Goal: Task Accomplishment & Management: Manage account settings

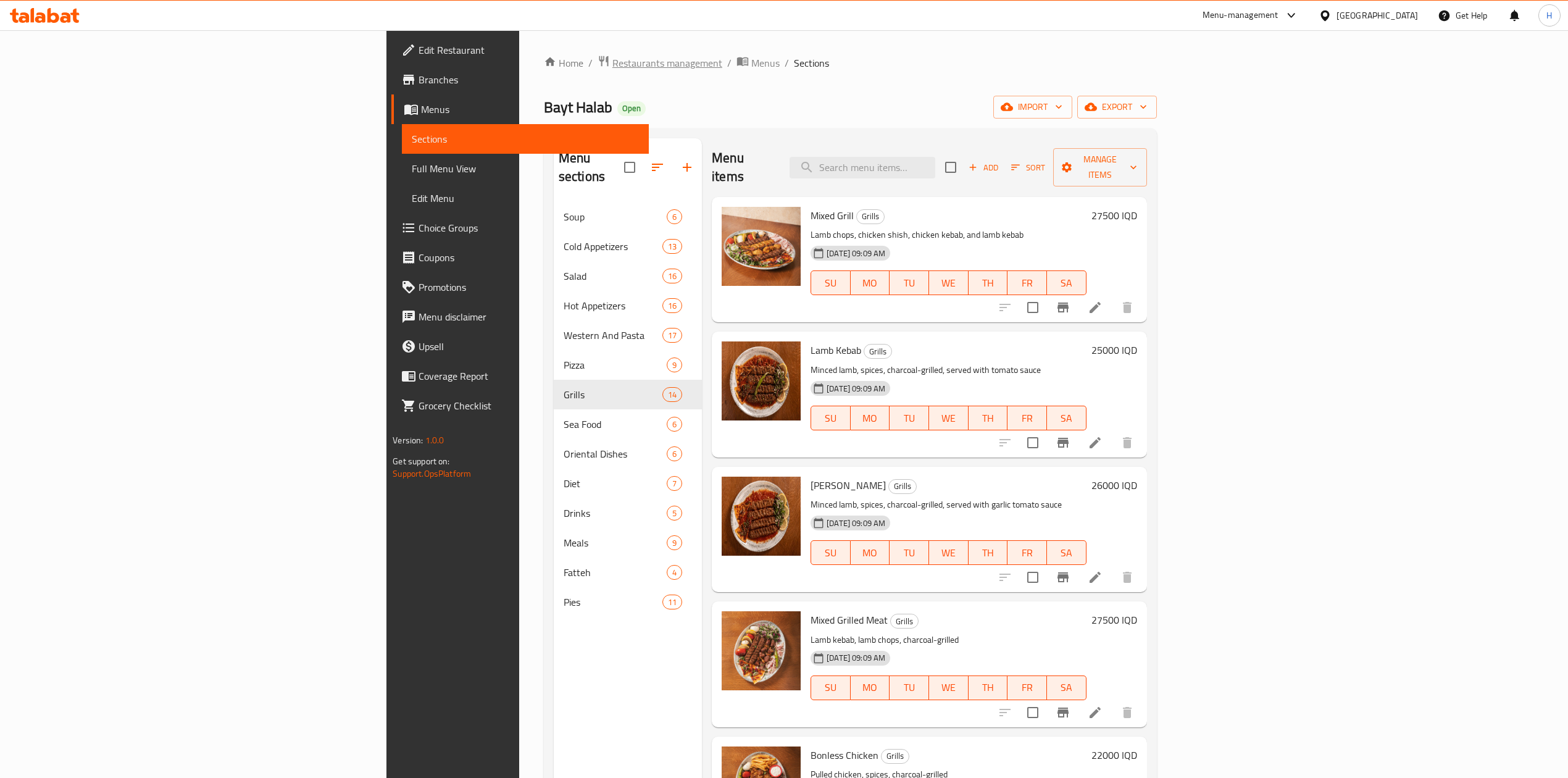
click at [612, 65] on span "Restaurants management" at bounding box center [667, 63] width 110 height 15
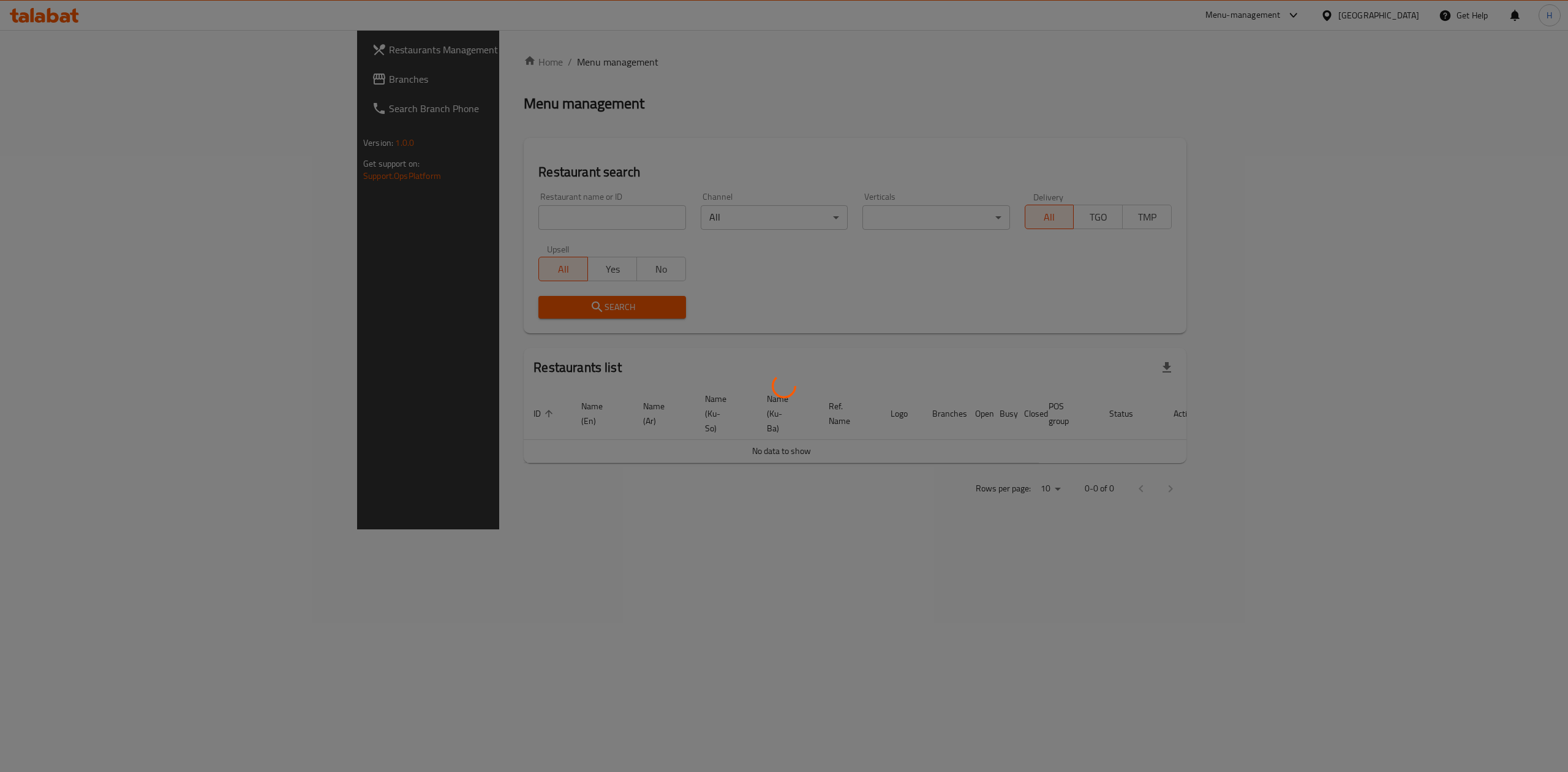
click at [447, 220] on div at bounding box center [784, 386] width 1568 height 772
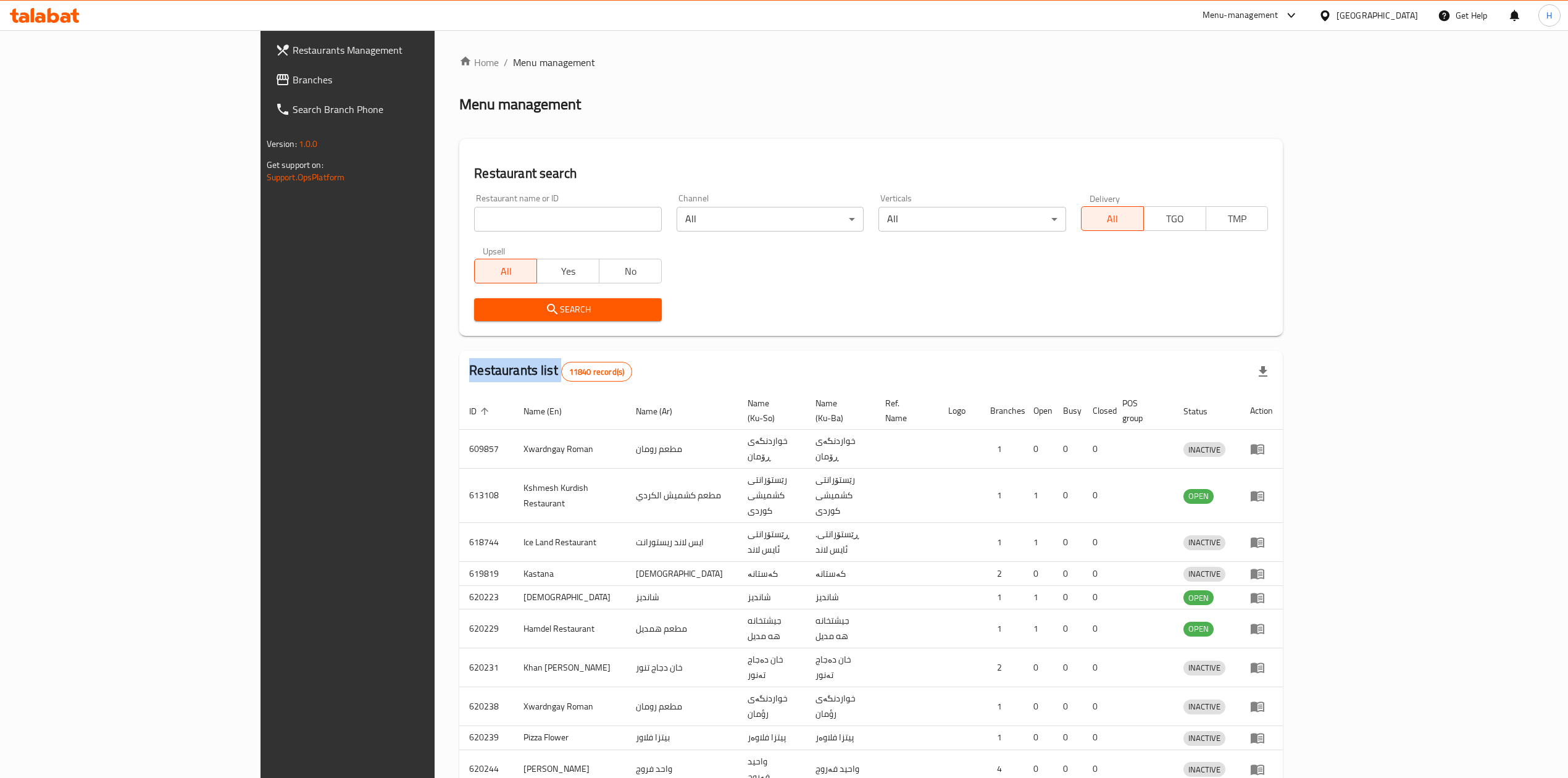
click at [450, 222] on div at bounding box center [784, 389] width 1568 height 778
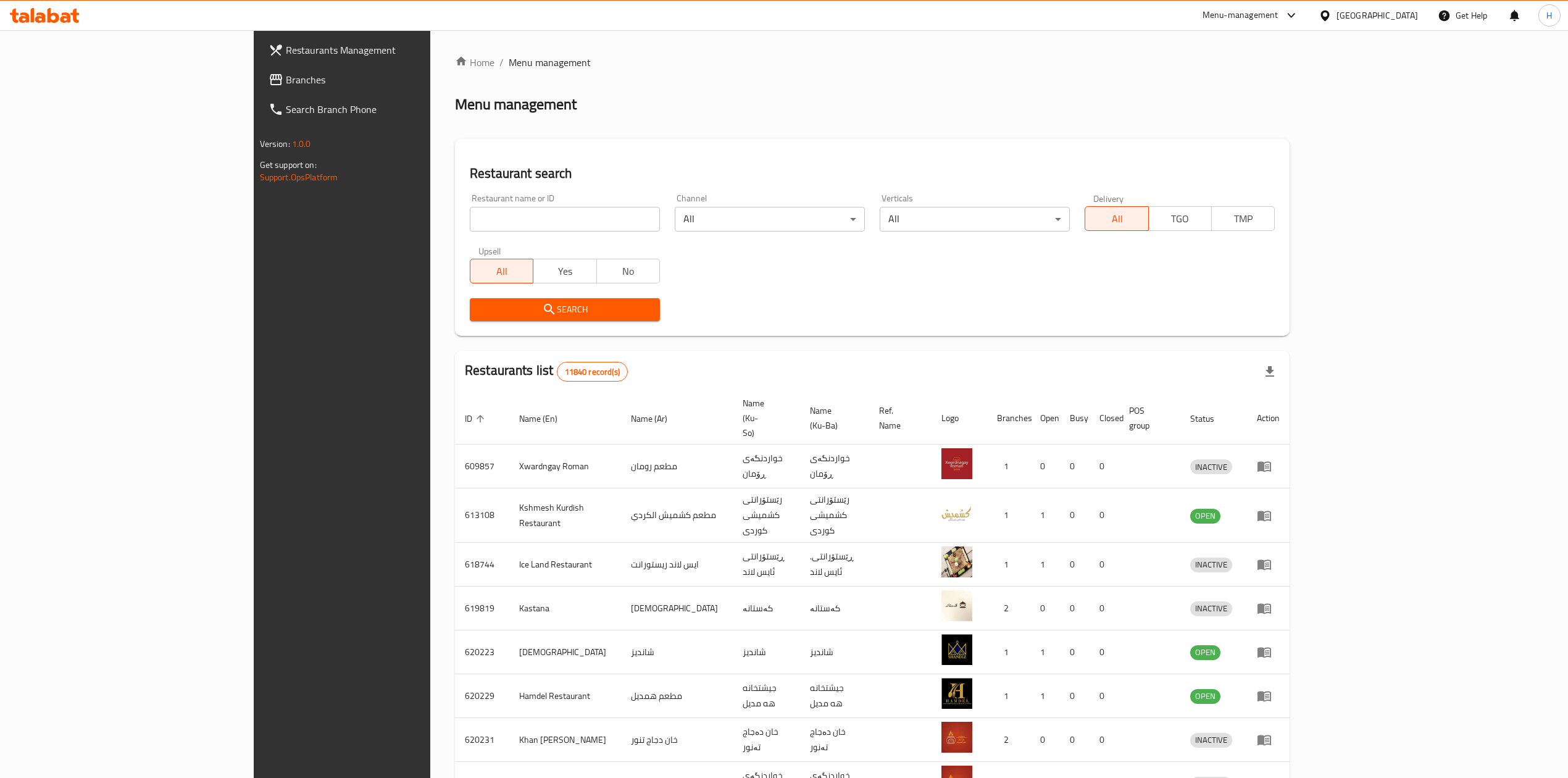
click at [470, 222] on input "search" at bounding box center [564, 219] width 190 height 24
paste input "670313"
type input "670313"
click button "Search" at bounding box center [564, 309] width 190 height 23
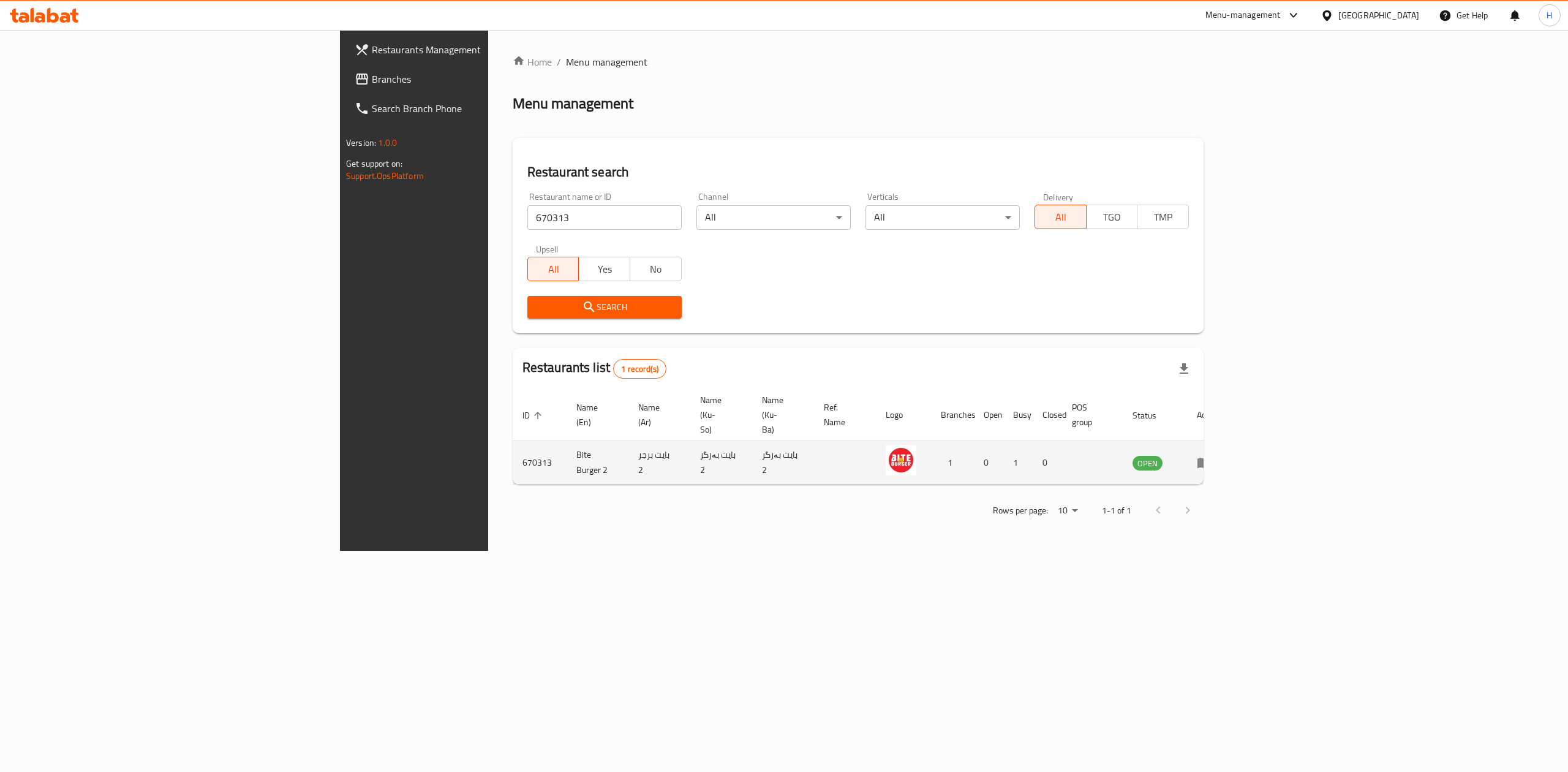
click at [1229, 441] on td "enhanced table" at bounding box center [1208, 463] width 42 height 43
click at [1211, 455] on icon "enhanced table" at bounding box center [1204, 463] width 15 height 15
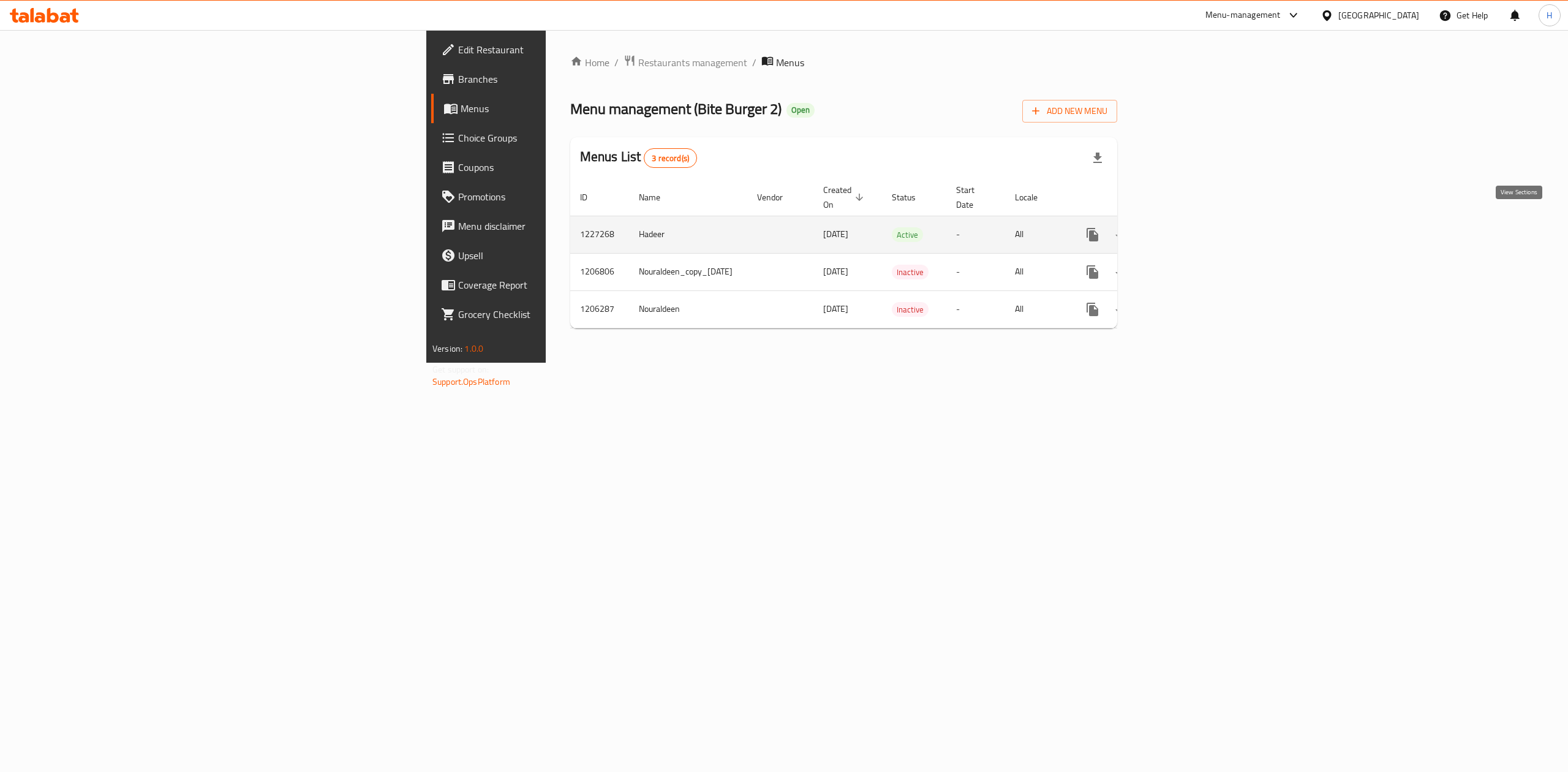
click at [1195, 221] on link "enhanced table" at bounding box center [1180, 234] width 29 height 29
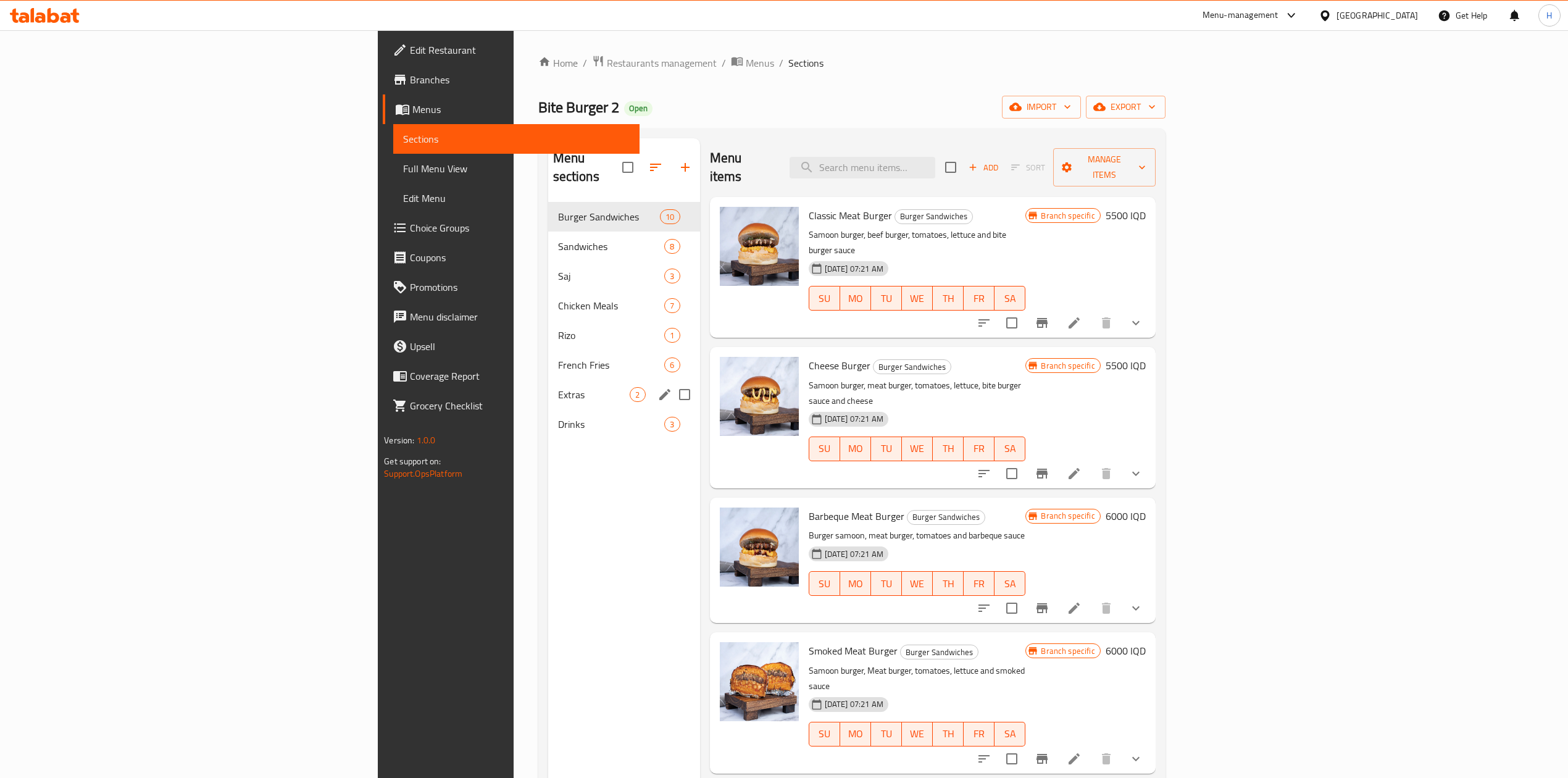
click at [548, 388] on div "Extras 2" at bounding box center [624, 394] width 152 height 29
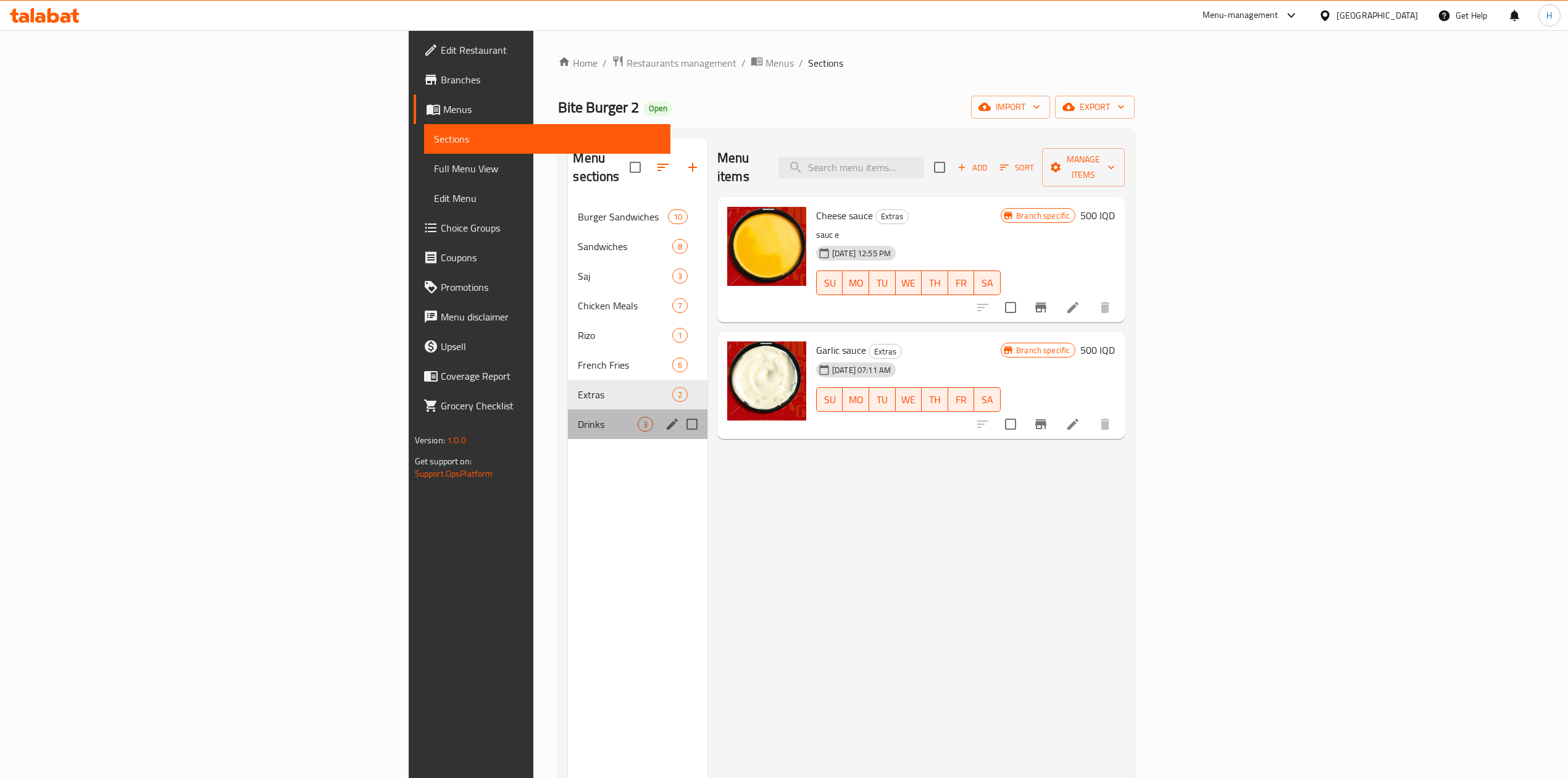
click at [568, 409] on div "Drinks 3" at bounding box center [637, 423] width 139 height 29
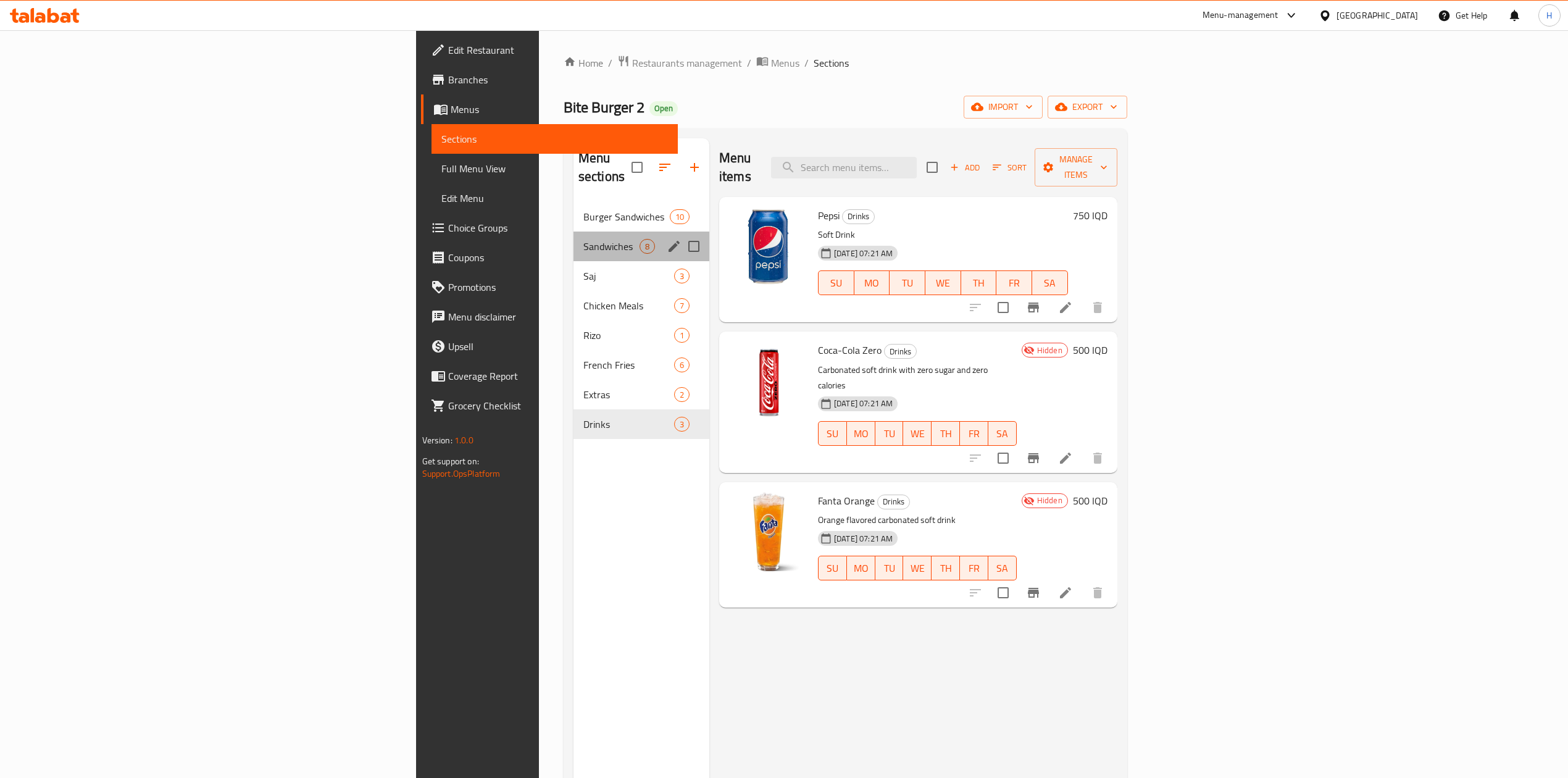
click at [574, 231] on div "Sandwiches 8" at bounding box center [641, 246] width 136 height 29
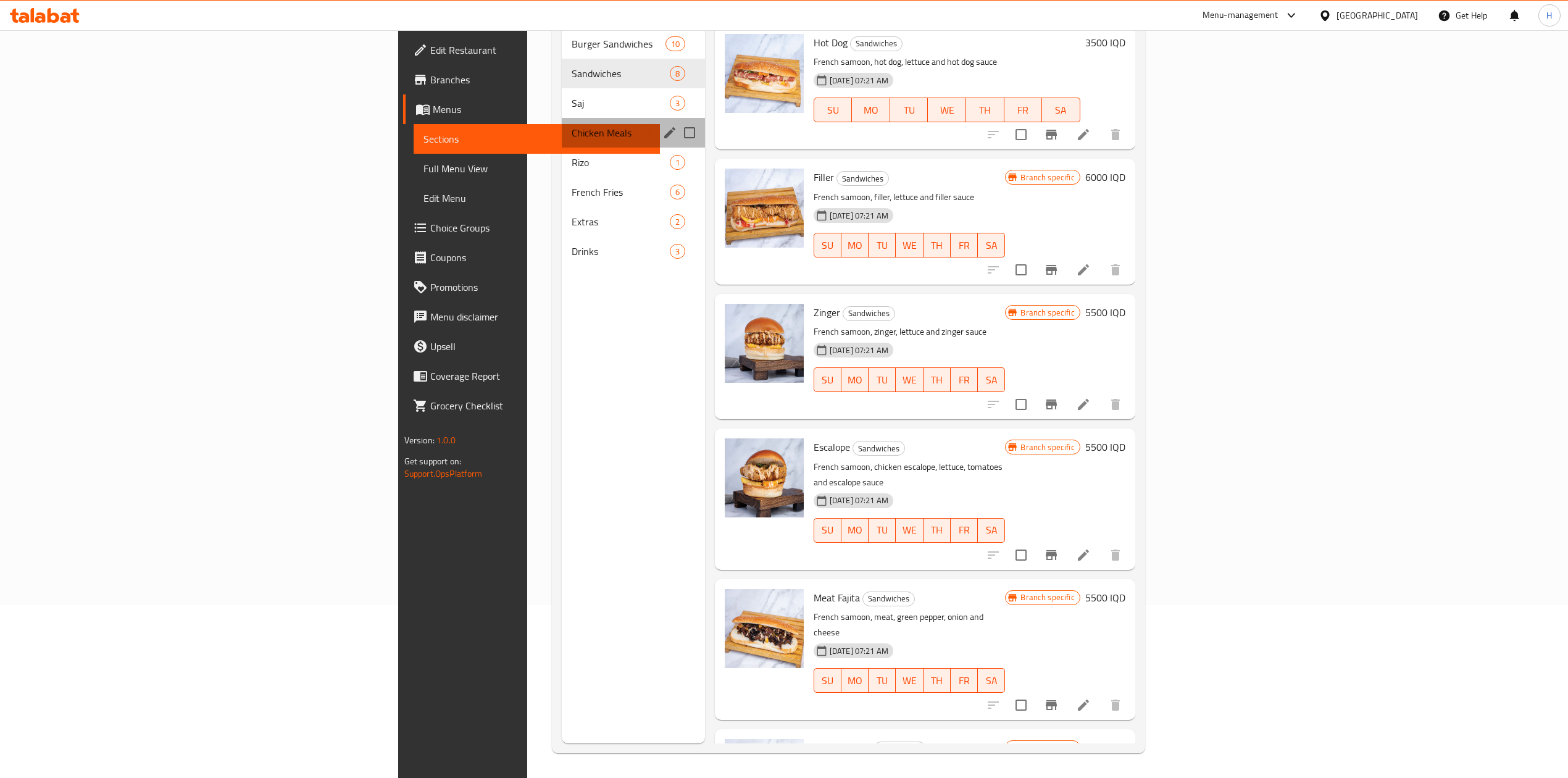
click at [562, 118] on div "Chicken Meals 7" at bounding box center [633, 132] width 143 height 29
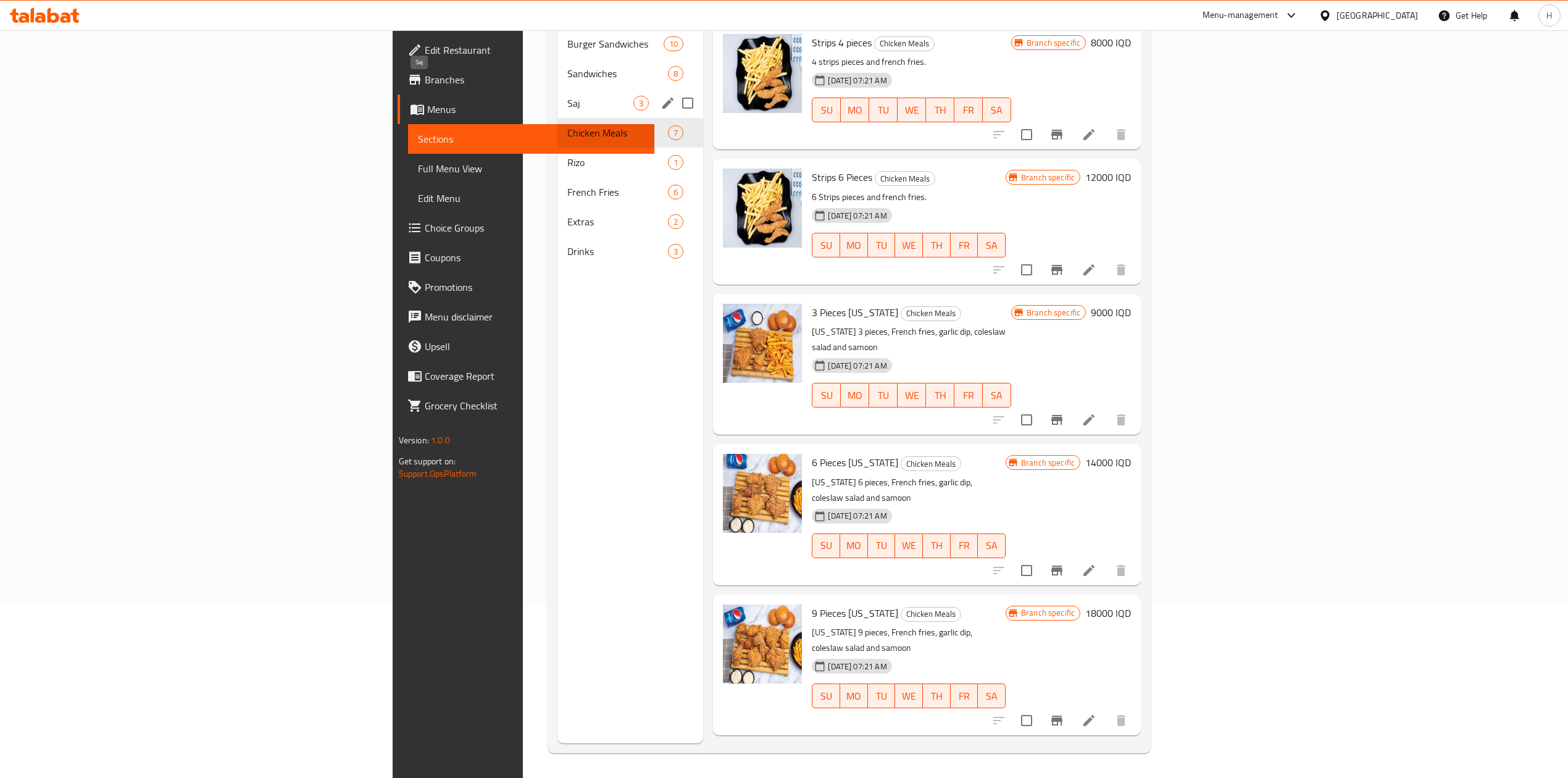
drag, startPoint x: 395, startPoint y: 84, endPoint x: 514, endPoint y: 106, distance: 121.0
click at [568, 96] on span "Saj" at bounding box center [600, 103] width 66 height 15
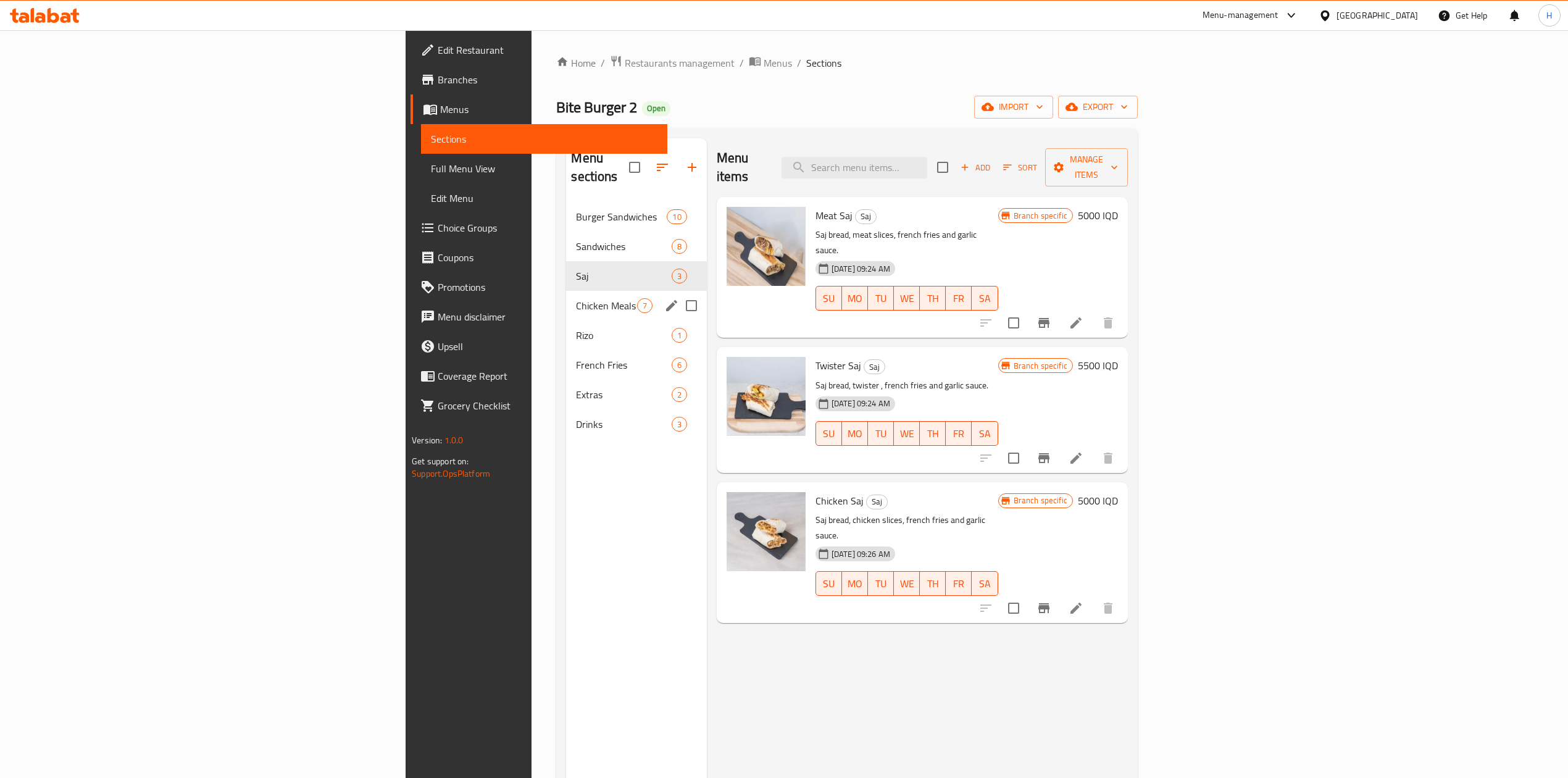
click at [566, 295] on div "Chicken Meals 7" at bounding box center [636, 305] width 140 height 29
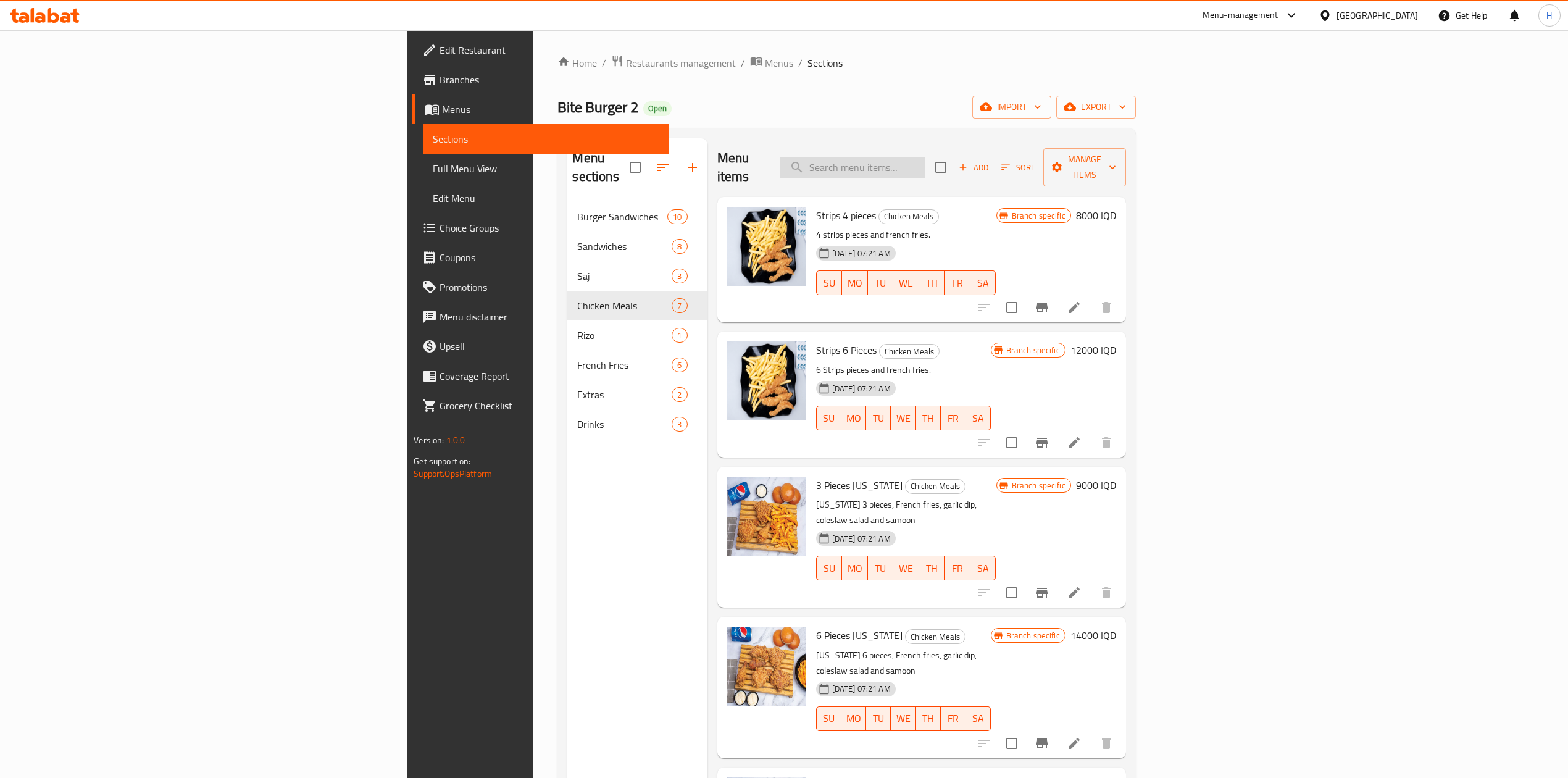
click at [926, 158] on input "search" at bounding box center [853, 168] width 146 height 22
type input "j"
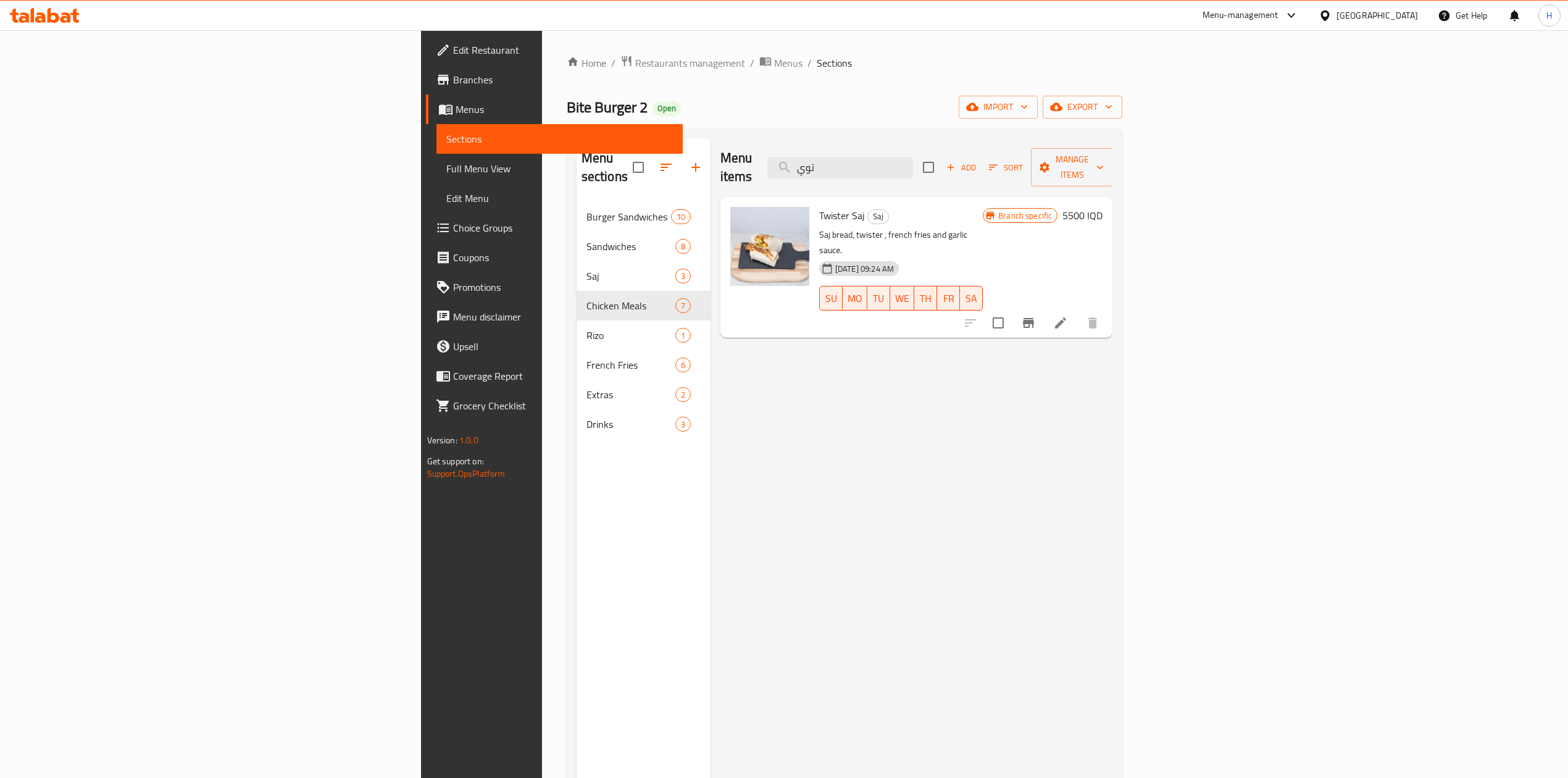
type input "توي"
click at [1067, 317] on icon at bounding box center [1060, 322] width 11 height 11
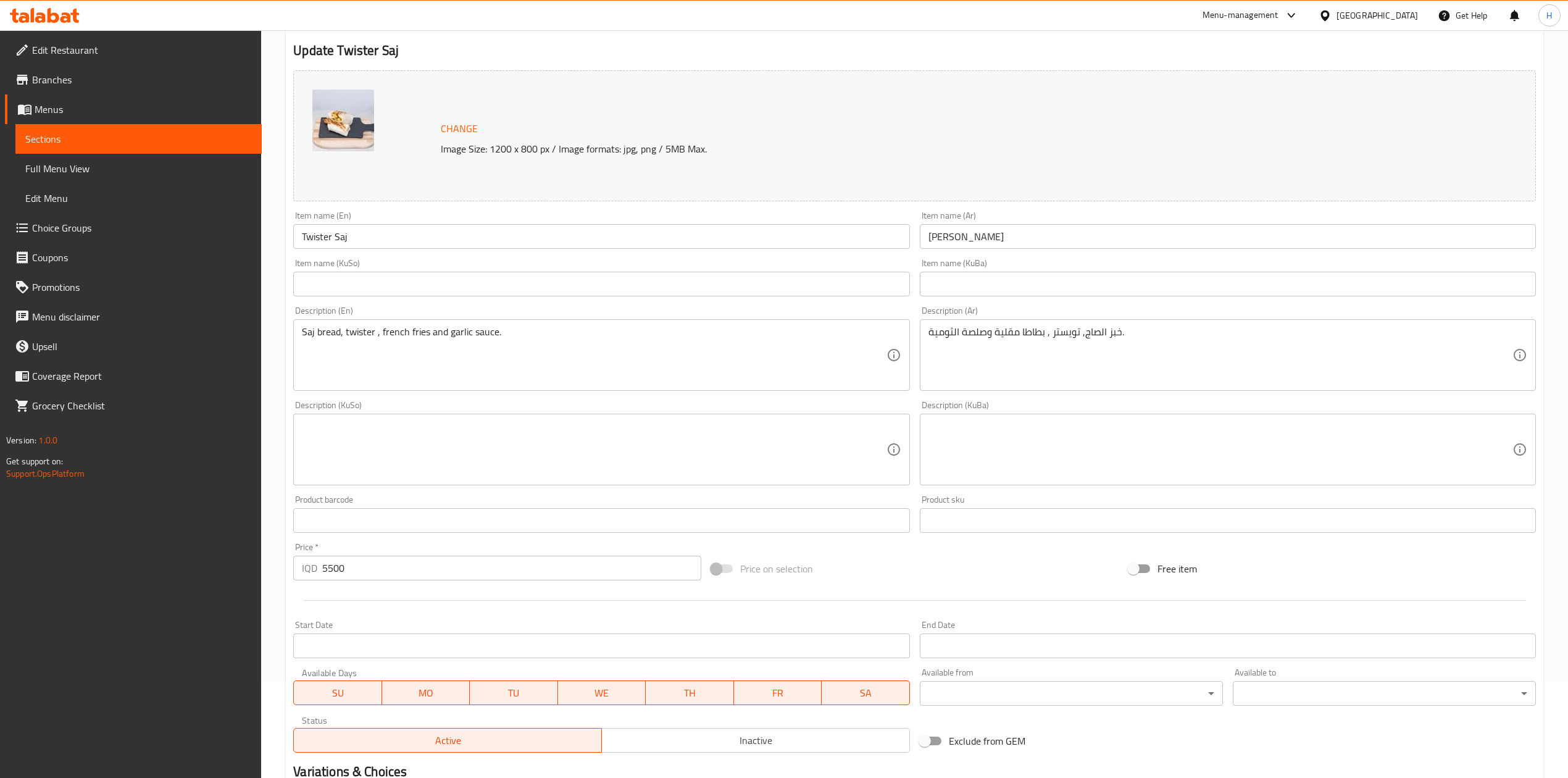
scroll to position [253, 0]
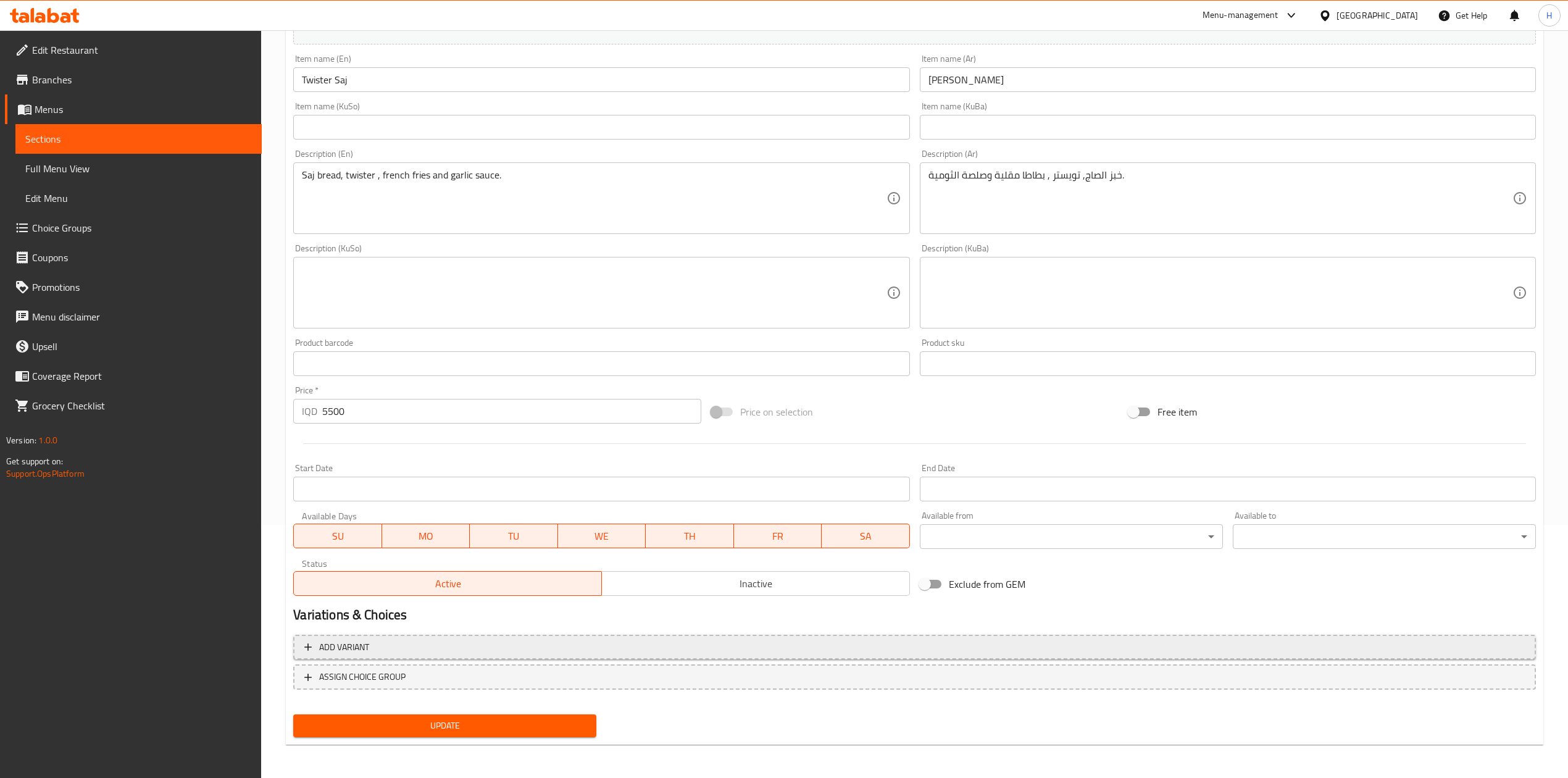
click at [429, 646] on span "Add variant" at bounding box center [915, 647] width 1221 height 15
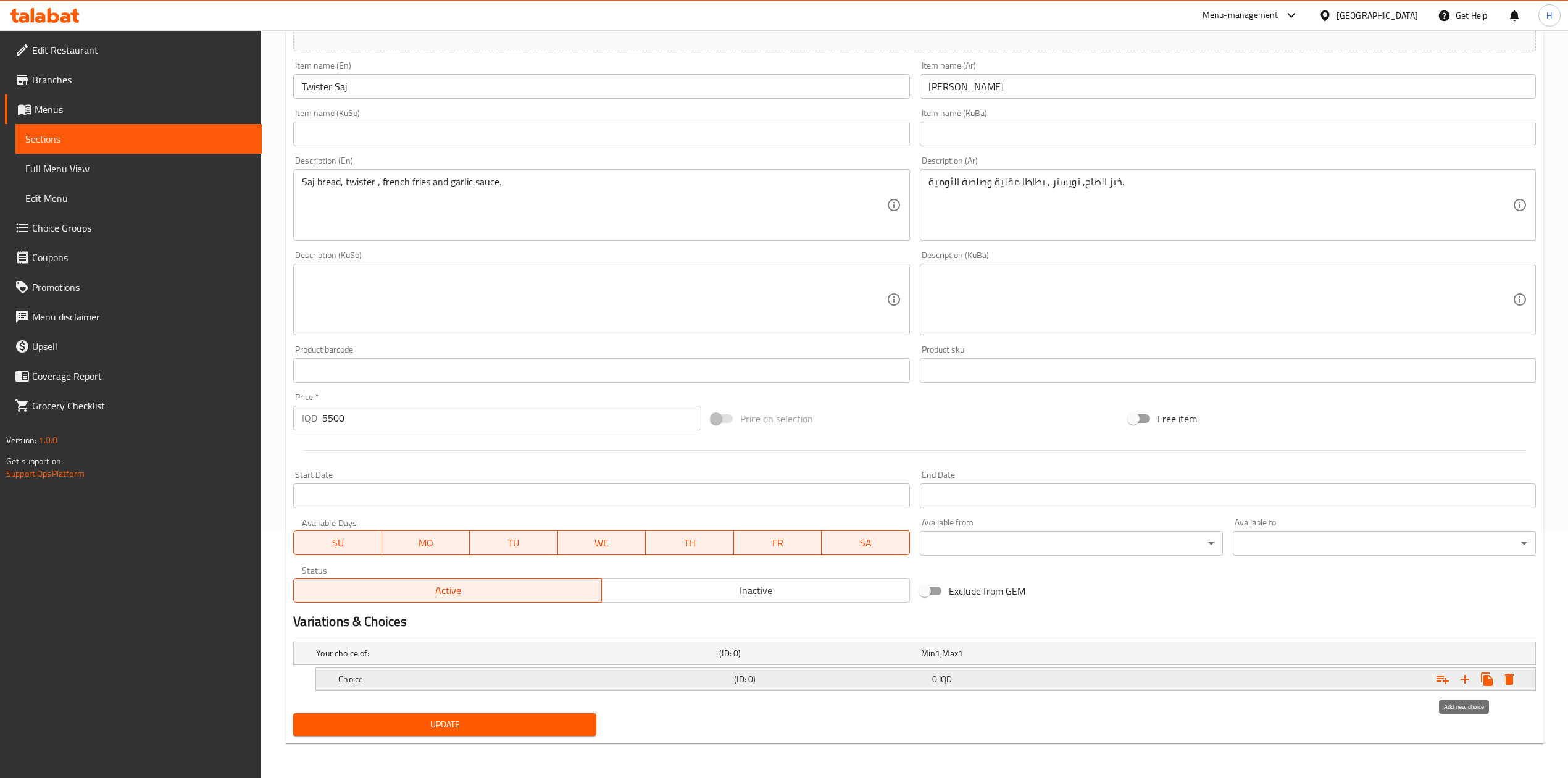
click at [1467, 677] on icon "Expand" at bounding box center [1465, 679] width 15 height 15
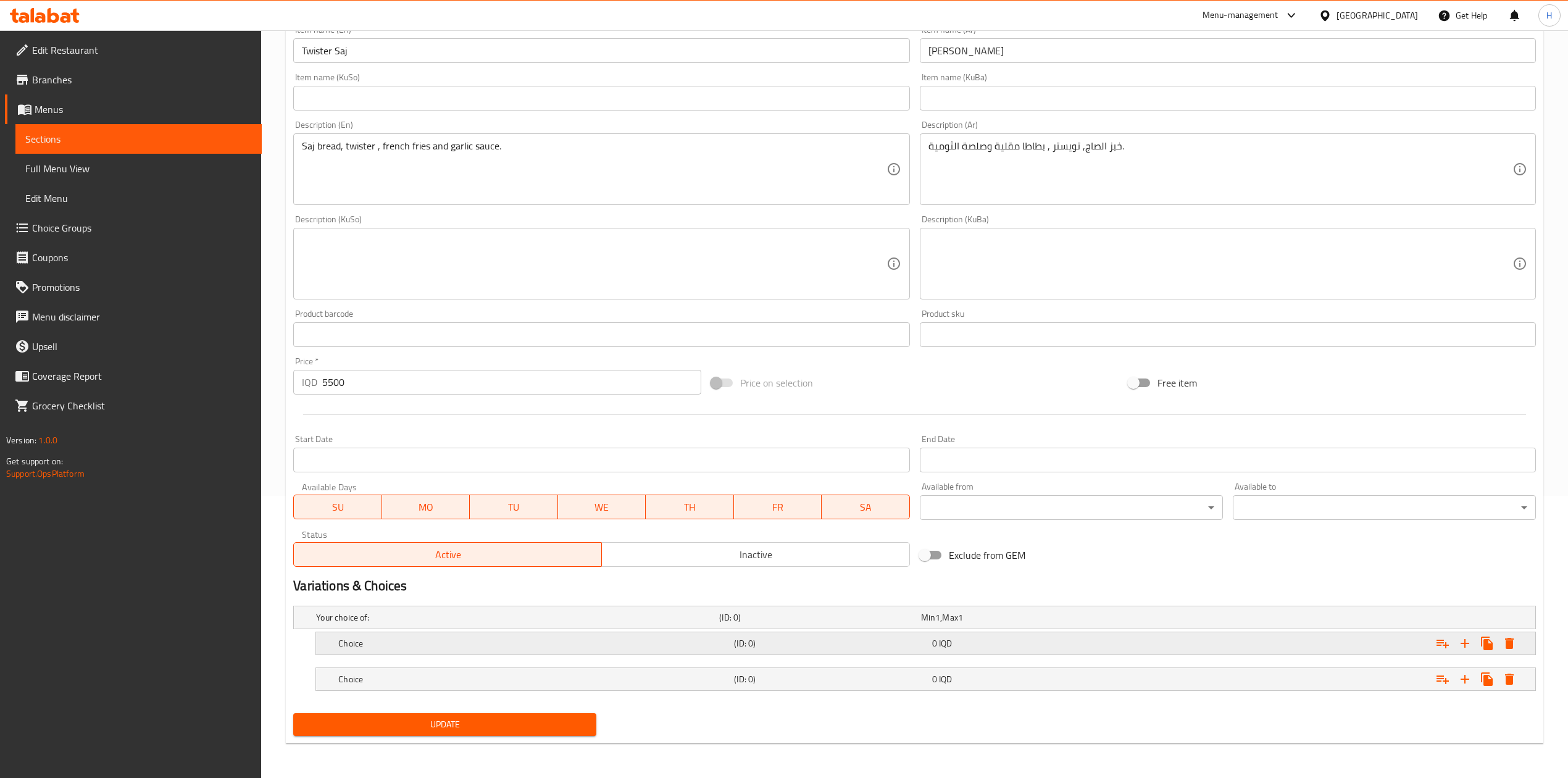
click at [374, 641] on h5 "Choice" at bounding box center [533, 643] width 391 height 13
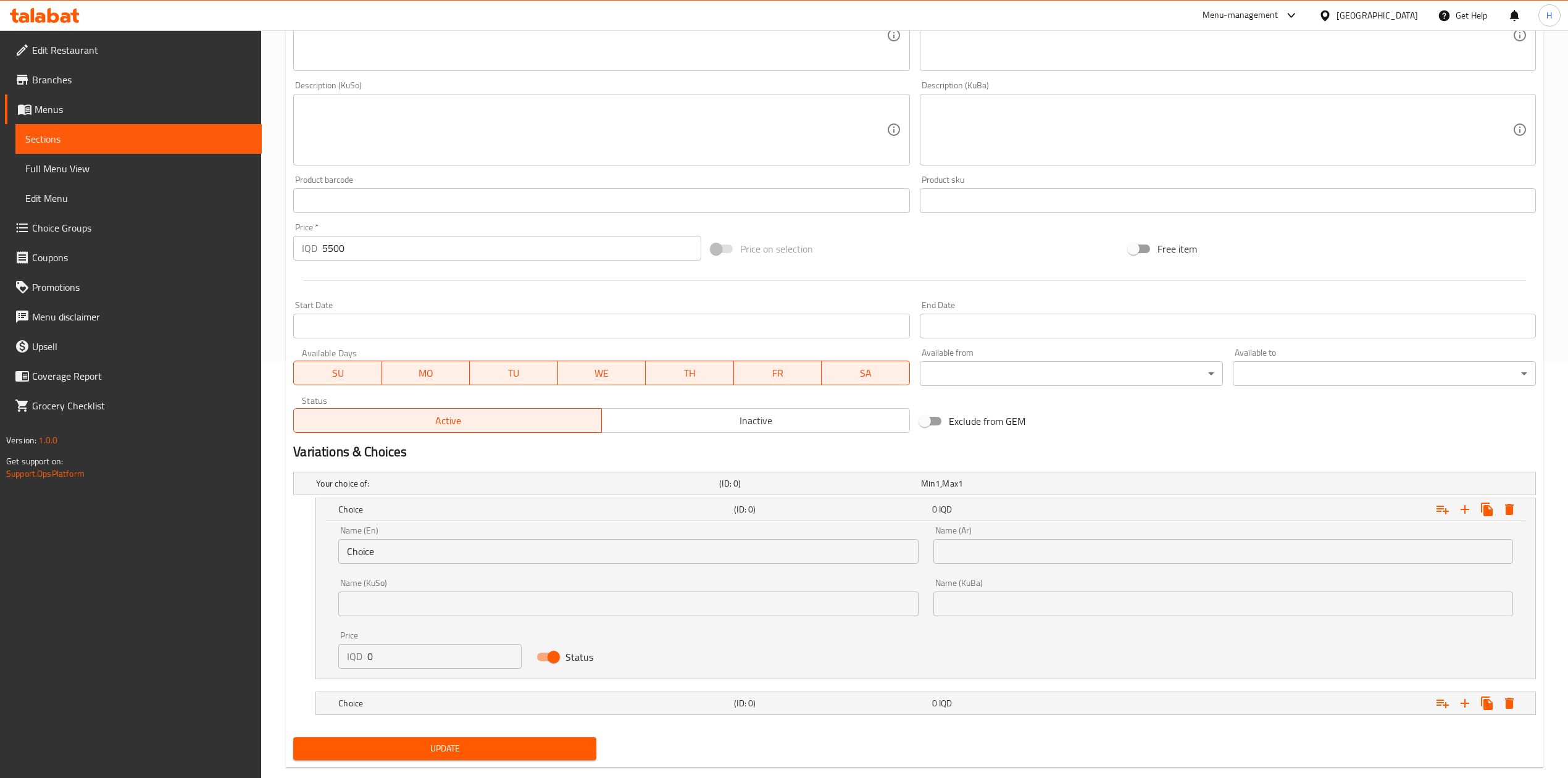
scroll to position [423, 0]
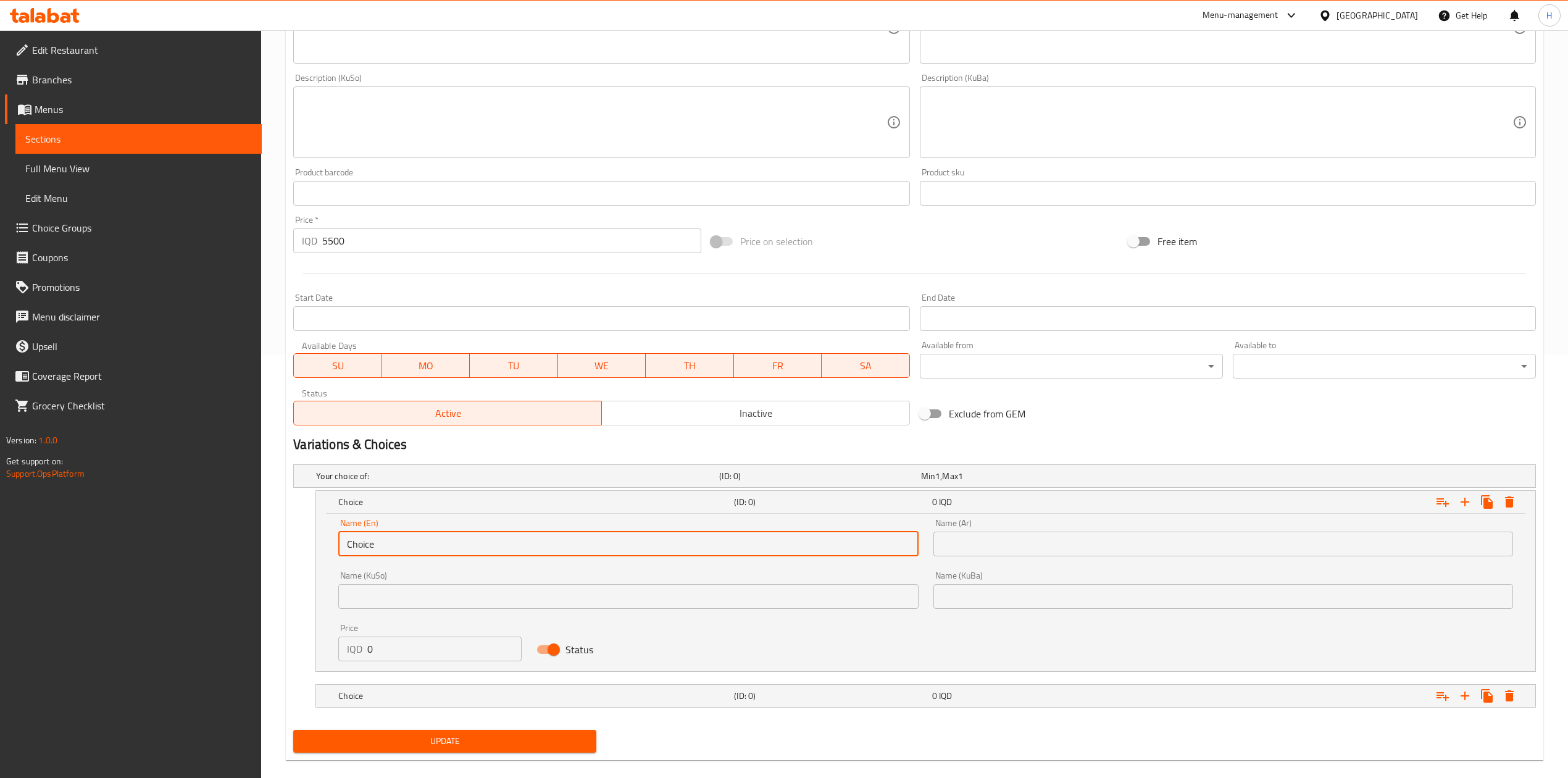
click at [403, 548] on input "Choice" at bounding box center [627, 543] width 579 height 24
click at [403, 543] on input "Choice" at bounding box center [627, 543] width 579 height 24
type input "Choic"
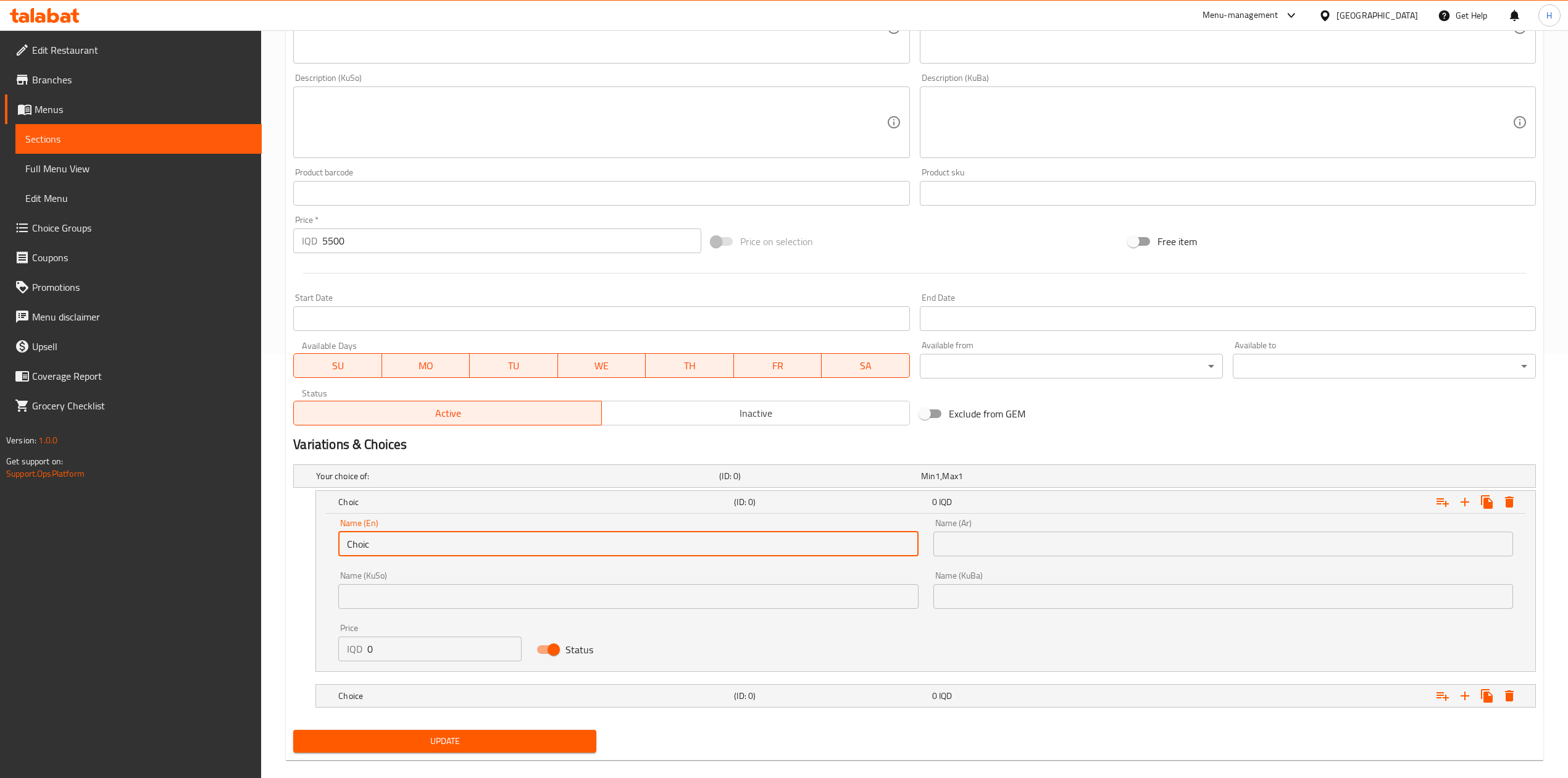
click at [403, 543] on input "Choic" at bounding box center [627, 543] width 579 height 24
click at [403, 543] on input "text" at bounding box center [627, 543] width 579 height 24
type input "Sandwich"
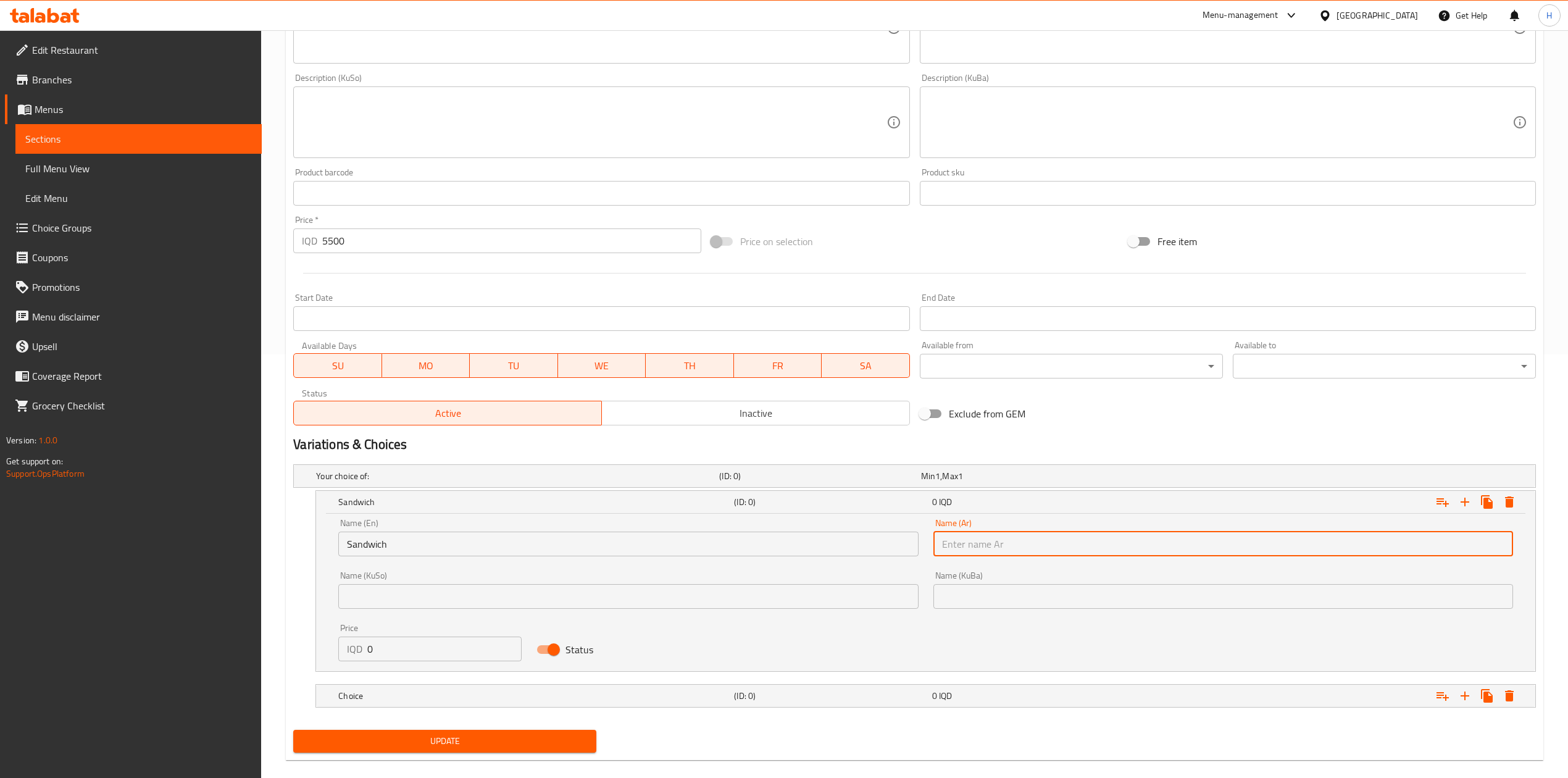
click at [982, 552] on input "text" at bounding box center [1223, 543] width 579 height 24
type input "سندويتش"
click at [411, 652] on input "0" at bounding box center [444, 648] width 154 height 24
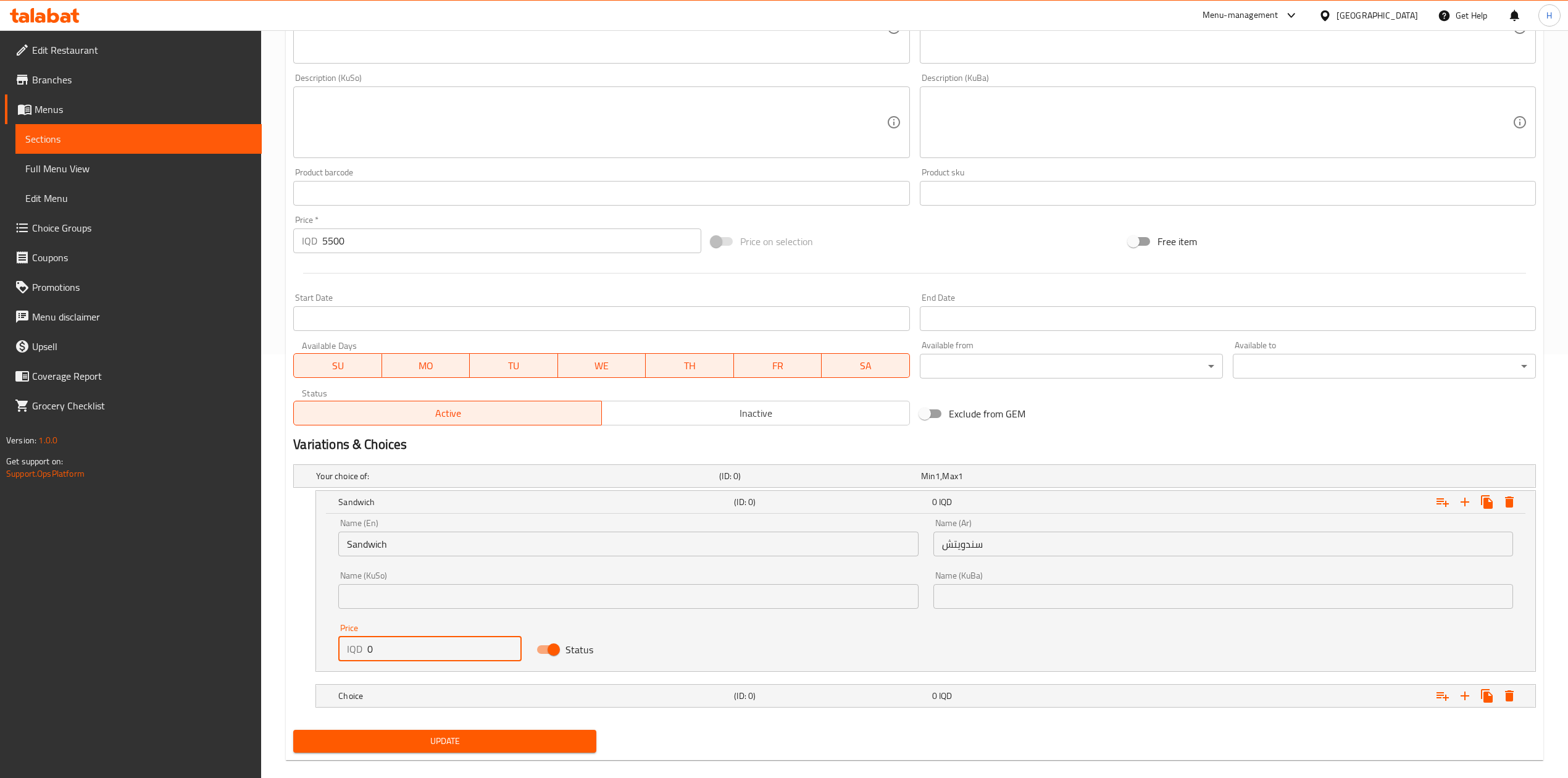
click at [411, 652] on input "0" at bounding box center [444, 648] width 154 height 24
type input "5500"
click at [416, 703] on div "Choice" at bounding box center [534, 695] width 396 height 18
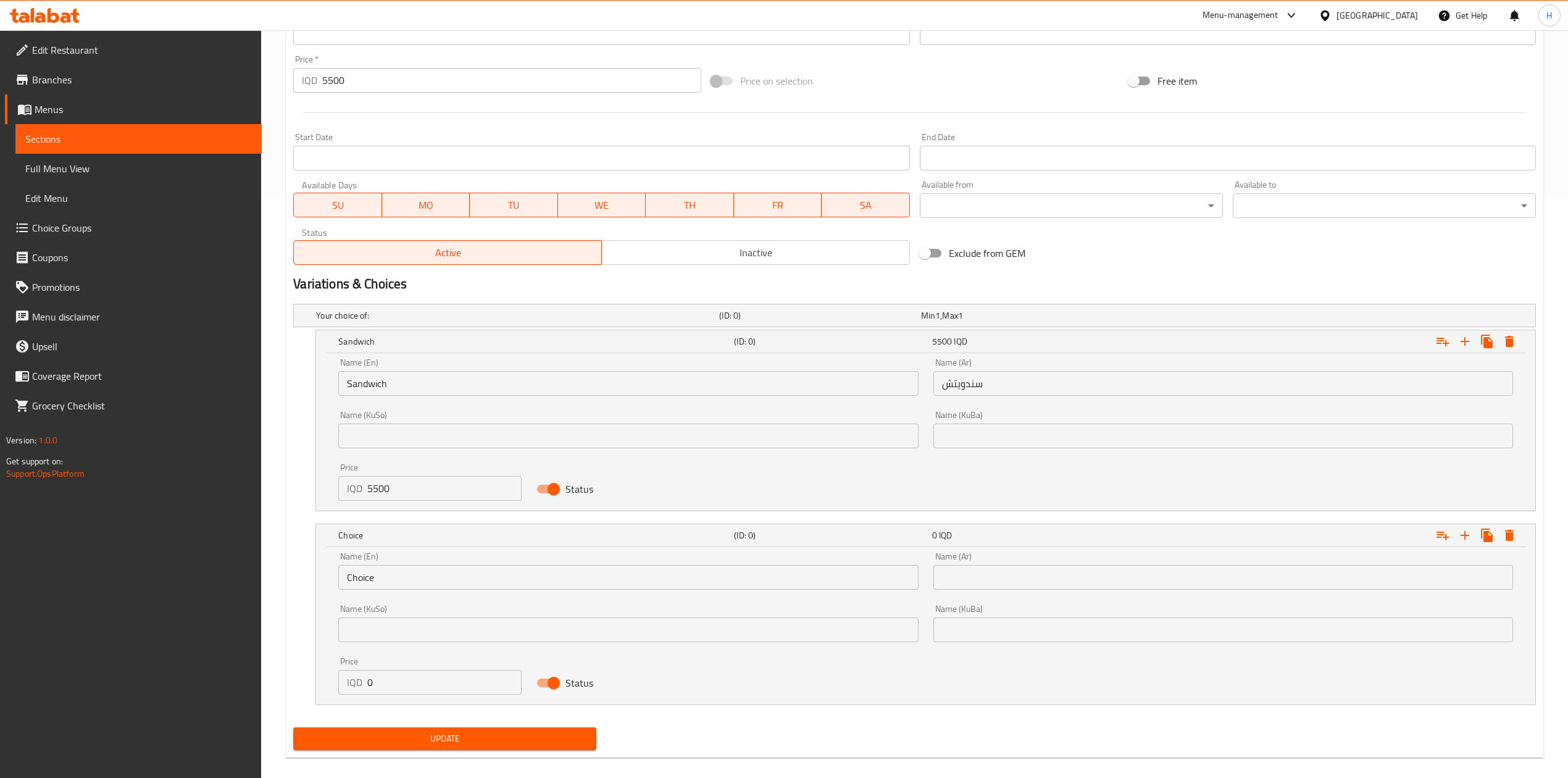
scroll to position [599, 0]
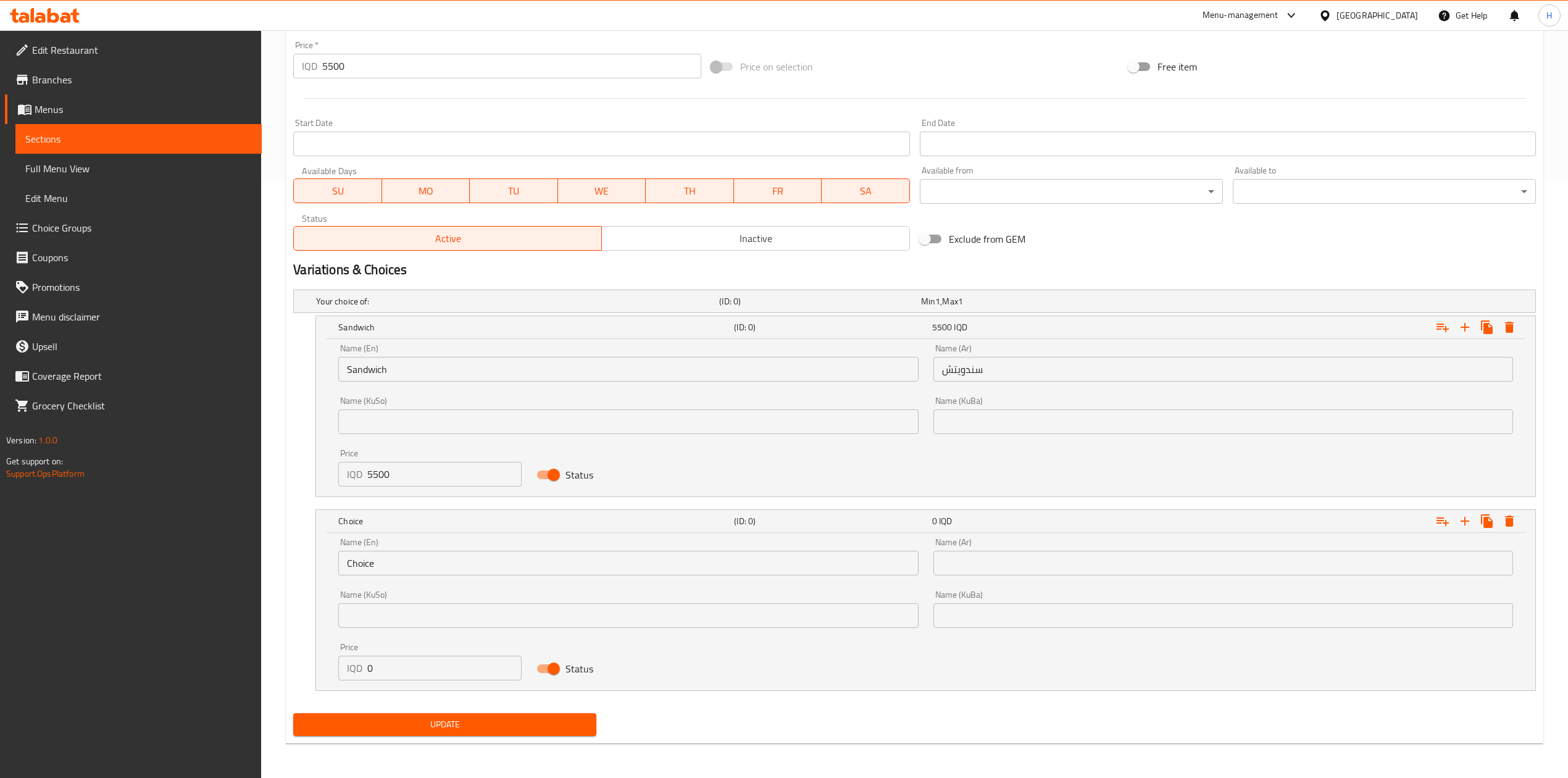
click at [376, 547] on div "Name (En) Choice Name (En)" at bounding box center [627, 556] width 579 height 38
click at [373, 563] on input "Choice" at bounding box center [627, 563] width 579 height 24
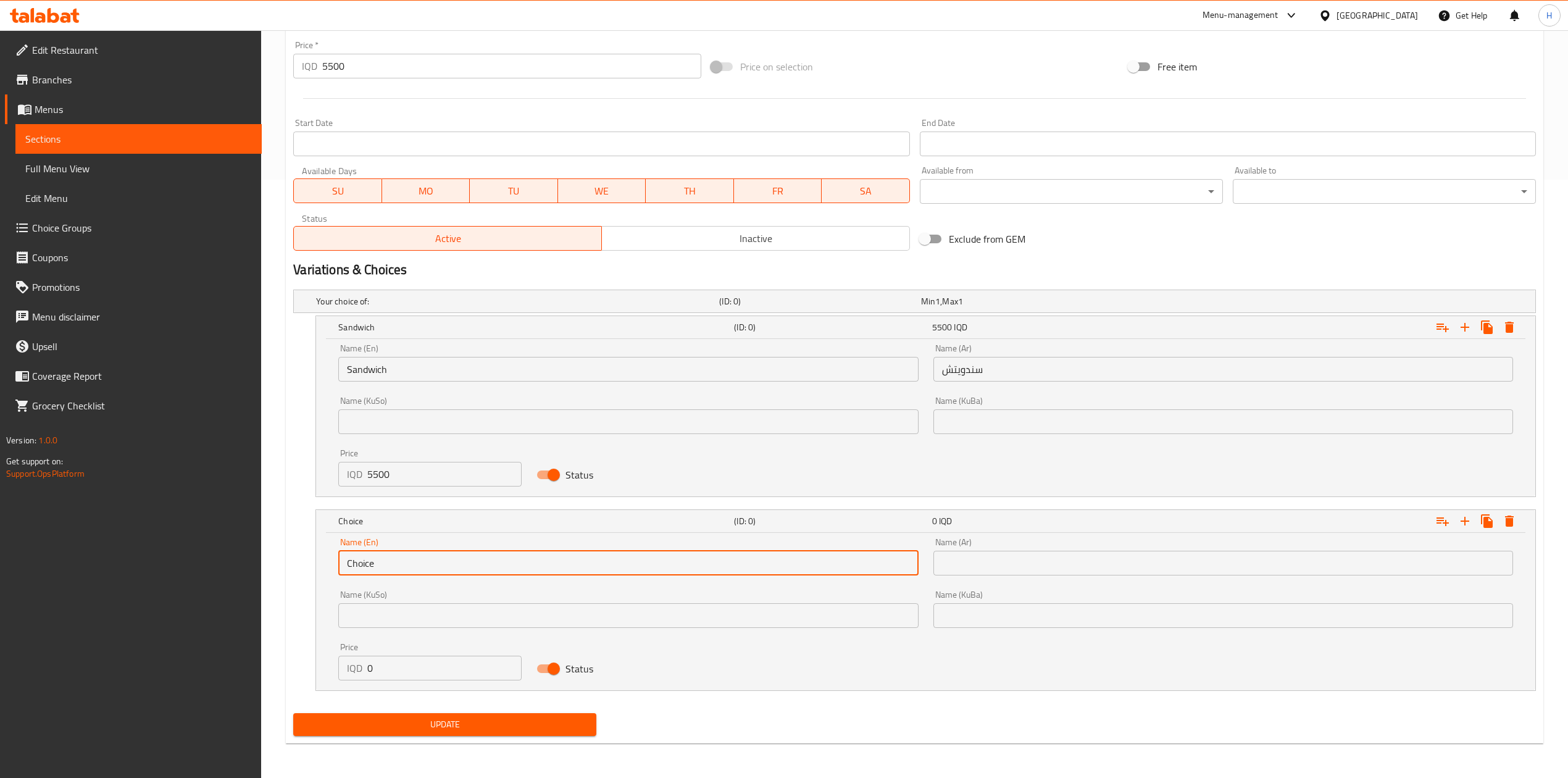
click at [371, 567] on input "Choice" at bounding box center [627, 563] width 579 height 24
click at [371, 567] on input "text" at bounding box center [627, 563] width 579 height 24
type input "Meal"
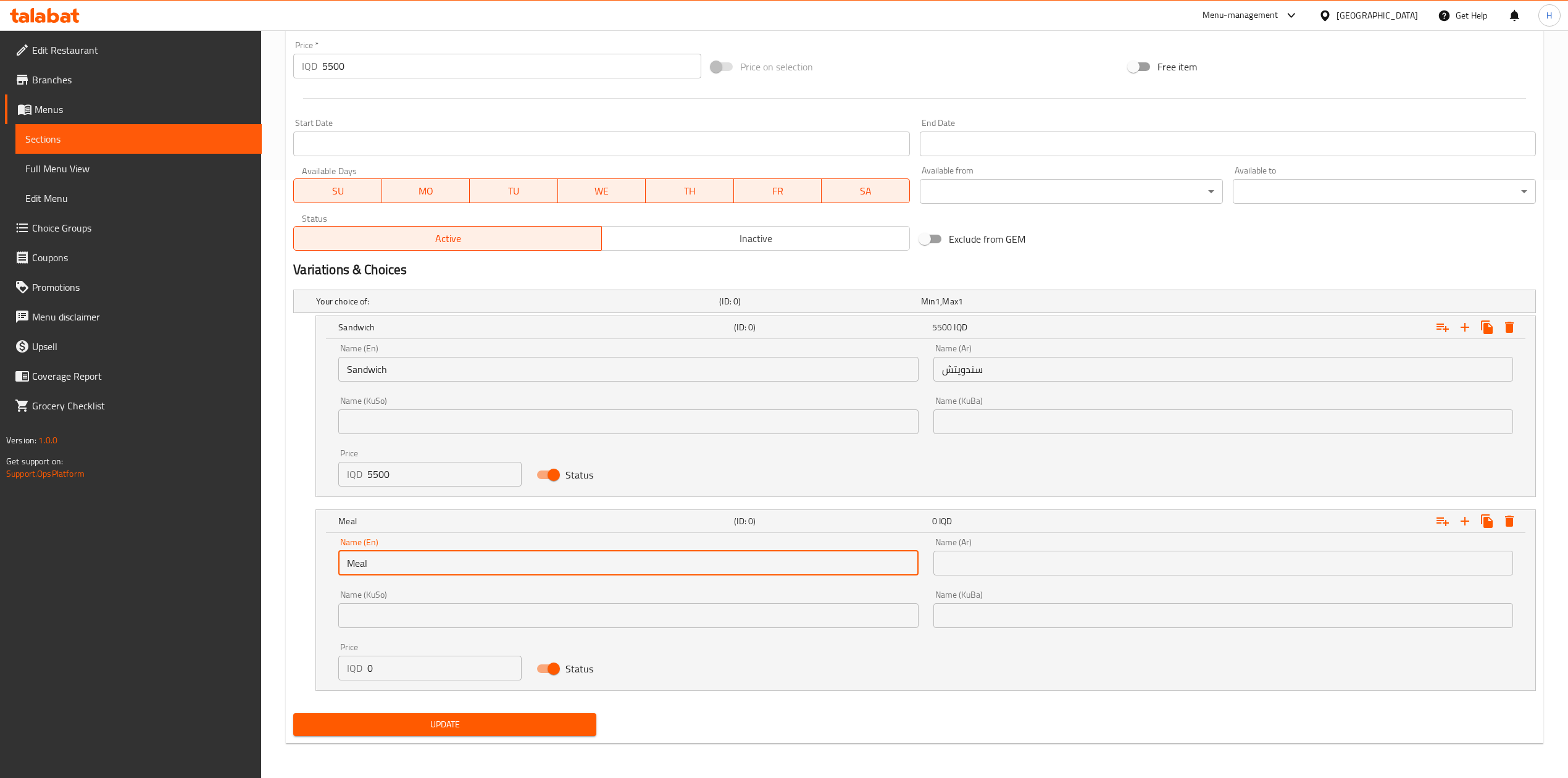
drag, startPoint x: 1046, startPoint y: 567, endPoint x: 1050, endPoint y: 572, distance: 6.4
click at [1046, 567] on input "text" at bounding box center [1223, 563] width 579 height 24
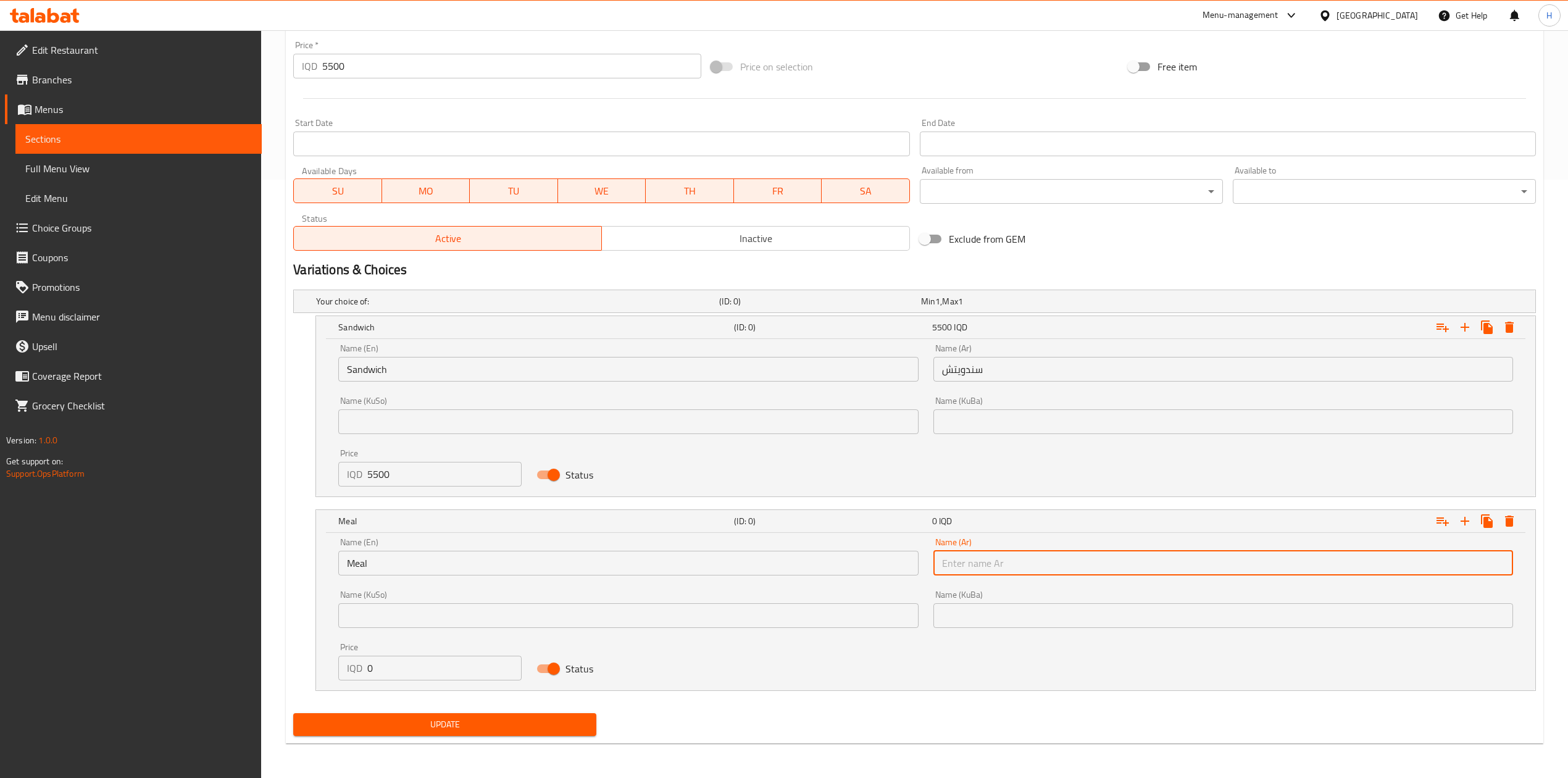
type input "وجبة"
click at [423, 667] on input "0" at bounding box center [444, 667] width 154 height 24
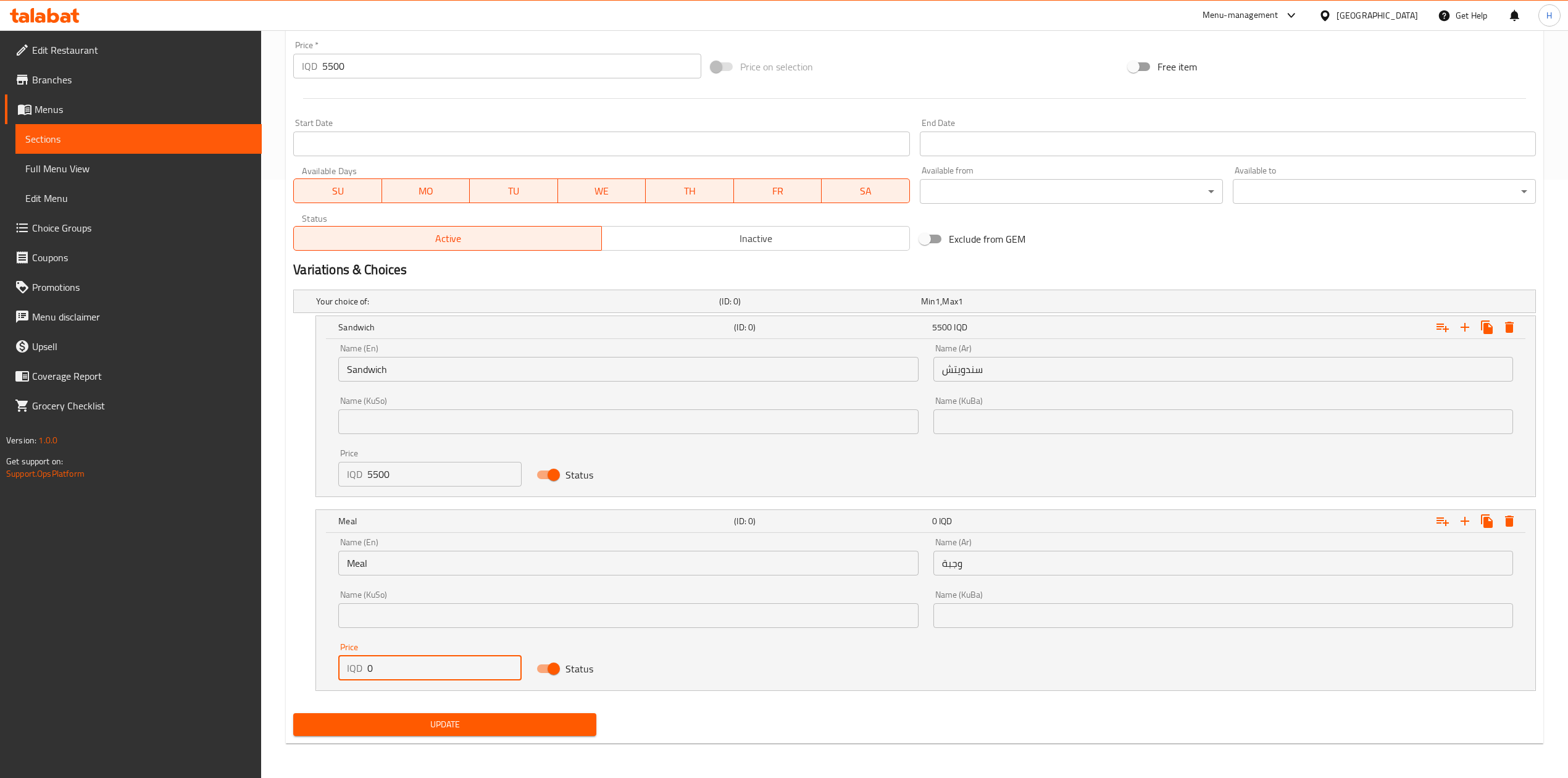
click at [423, 667] on input "0" at bounding box center [444, 667] width 154 height 24
type input "7000"
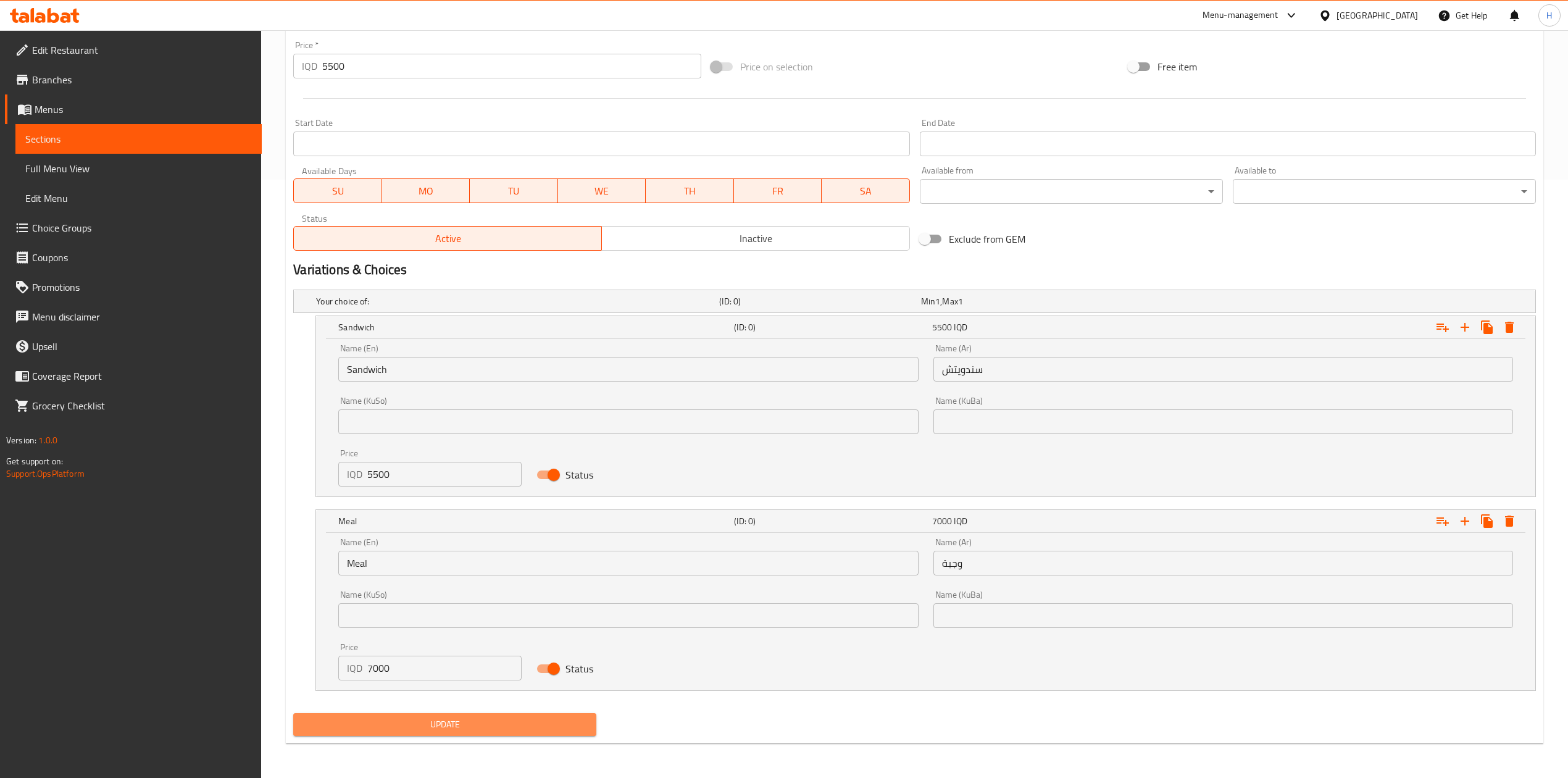
drag, startPoint x: 438, startPoint y: 729, endPoint x: 482, endPoint y: 729, distance: 44.0
click at [438, 729] on span "Update" at bounding box center [445, 724] width 283 height 15
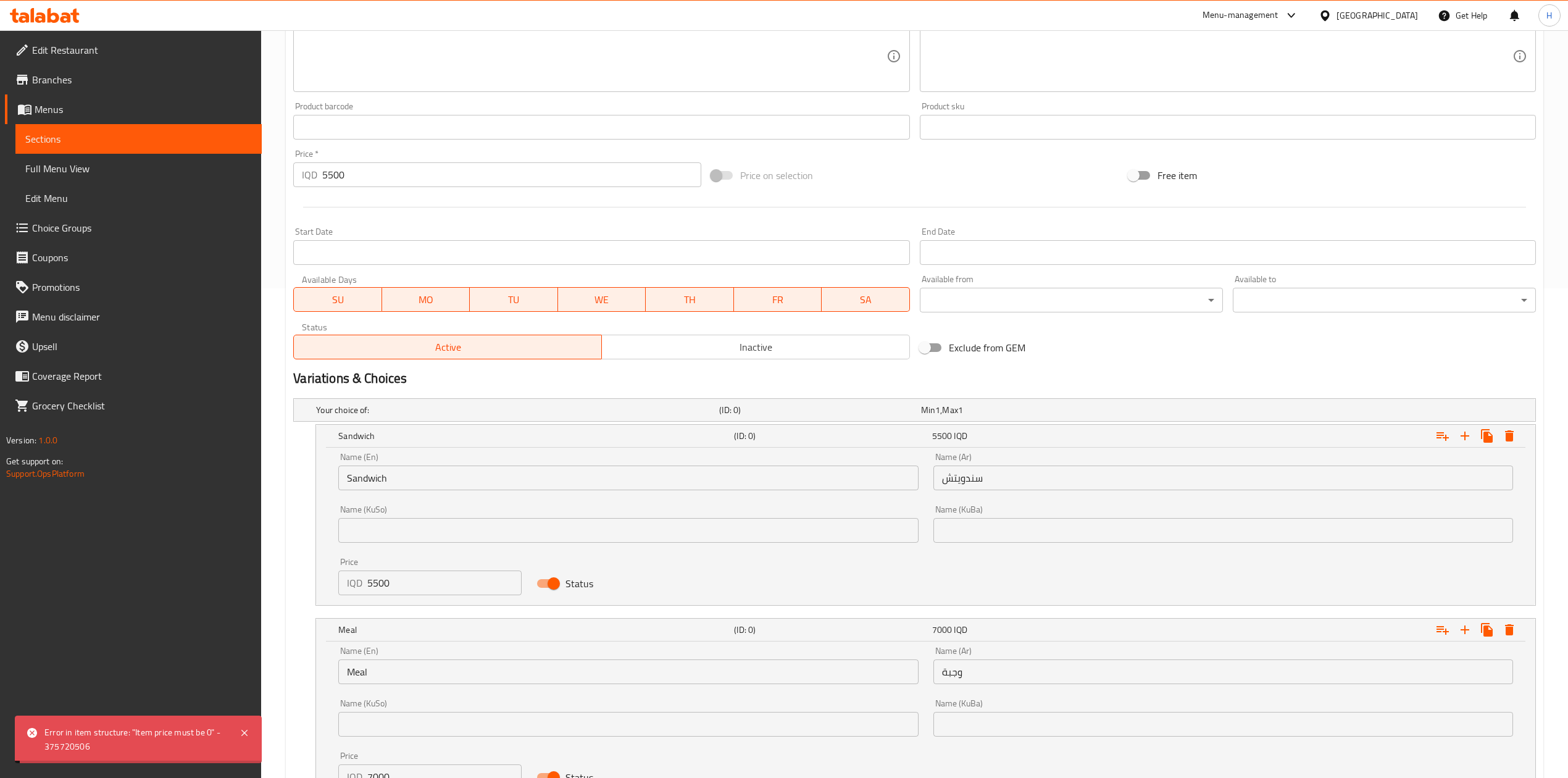
scroll to position [352, 0]
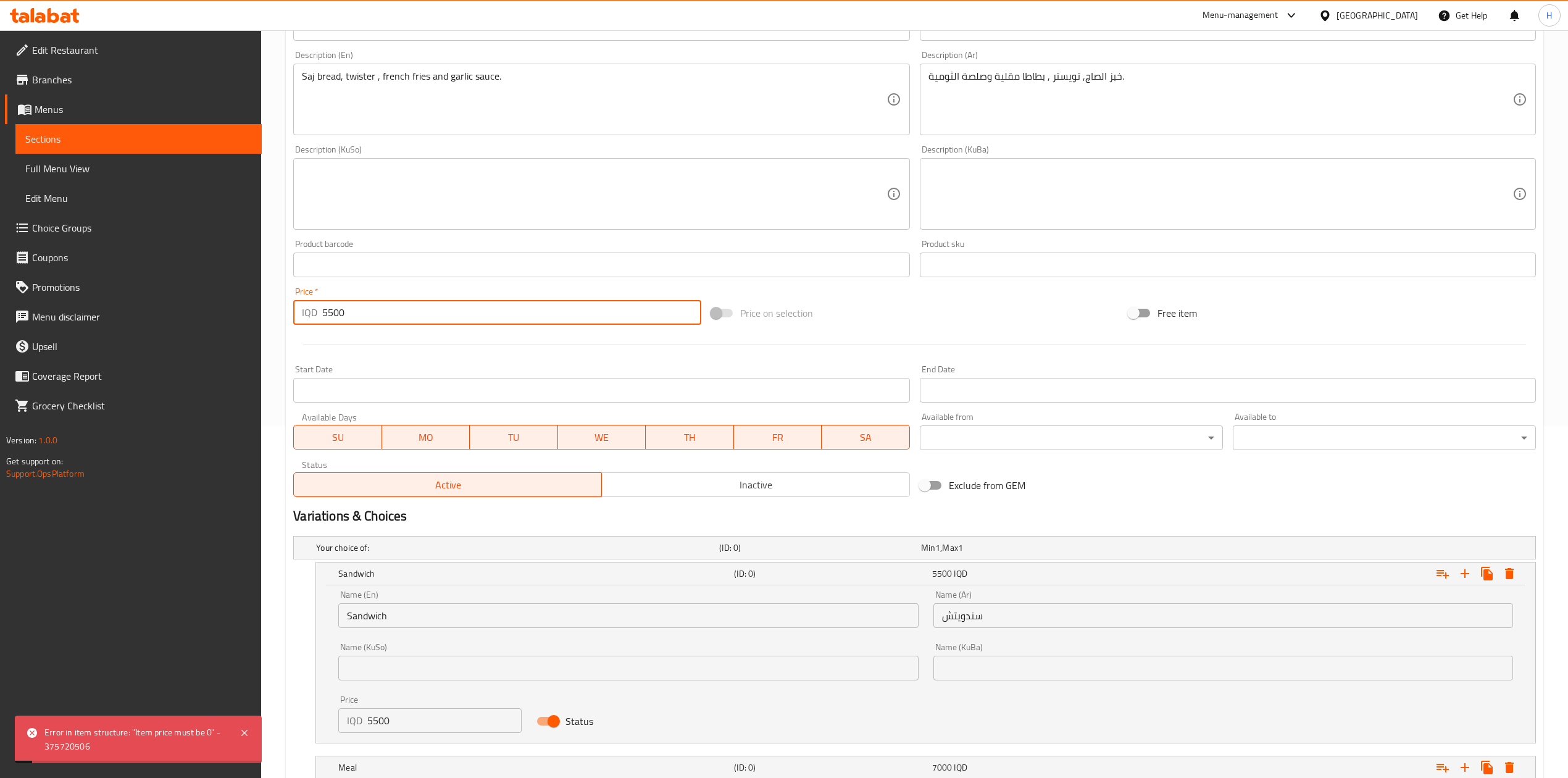
click at [458, 314] on input "5500" at bounding box center [511, 312] width 378 height 24
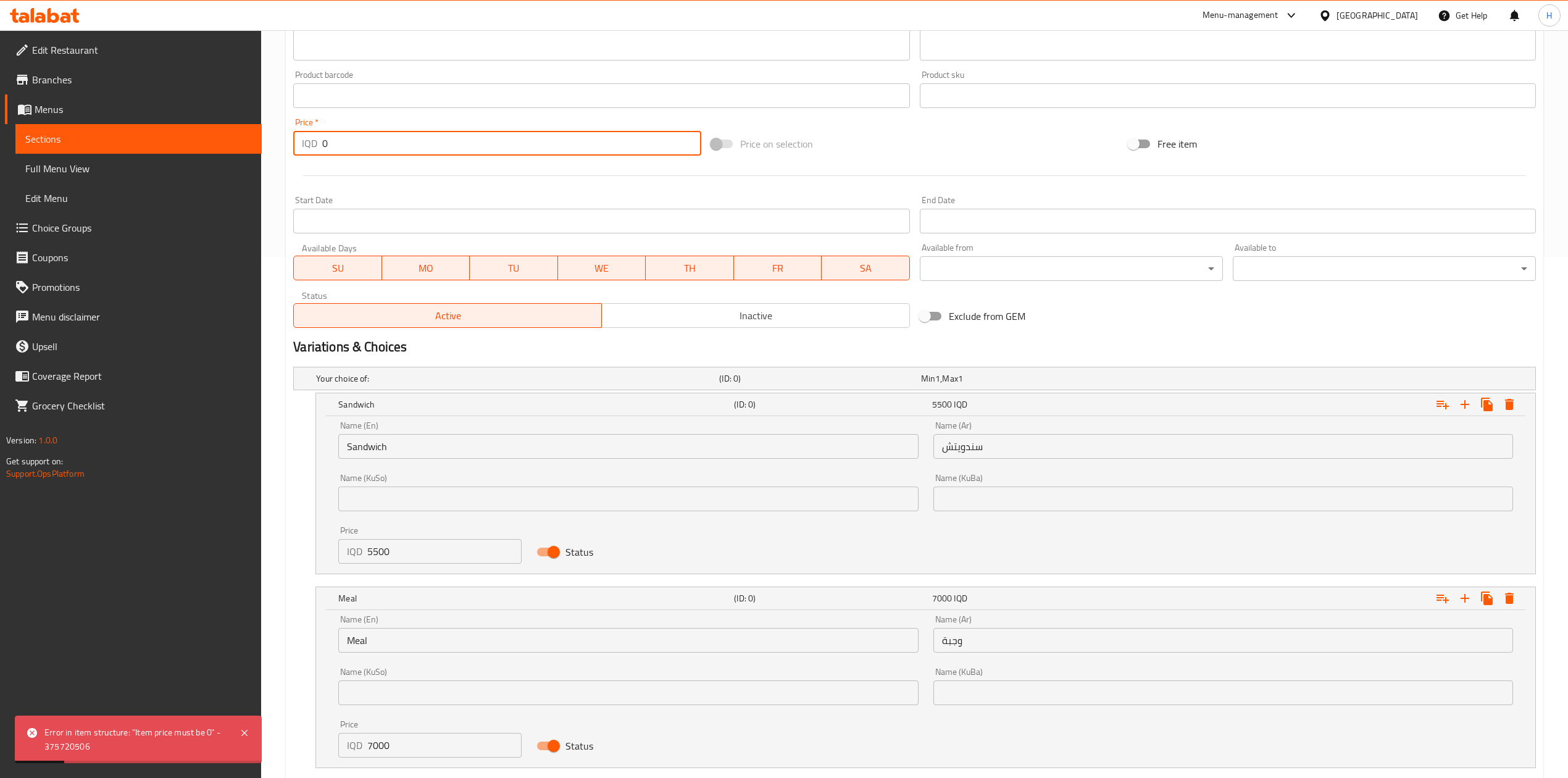
scroll to position [600, 0]
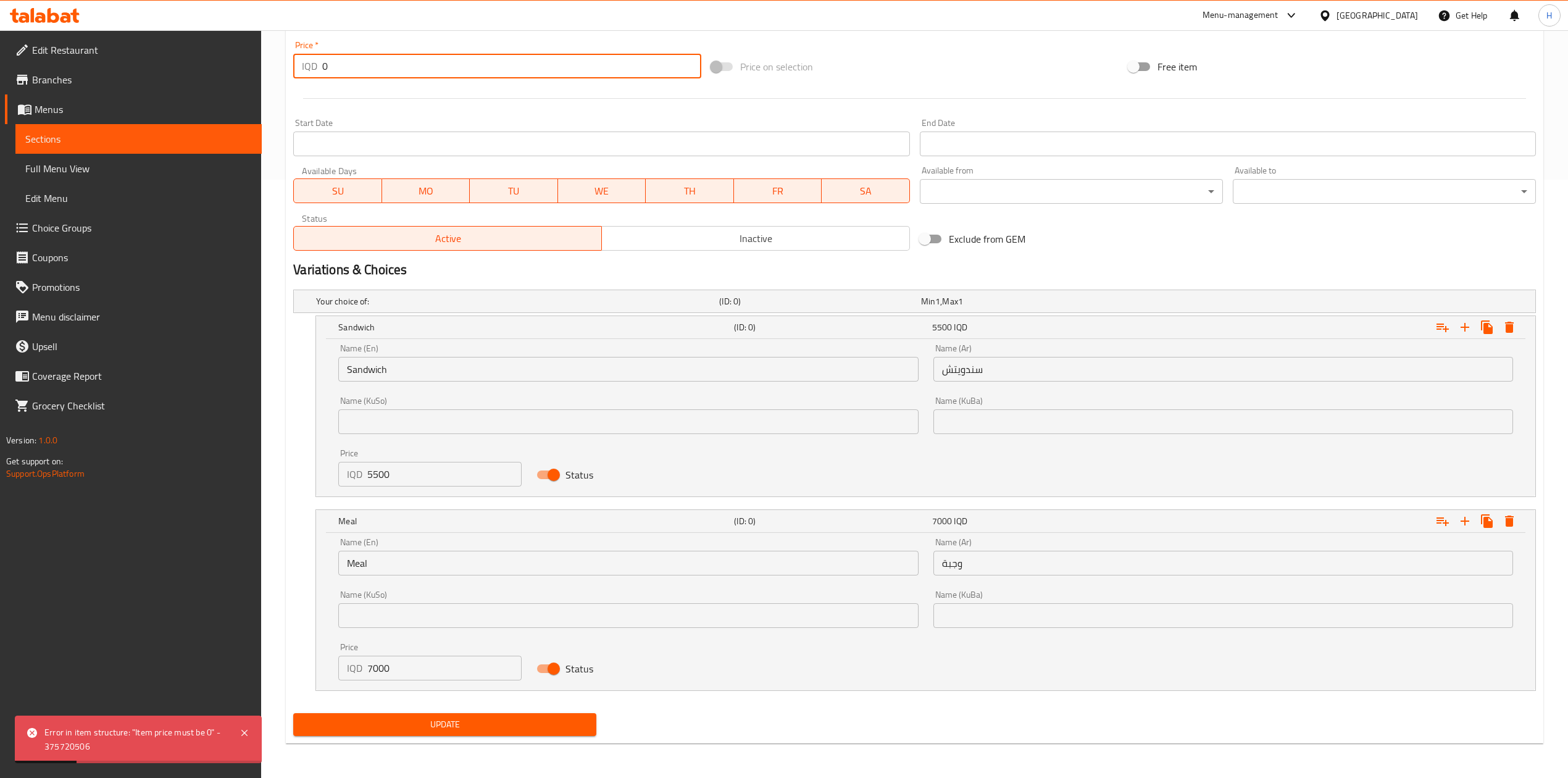
type input "0"
click at [453, 727] on span "Update" at bounding box center [445, 724] width 283 height 15
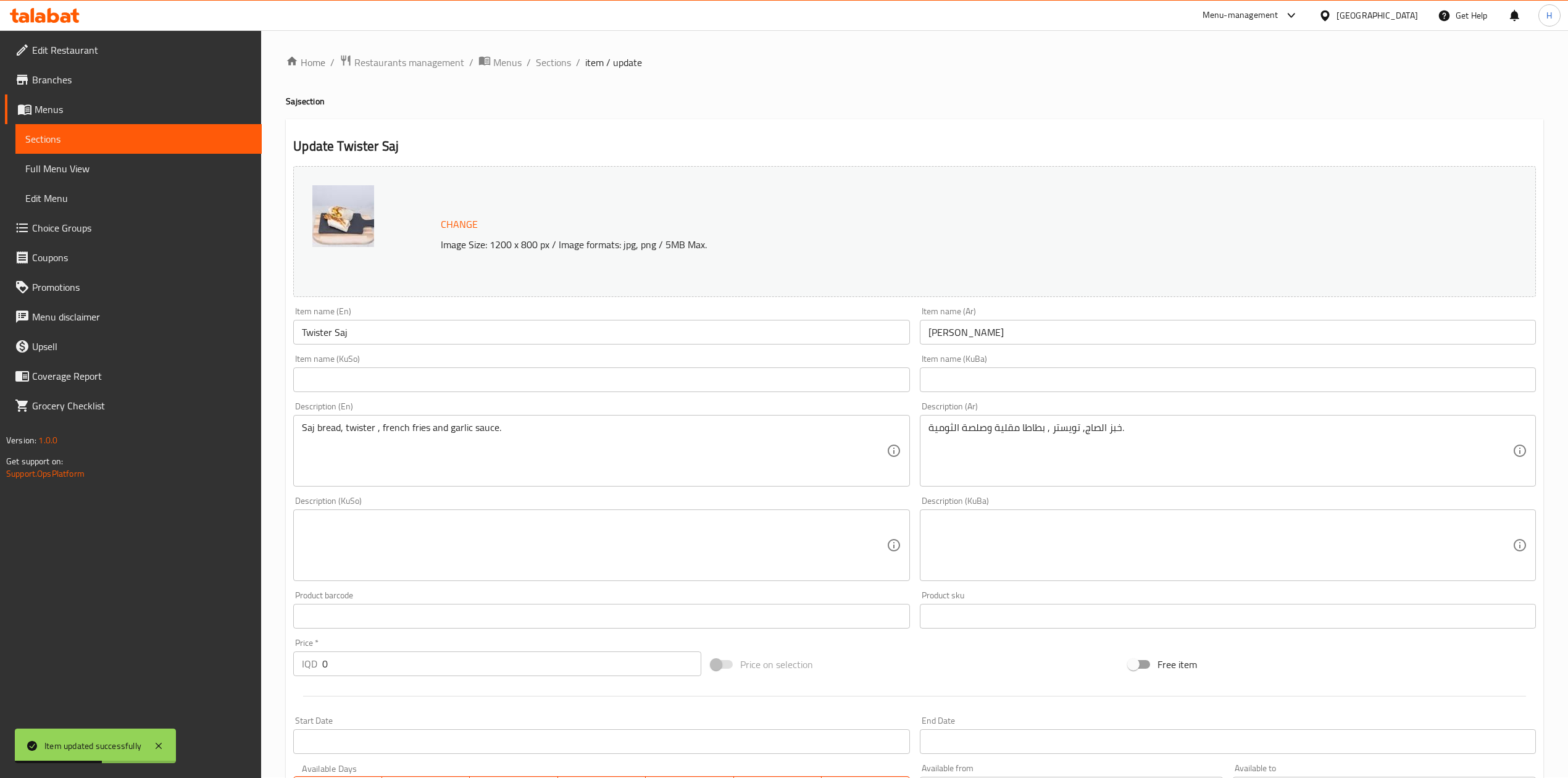
scroll to position [0, 0]
click at [534, 43] on div "Home / Restaurants management / Menus / Sections / item / update Saj section Up…" at bounding box center [914, 703] width 1307 height 1346
click at [542, 60] on span "Sections" at bounding box center [553, 63] width 35 height 15
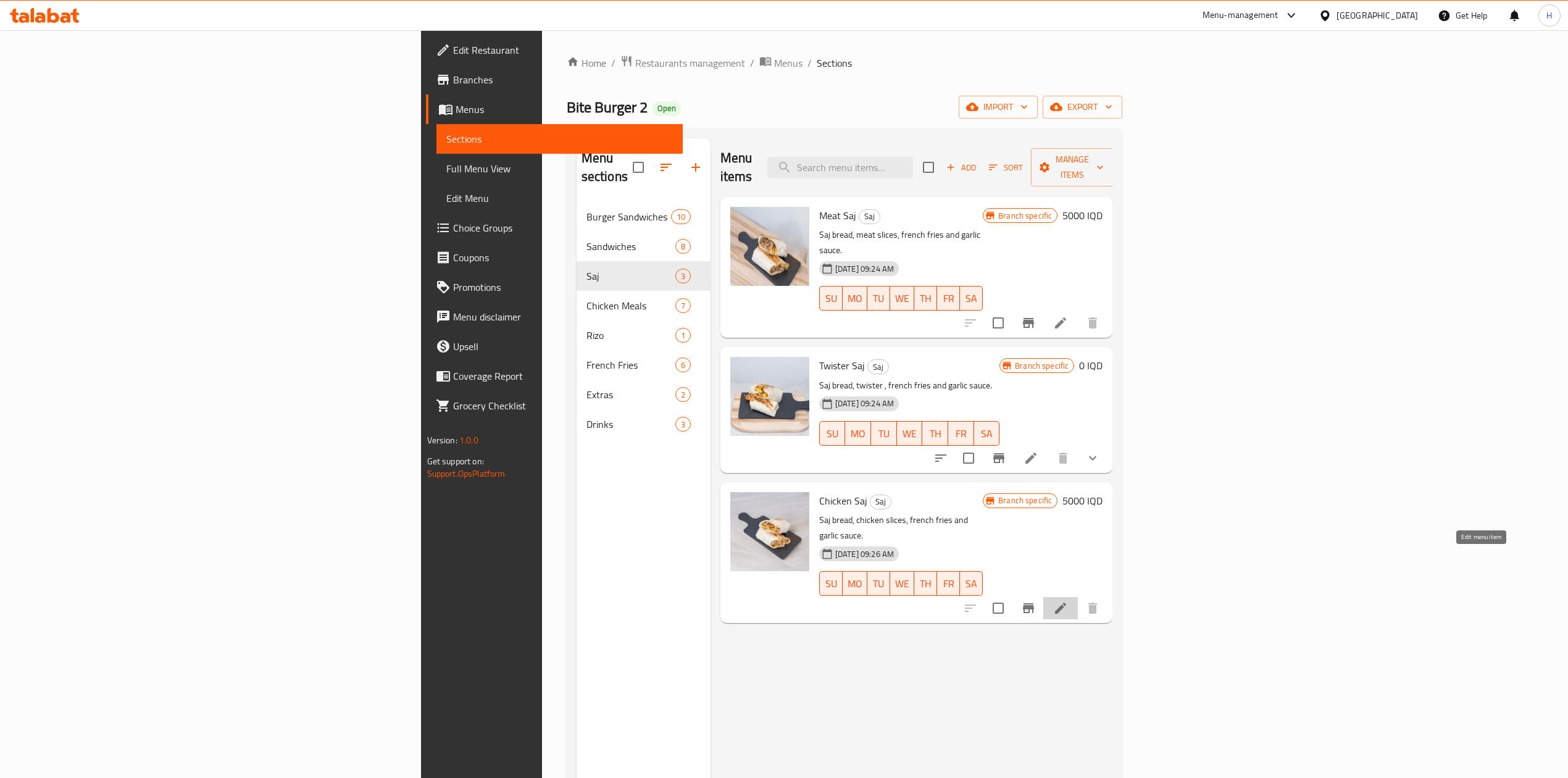
click at [1068, 600] on icon at bounding box center [1061, 608] width 15 height 15
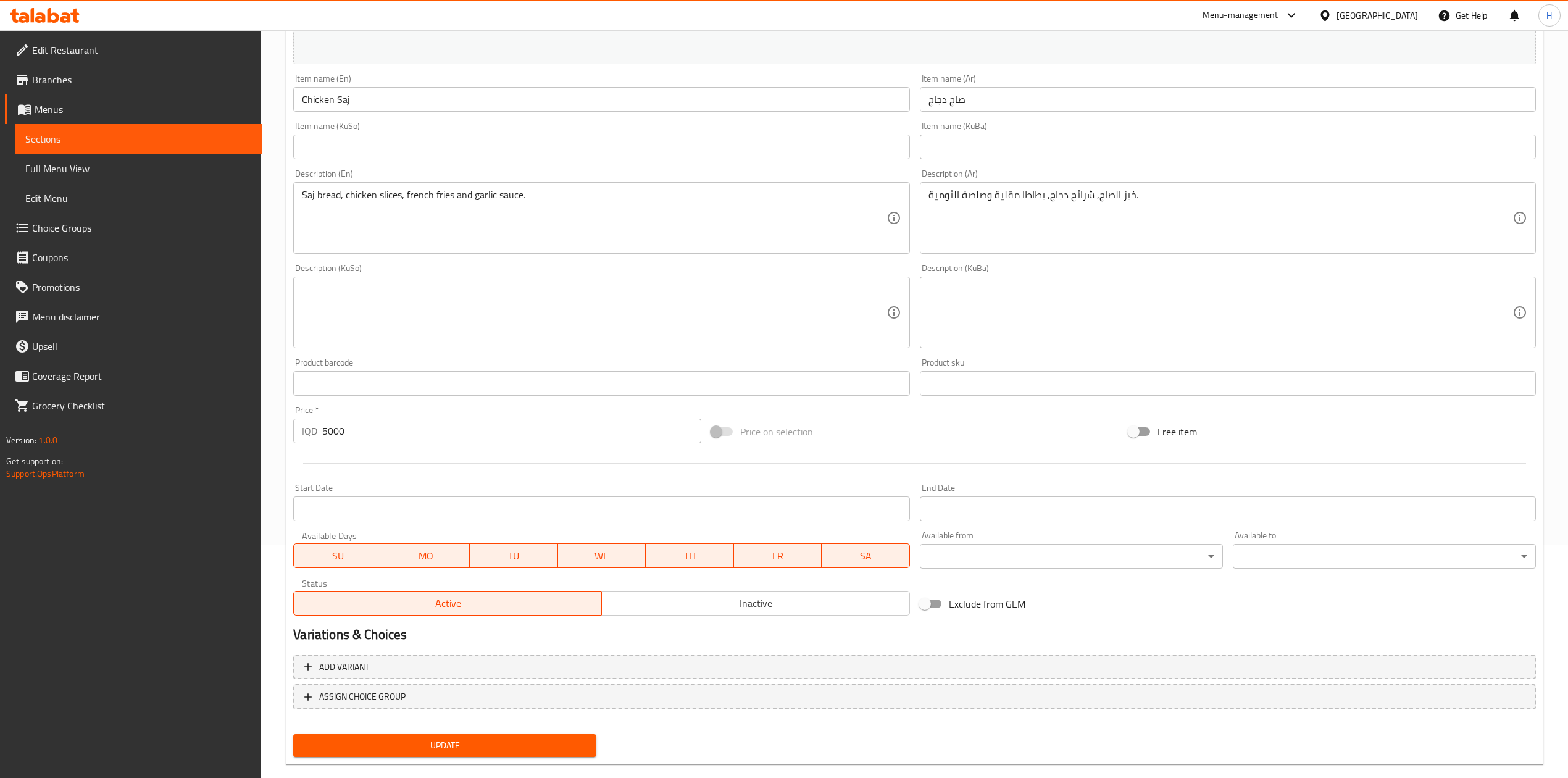
scroll to position [253, 0]
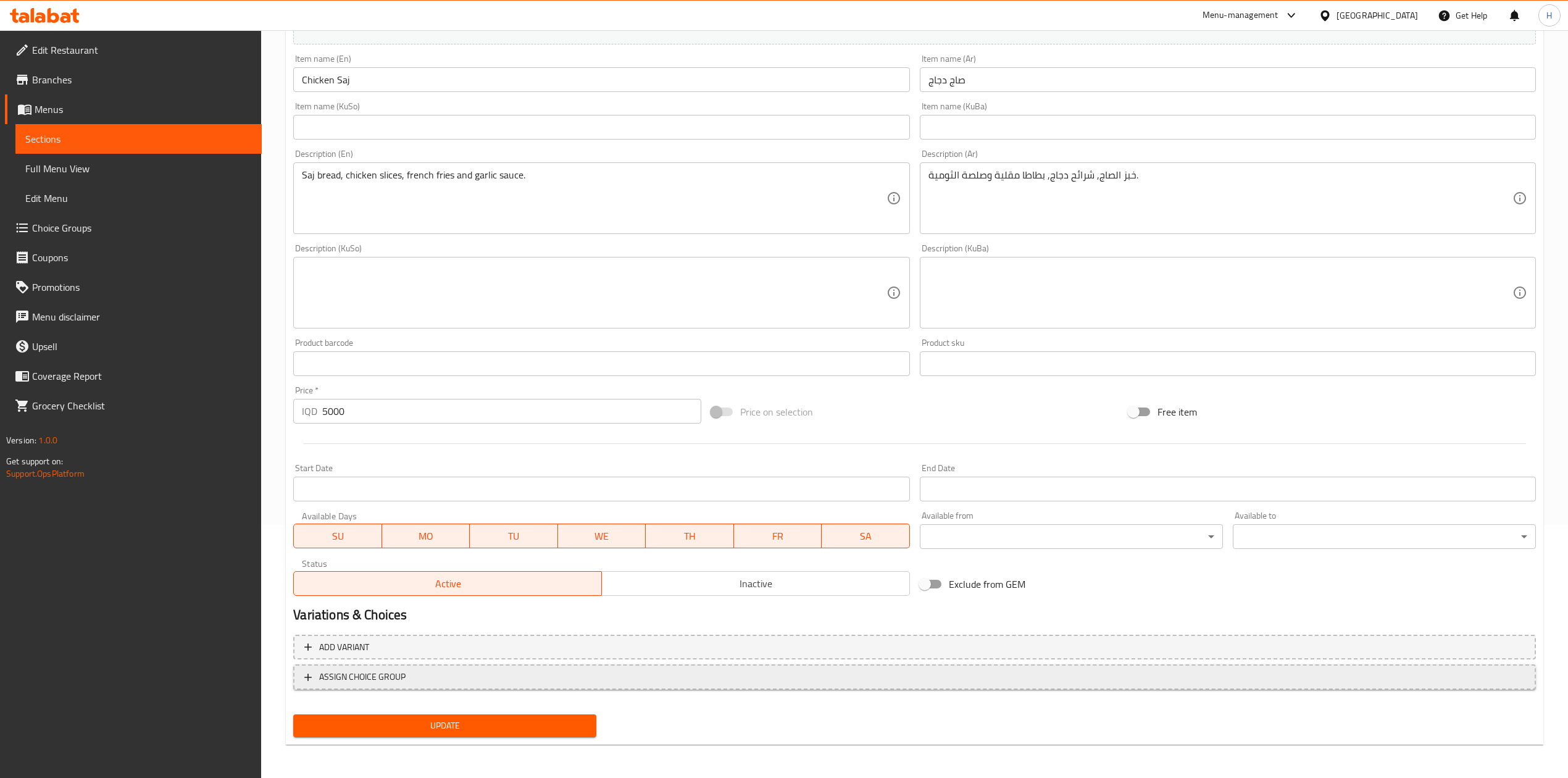
click at [337, 666] on button "ASSIGN CHOICE GROUP" at bounding box center [915, 677] width 1243 height 25
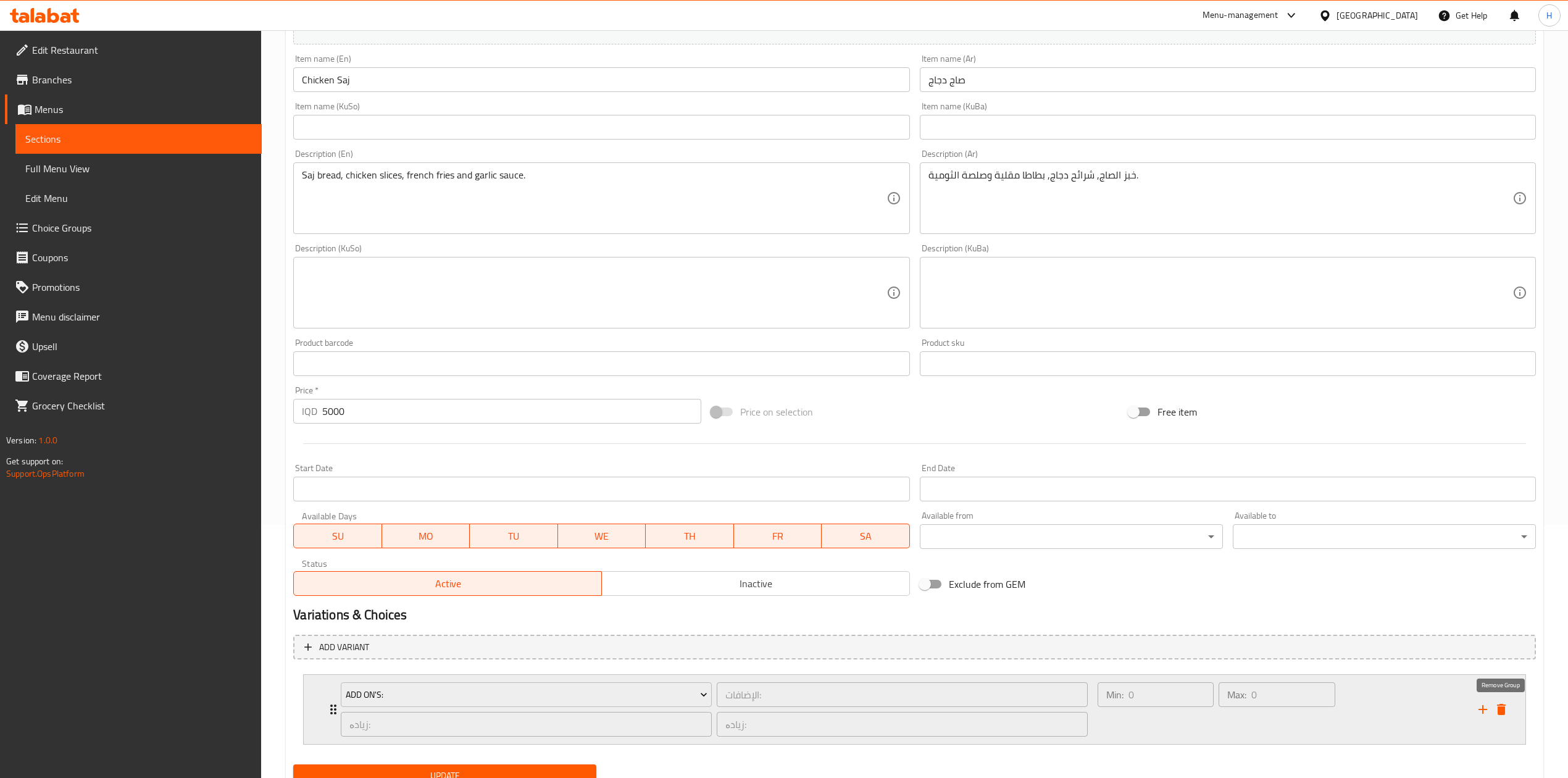
click at [1504, 706] on icon "delete" at bounding box center [1502, 709] width 15 height 15
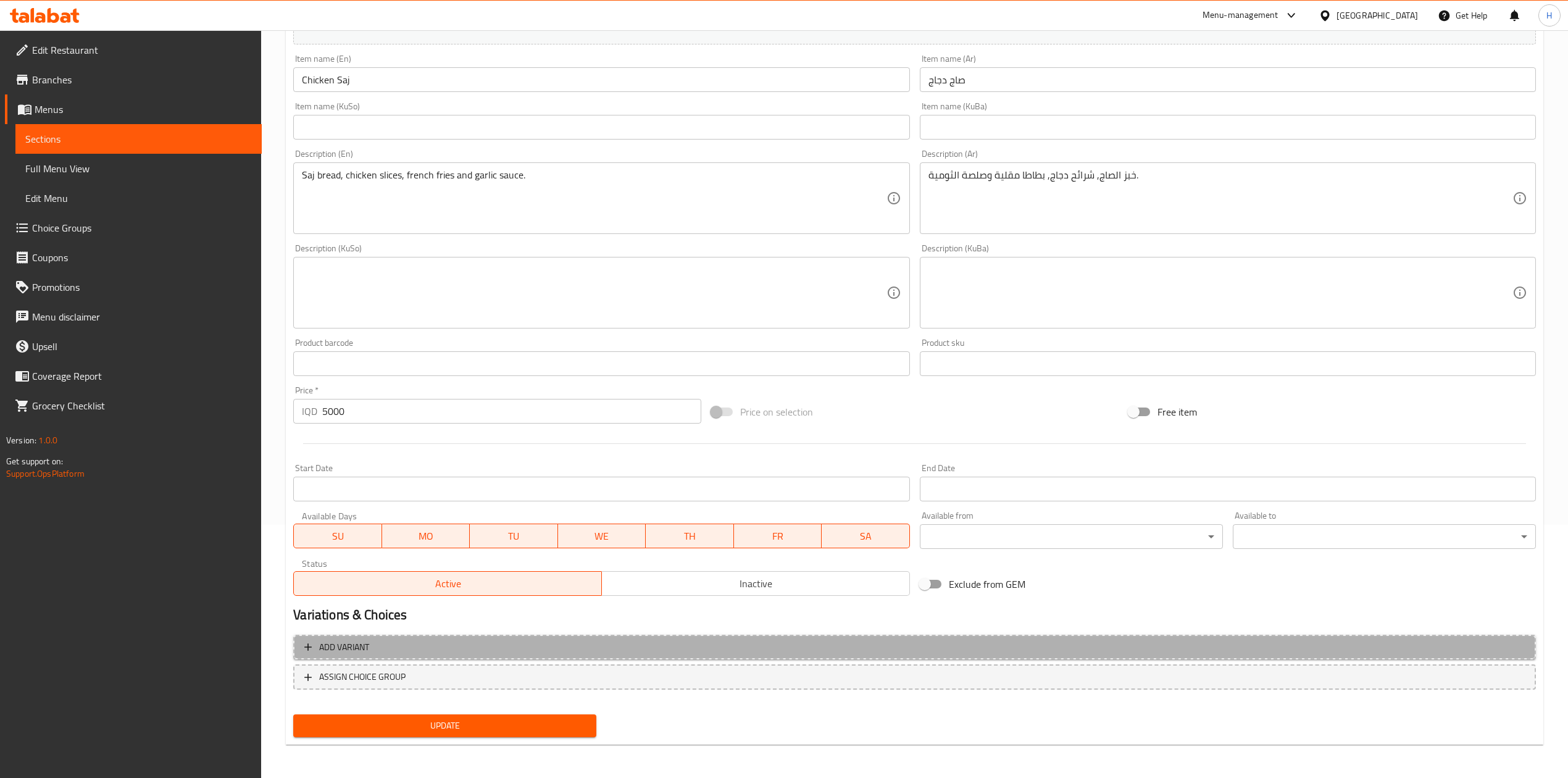
click at [369, 647] on span "Add variant" at bounding box center [345, 647] width 50 height 15
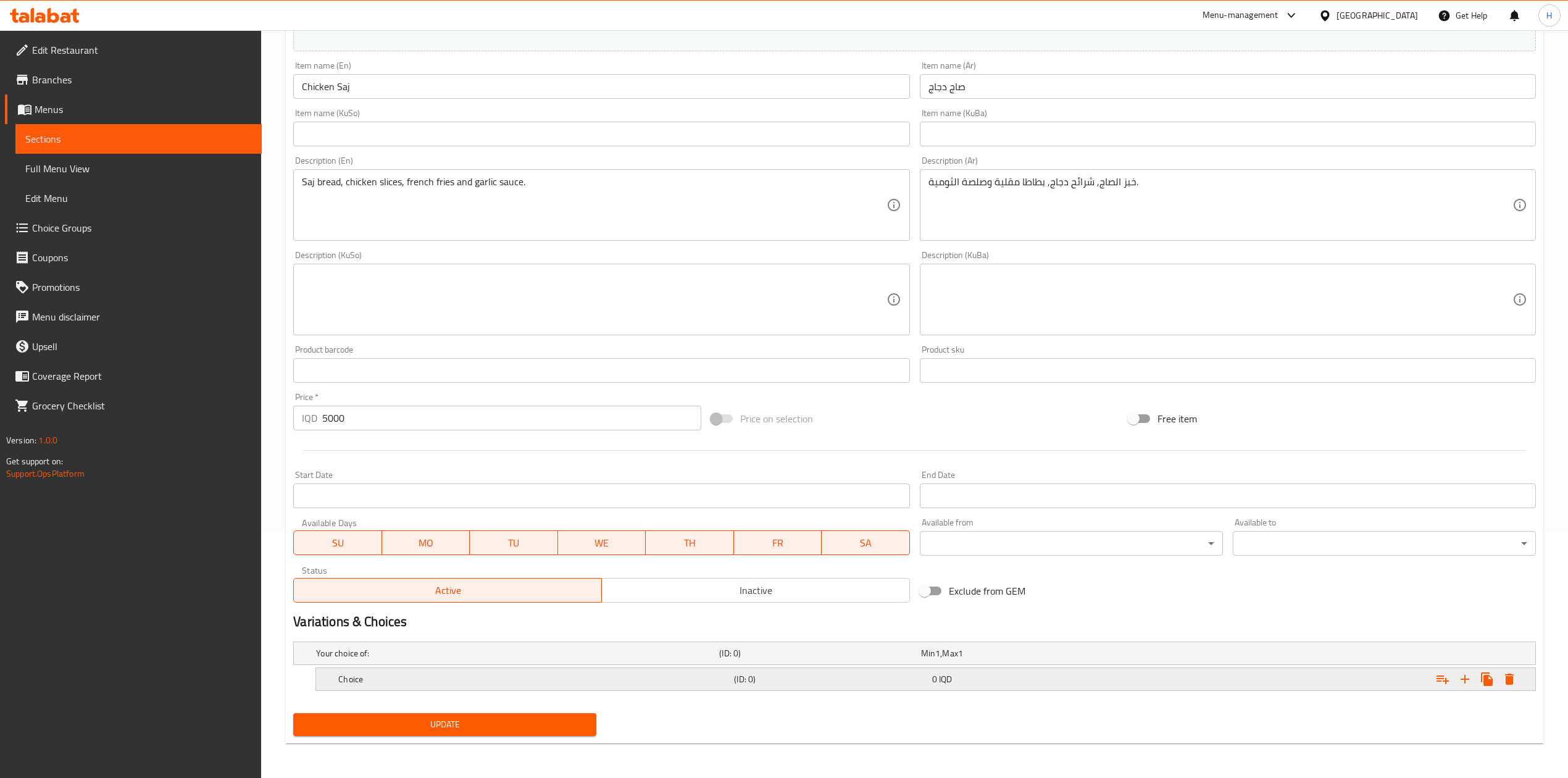
click at [1510, 680] on icon "Expand" at bounding box center [1509, 678] width 8 height 11
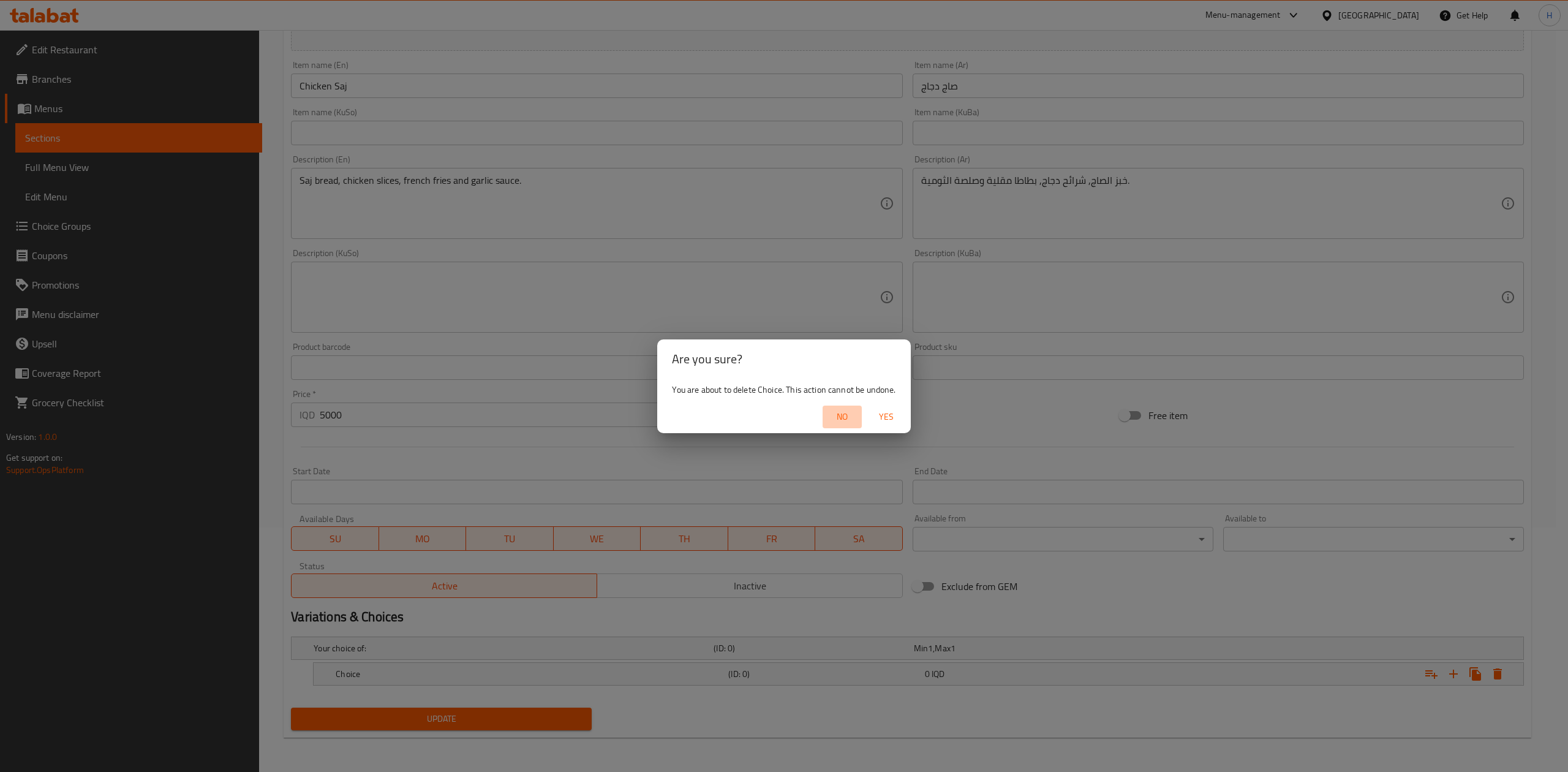
click at [837, 414] on span "No" at bounding box center [842, 417] width 29 height 15
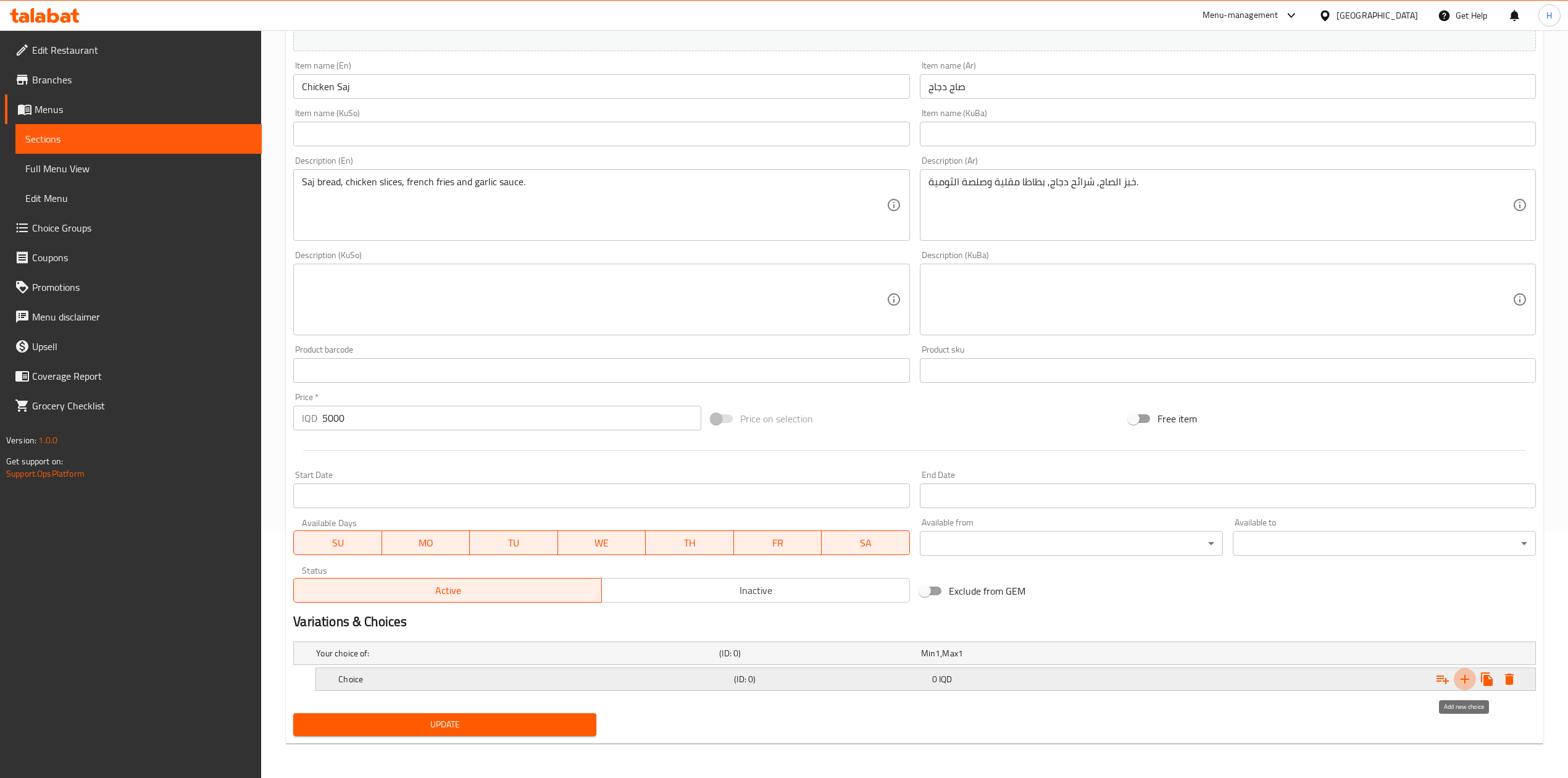
click at [1470, 672] on icon "Expand" at bounding box center [1465, 679] width 15 height 15
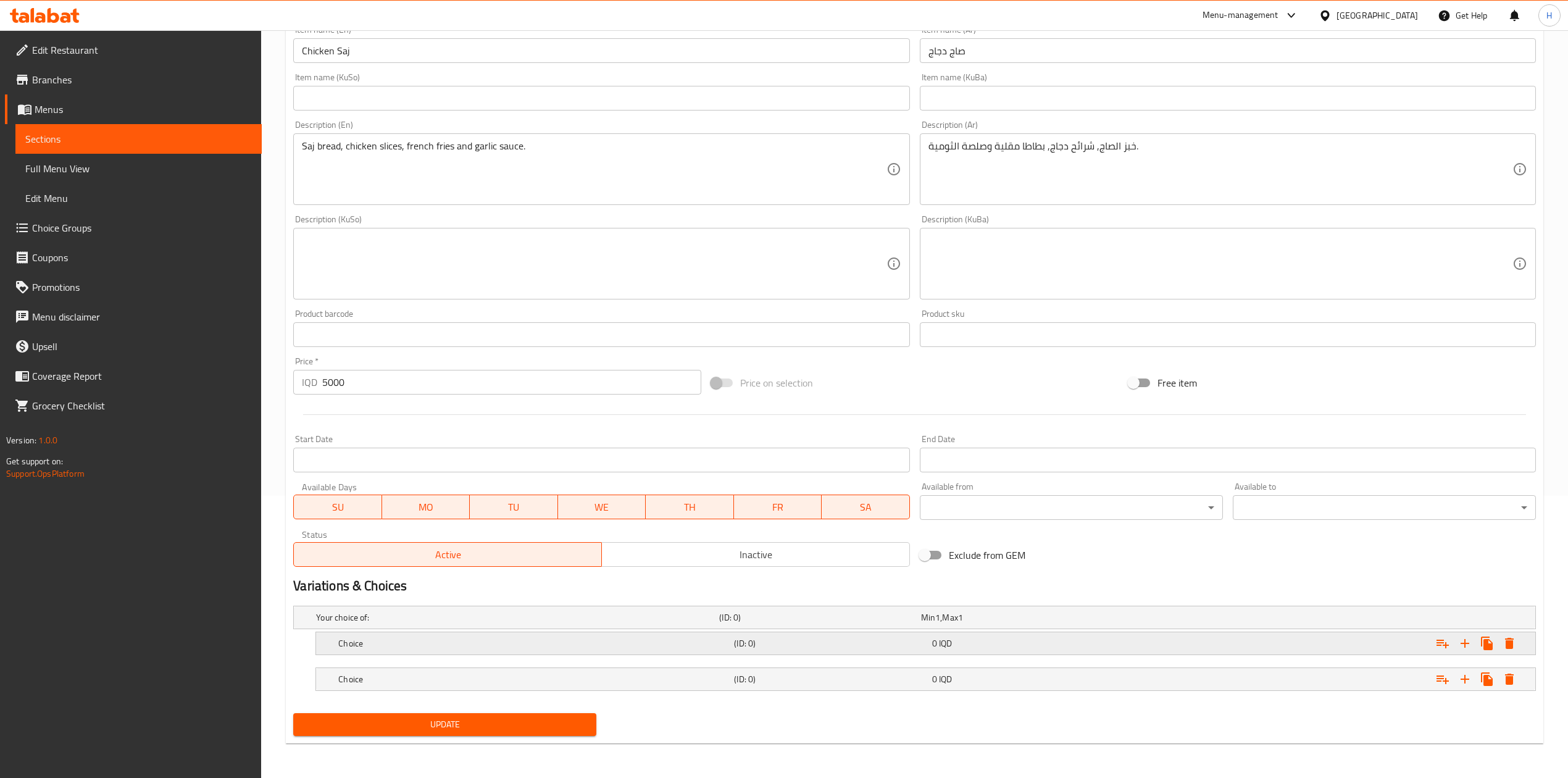
click at [396, 652] on div "Choice (ID: 0) 0 IQD" at bounding box center [930, 643] width 1187 height 27
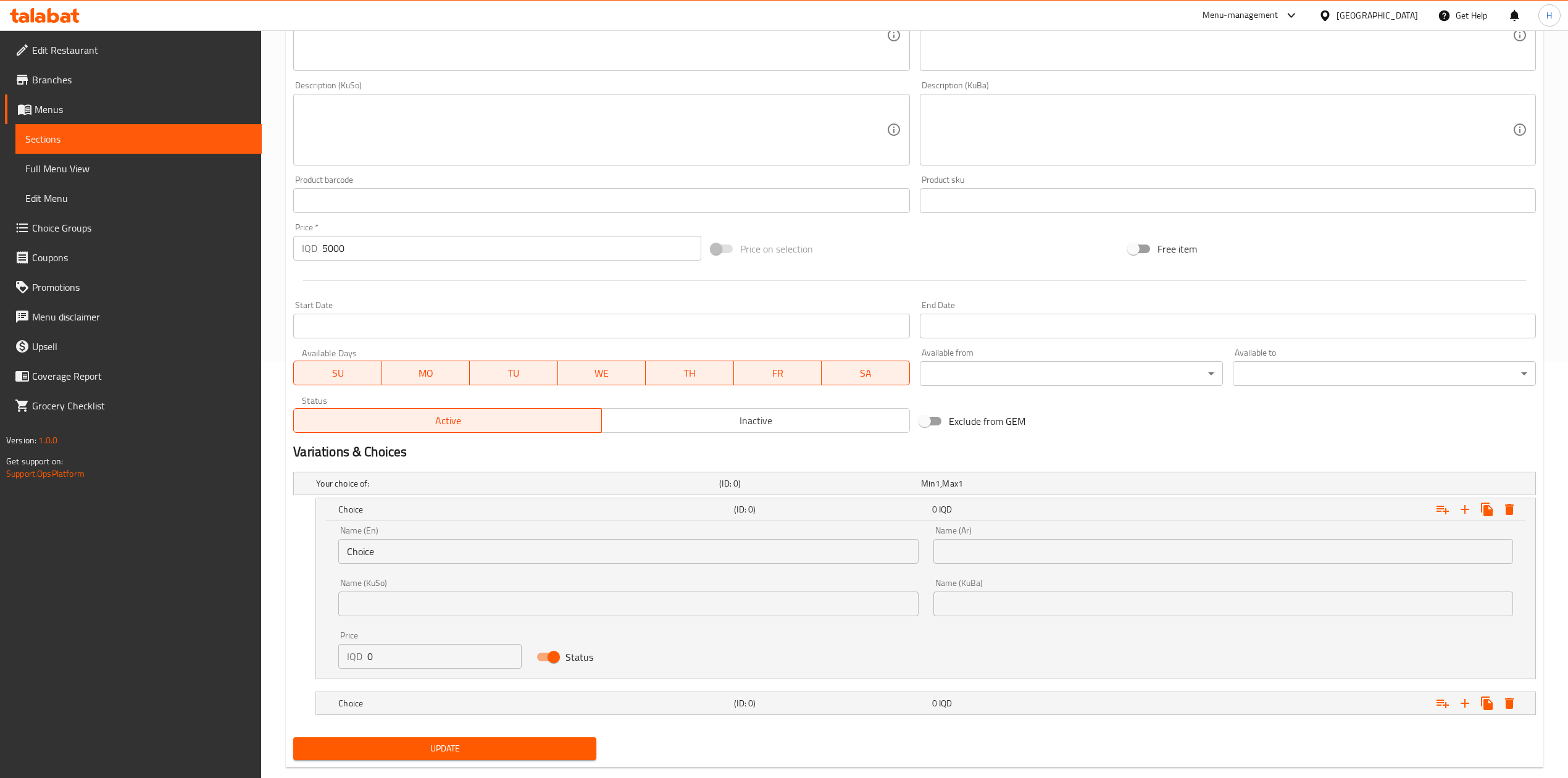
scroll to position [433, 0]
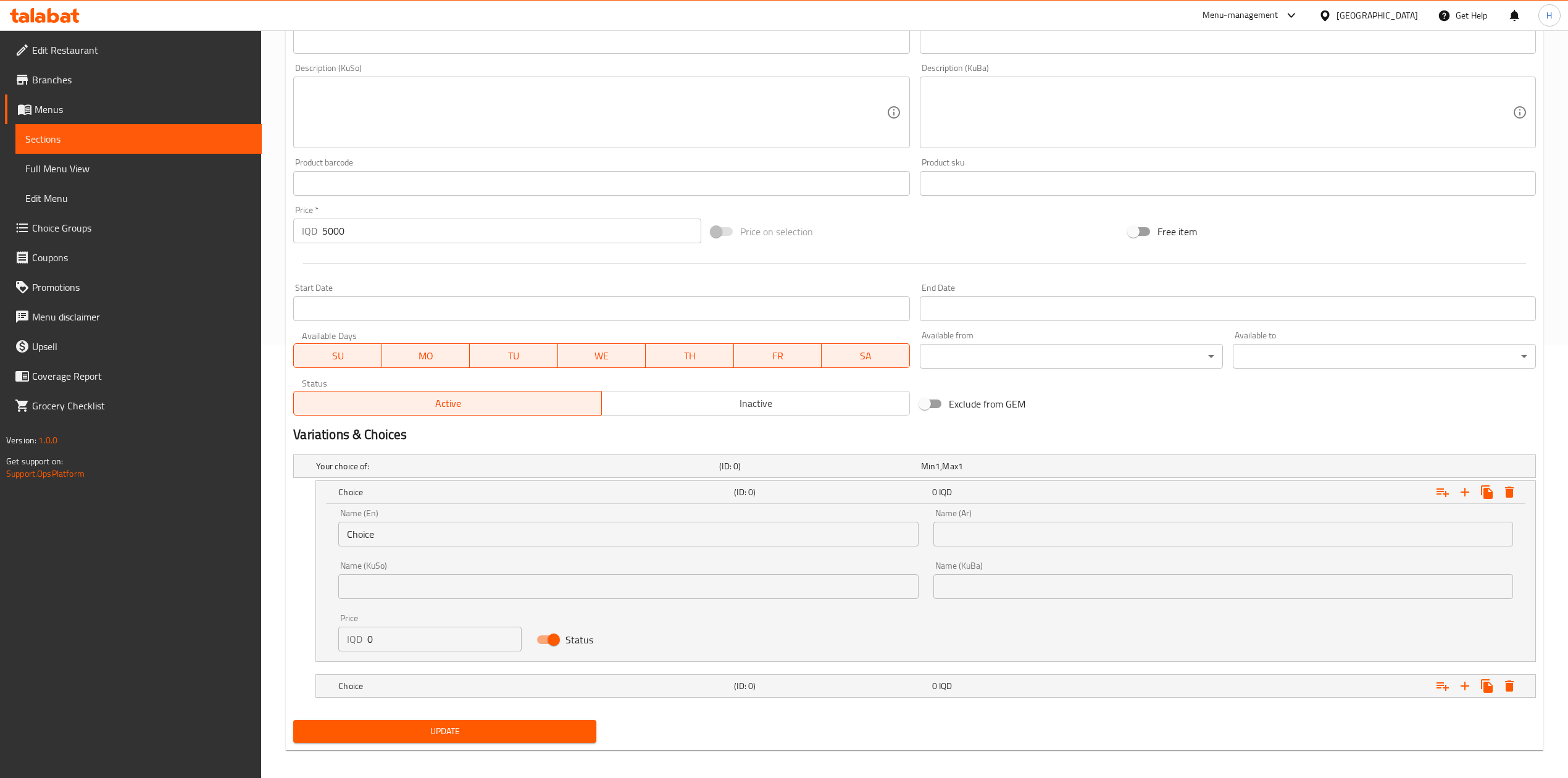
click at [408, 528] on input "Choice" at bounding box center [627, 533] width 579 height 24
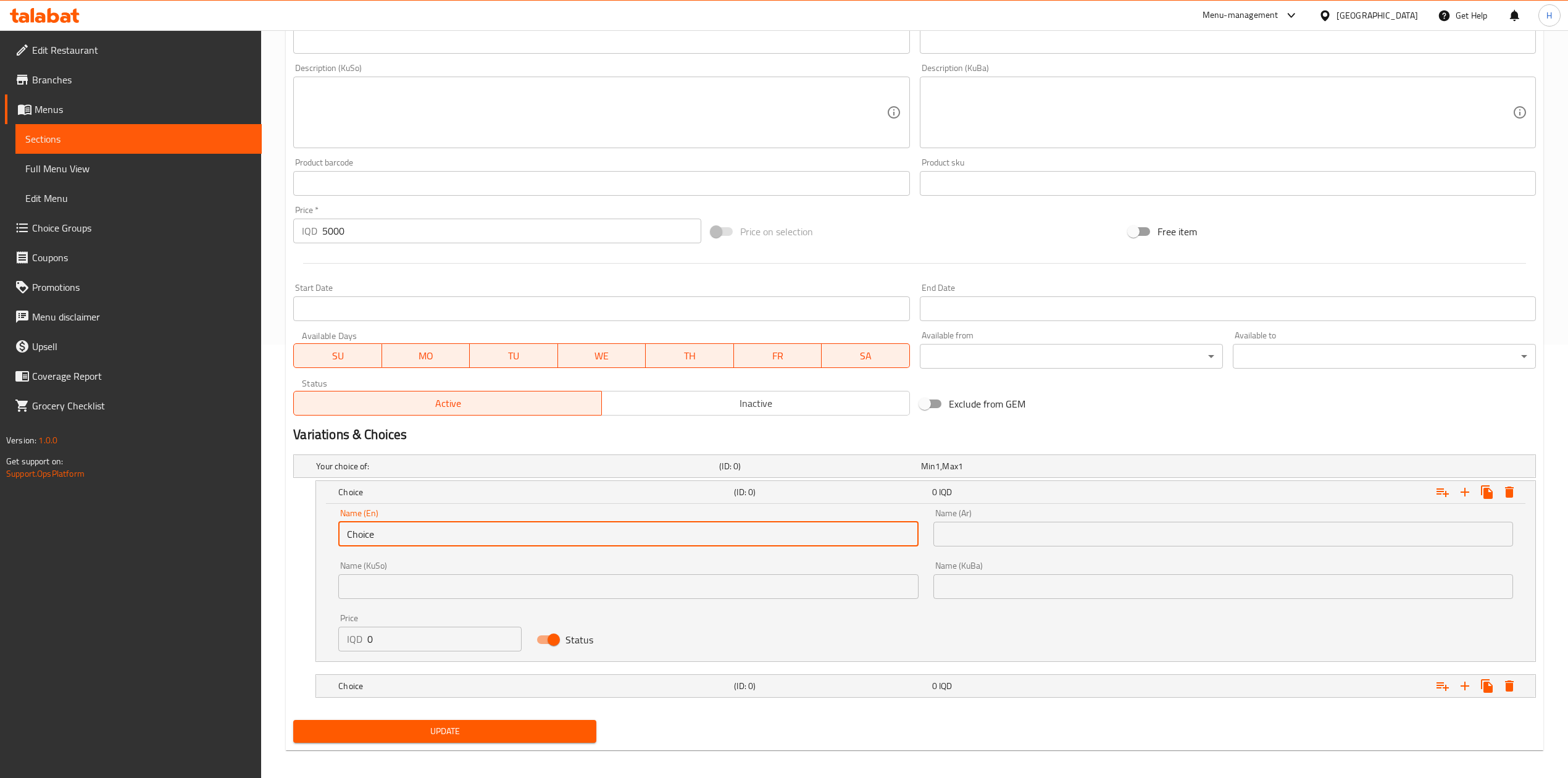
click at [408, 528] on input "Choice" at bounding box center [627, 533] width 579 height 24
click at [408, 528] on input "Choice" at bounding box center [627, 533] width 579 height 24
click at [408, 529] on input "text" at bounding box center [627, 533] width 579 height 24
type input "Sandwich"
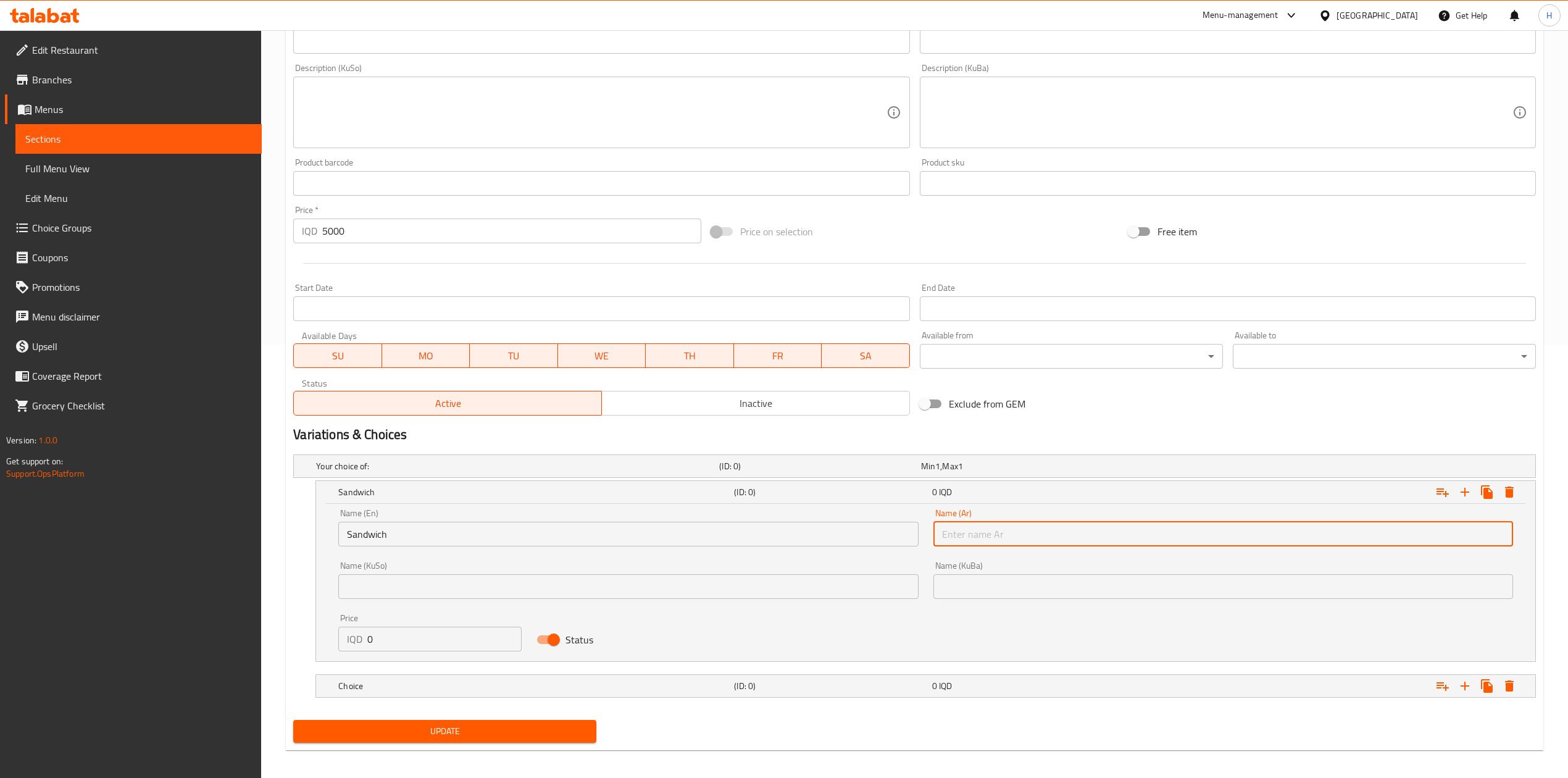
click at [1009, 531] on input "text" at bounding box center [1223, 533] width 579 height 24
type input "سندويتش"
click at [423, 642] on input "0" at bounding box center [444, 638] width 154 height 24
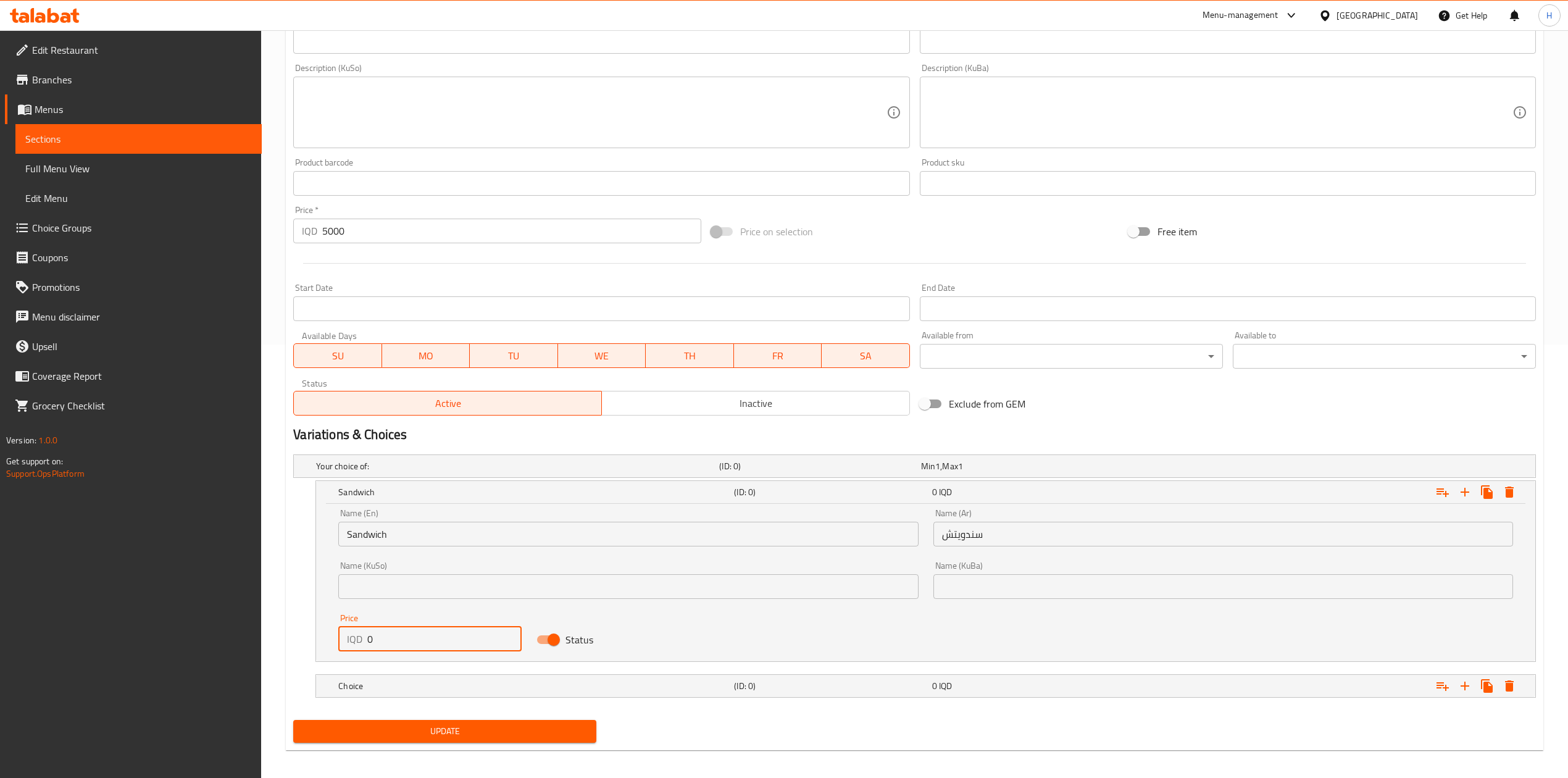
click at [423, 642] on input "0" at bounding box center [444, 638] width 154 height 24
type input "5000"
click at [425, 687] on h5 "Choice" at bounding box center [533, 686] width 391 height 13
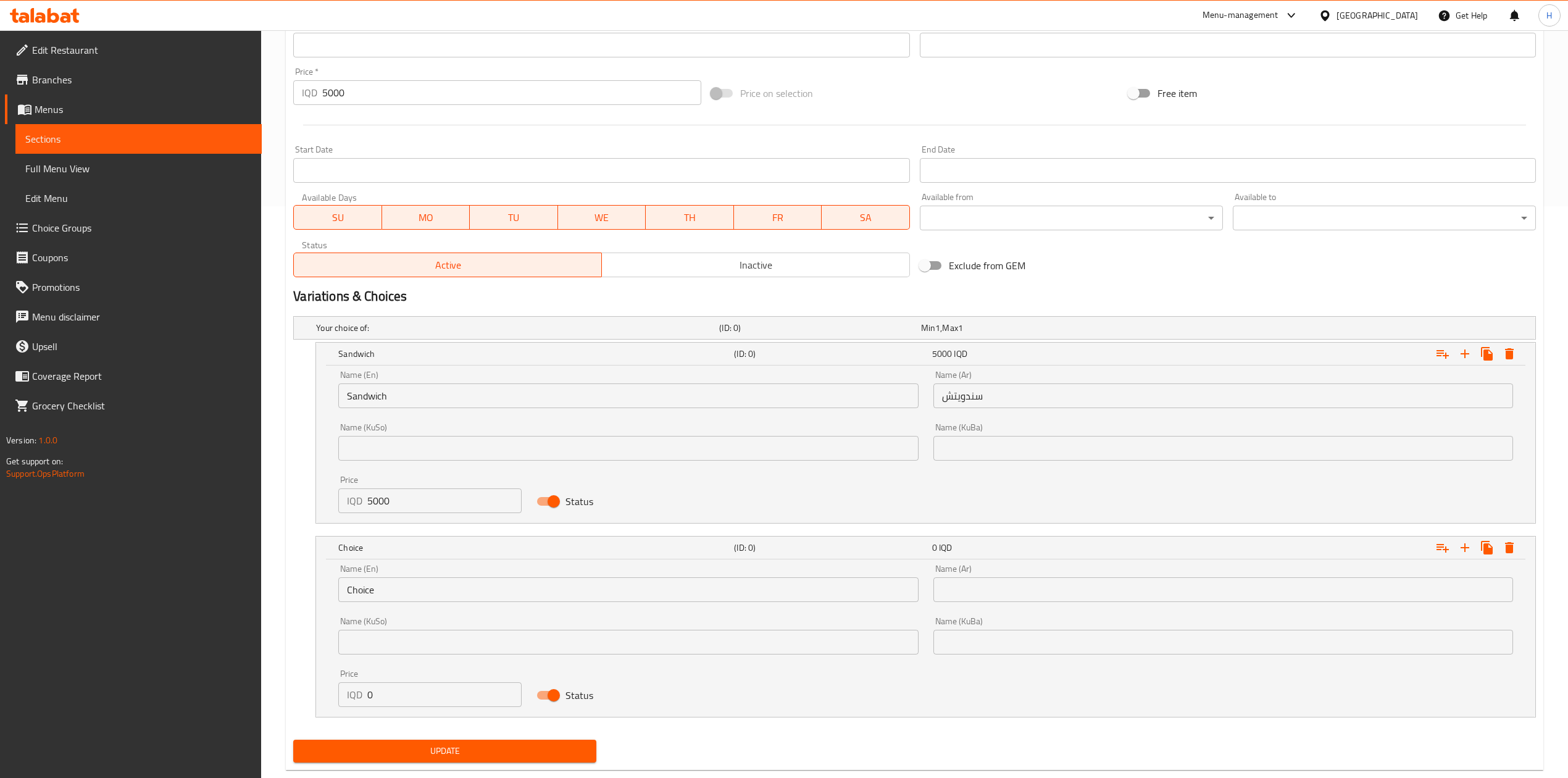
scroll to position [574, 0]
click at [402, 684] on input "0" at bounding box center [444, 692] width 154 height 24
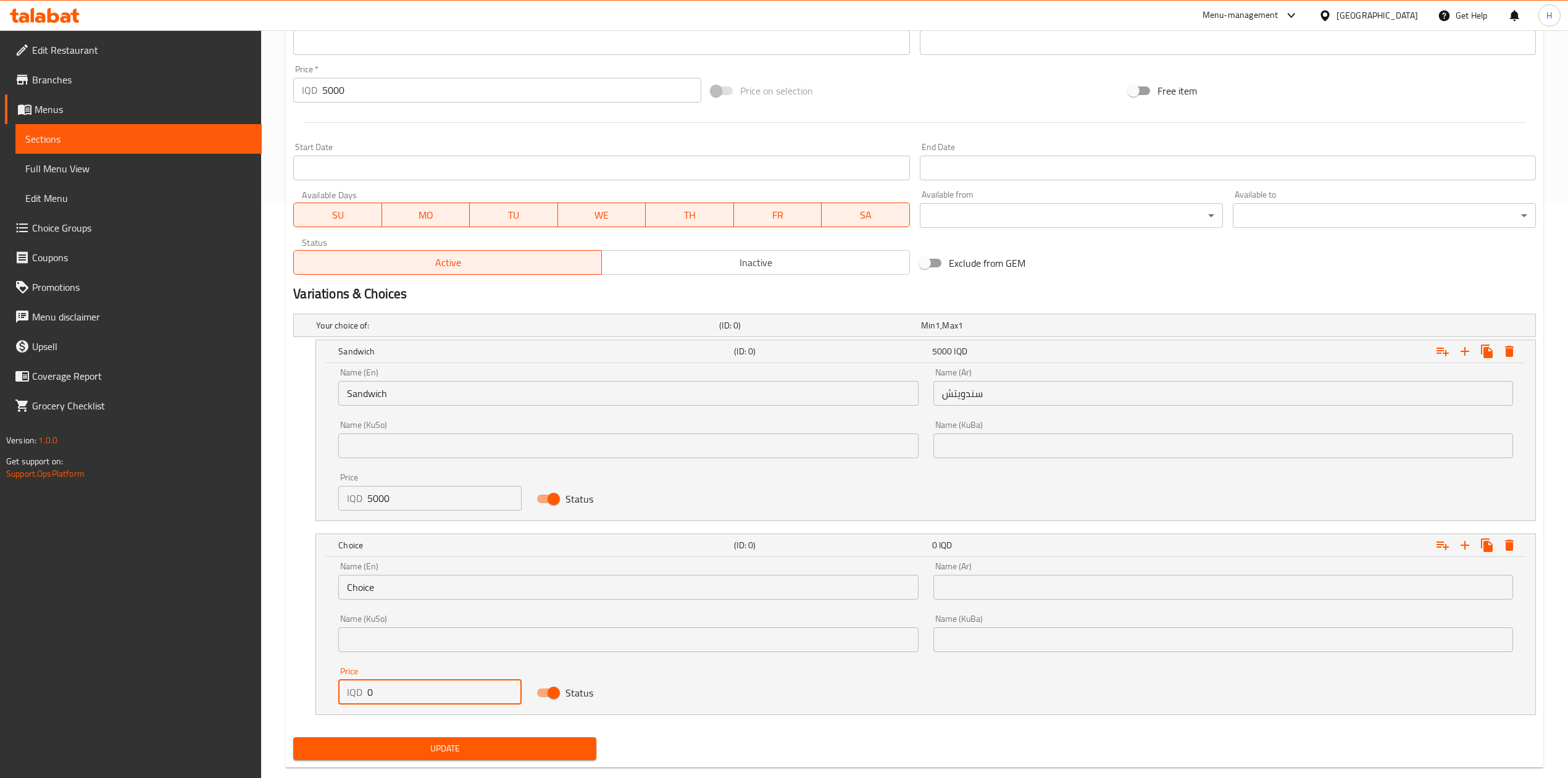
click at [402, 684] on input "0" at bounding box center [444, 692] width 154 height 24
type input "6500"
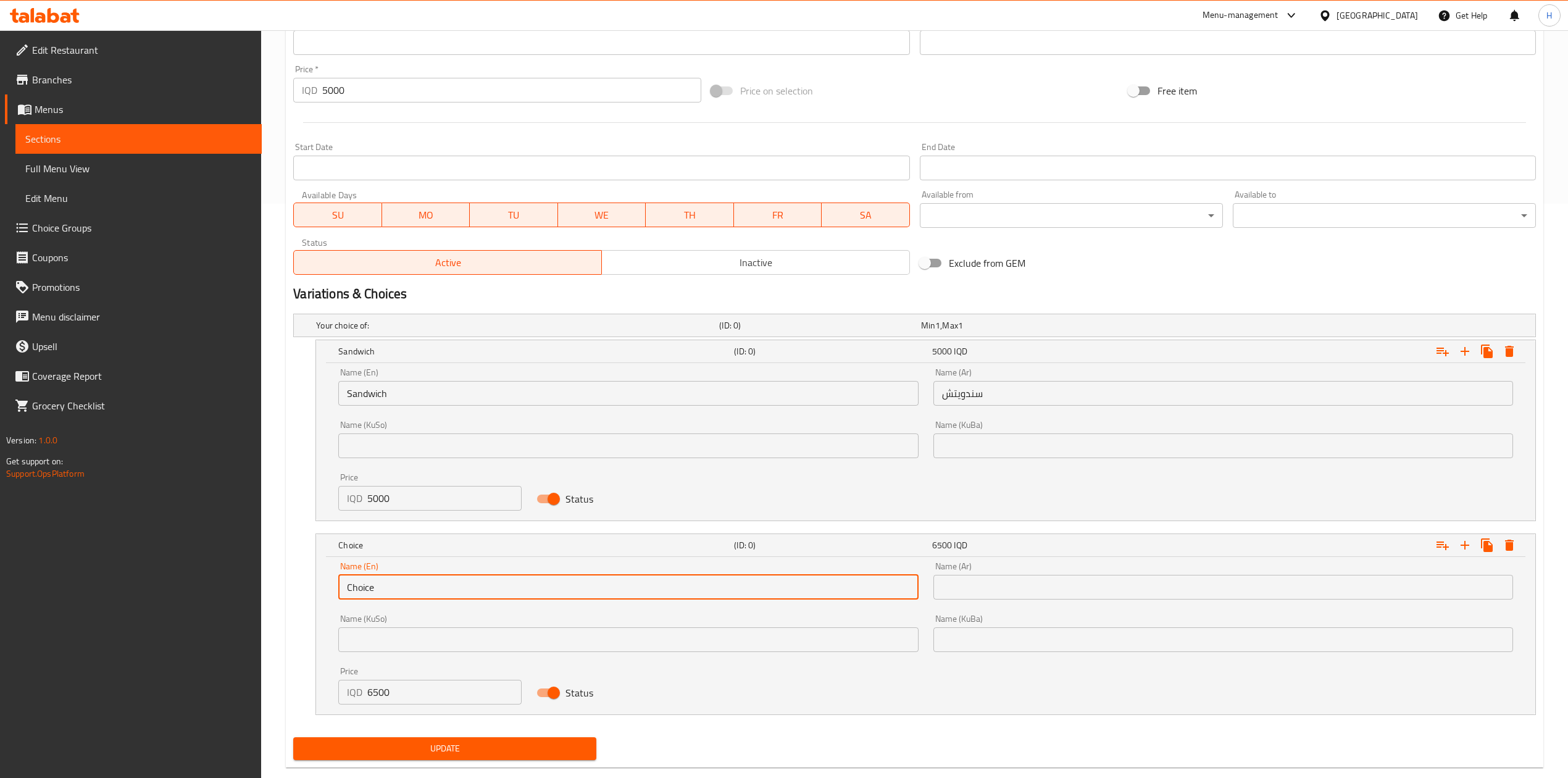
click at [413, 596] on input "Choice" at bounding box center [627, 586] width 579 height 24
click at [413, 596] on input "text" at bounding box center [627, 586] width 579 height 24
type input "Meal"
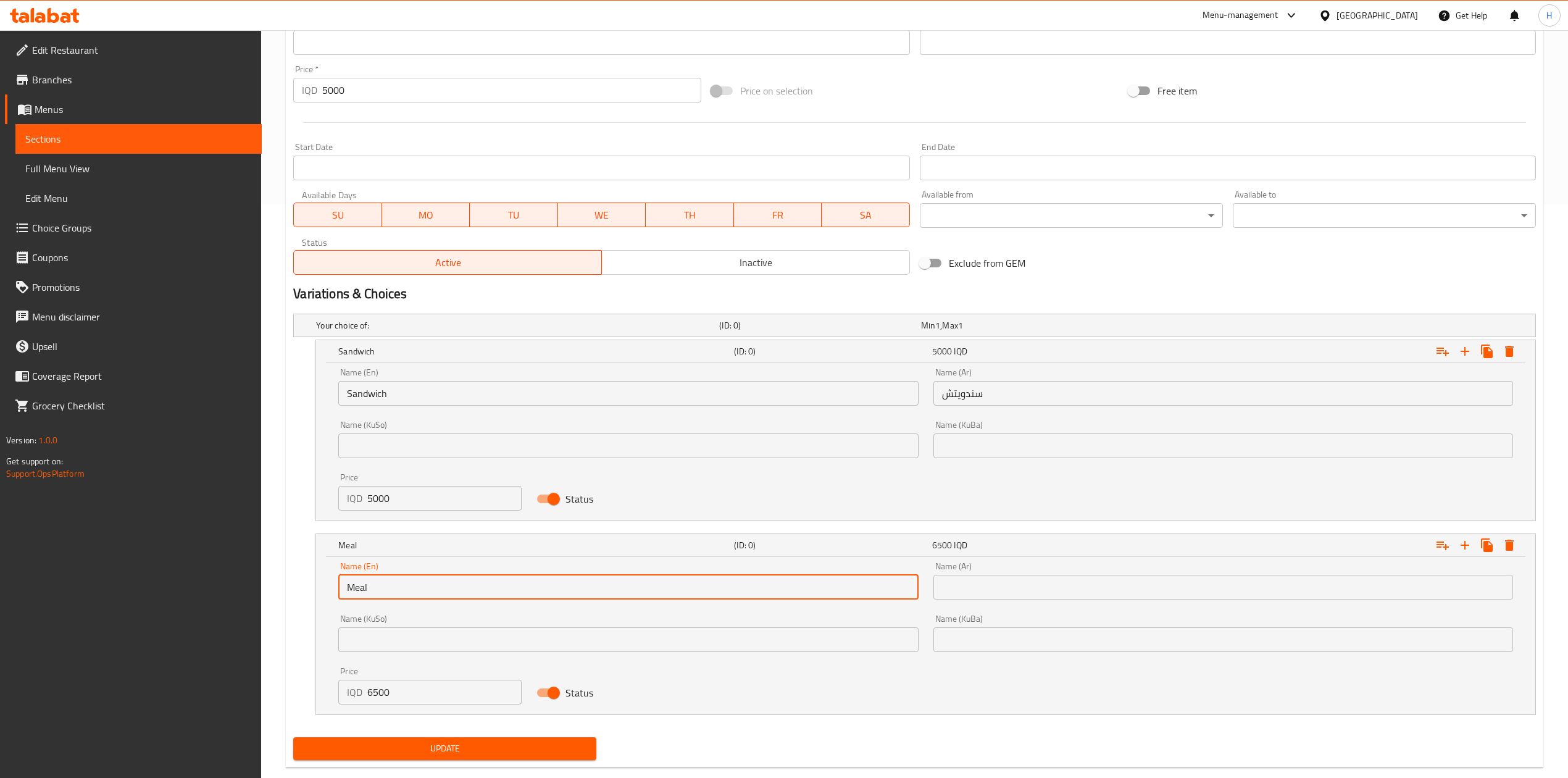
click at [1115, 563] on div "Name (Ar) Name (Ar)" at bounding box center [1223, 580] width 579 height 38
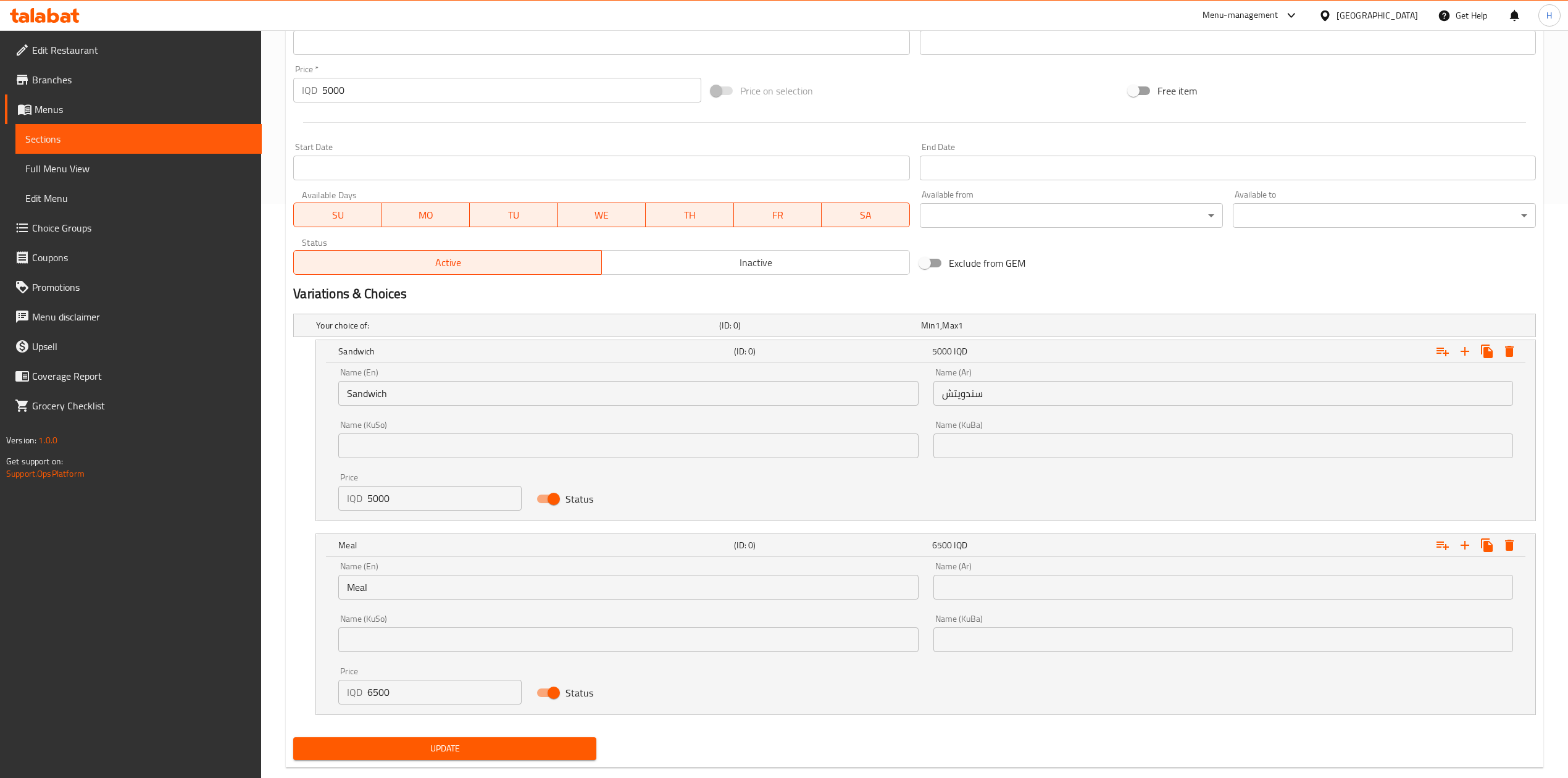
click at [1109, 578] on input "text" at bounding box center [1223, 586] width 579 height 24
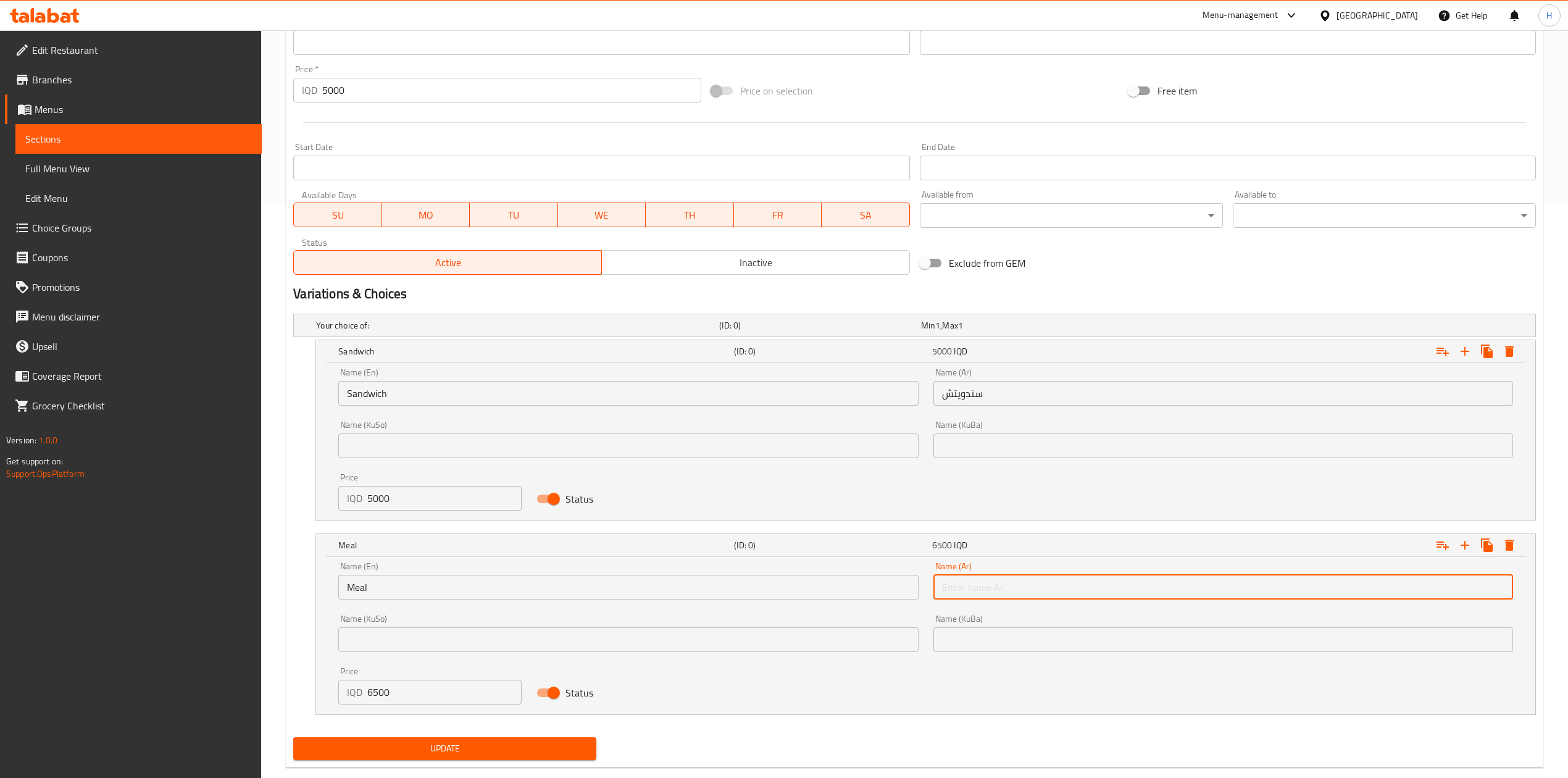
type input "وجبة"
click at [393, 741] on span "Update" at bounding box center [445, 749] width 283 height 15
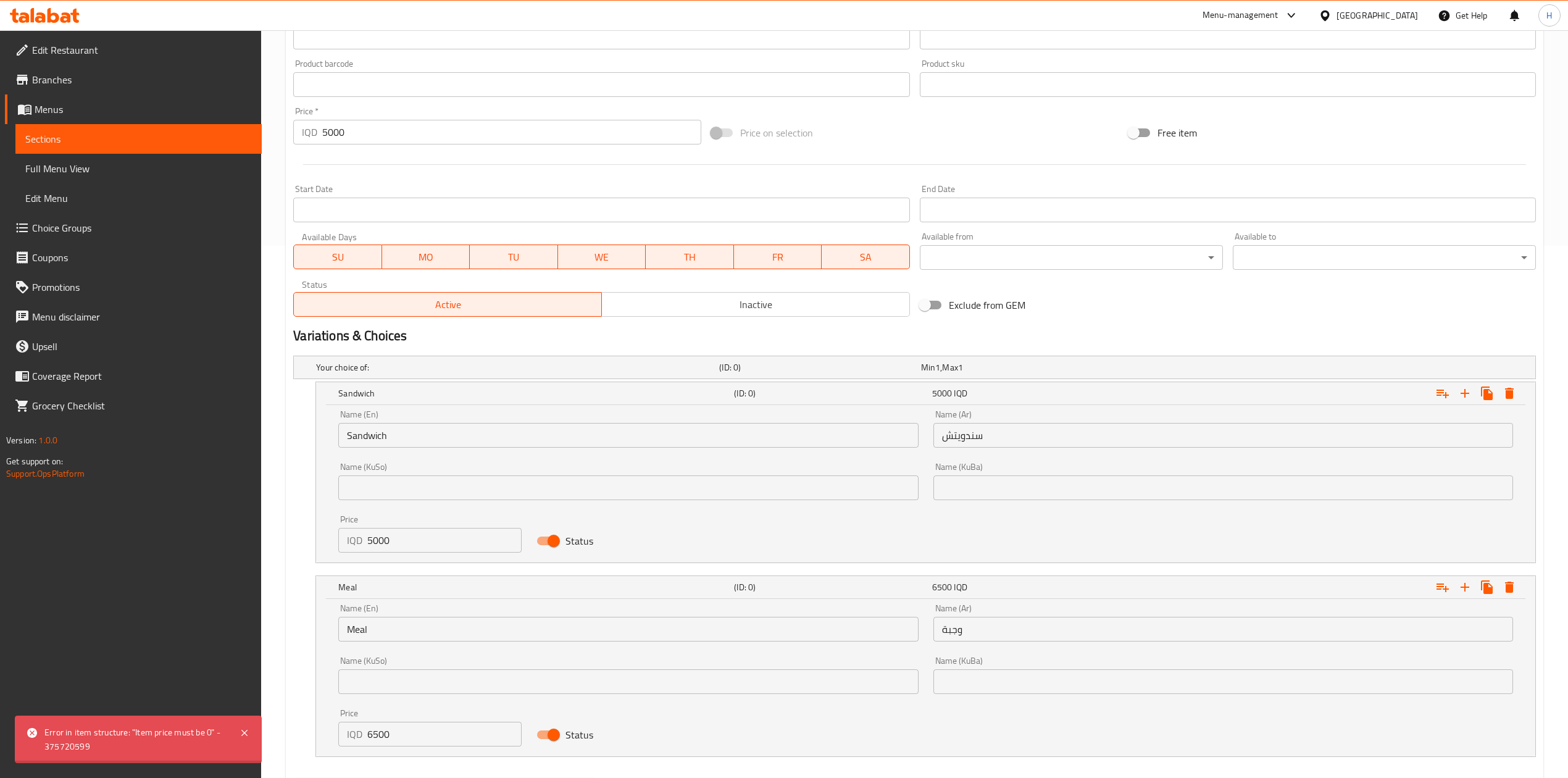
scroll to position [492, 0]
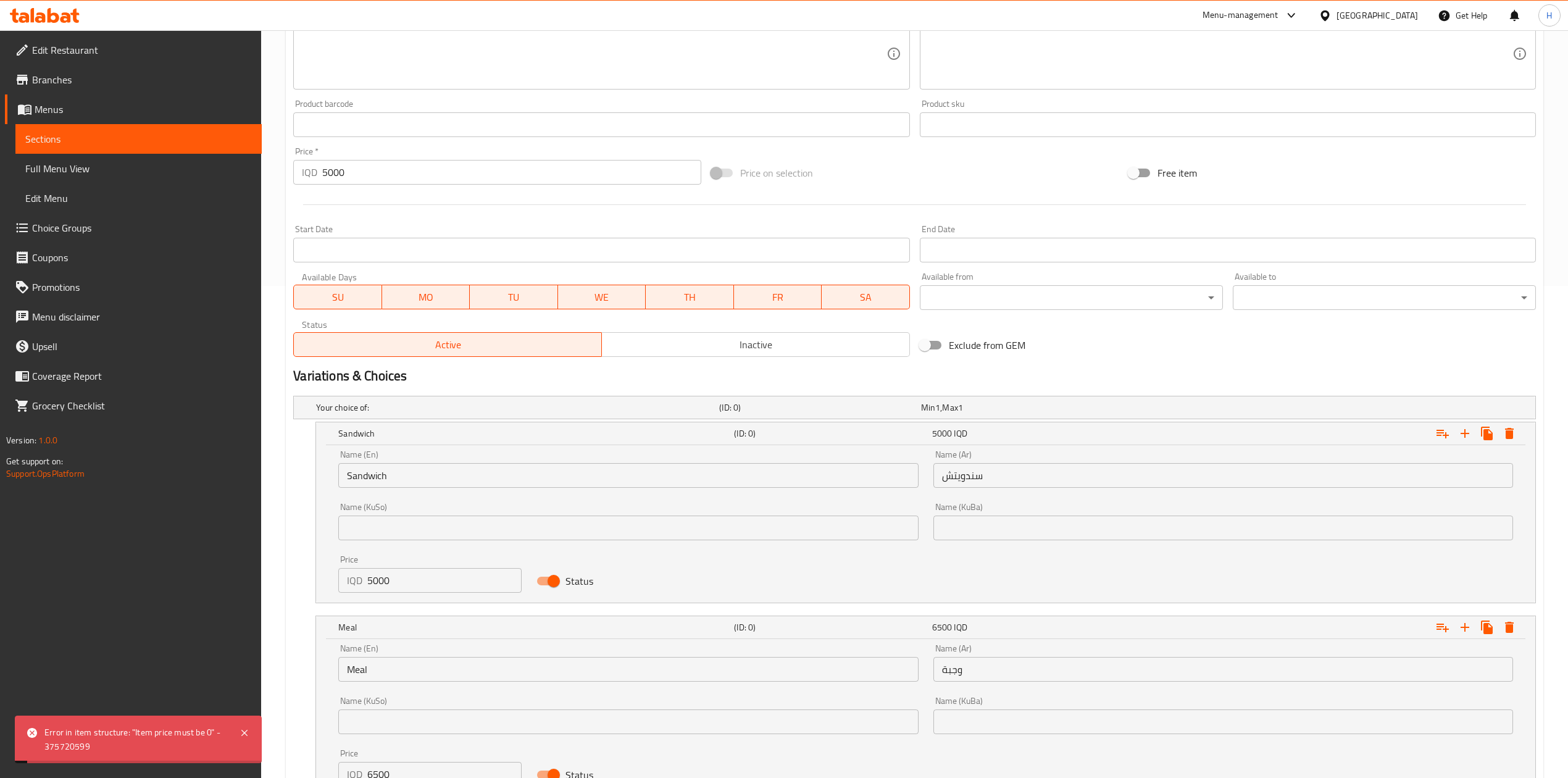
click at [378, 181] on input "5000" at bounding box center [511, 172] width 378 height 24
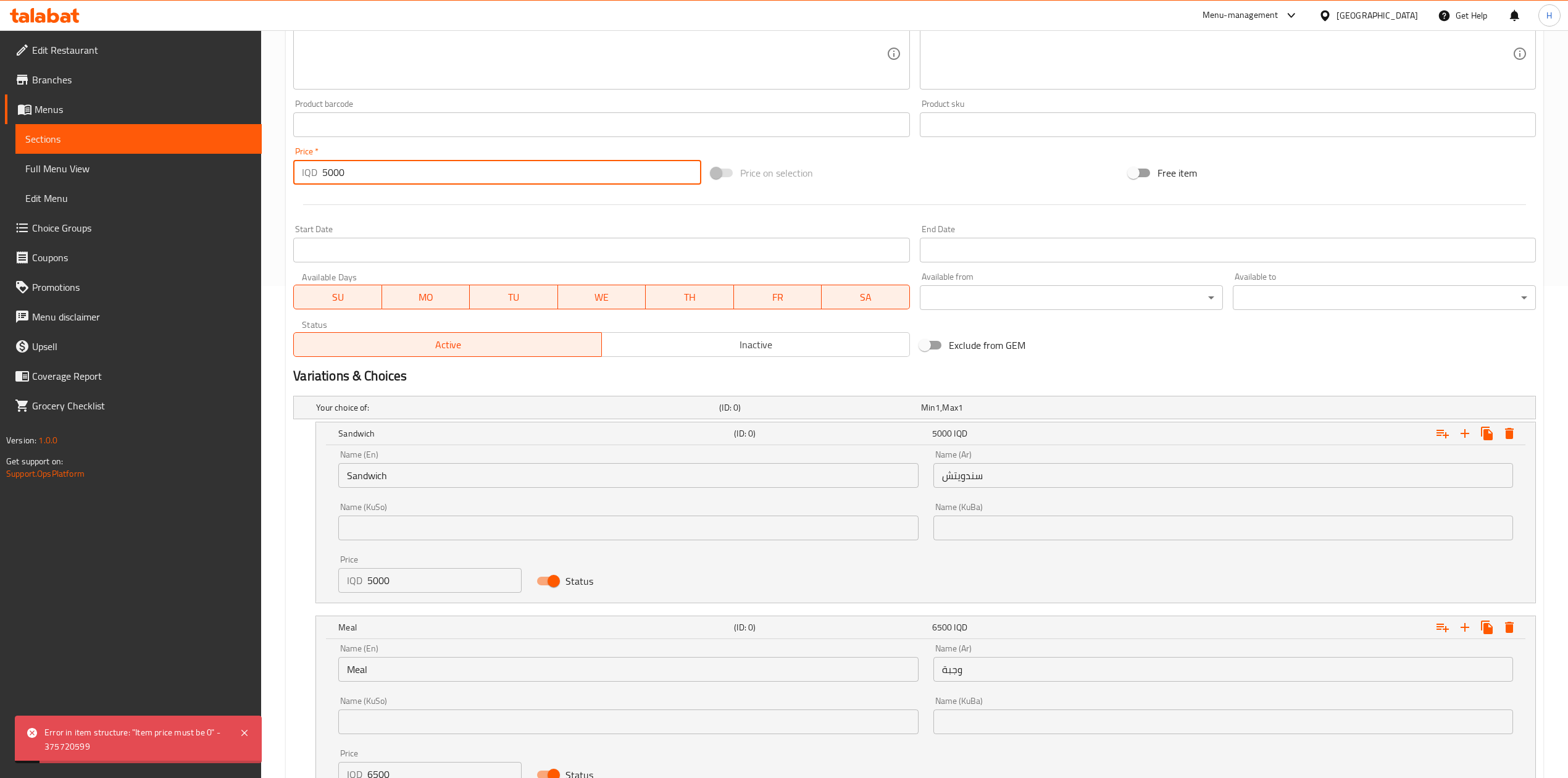
click at [378, 181] on input "5000" at bounding box center [511, 172] width 378 height 24
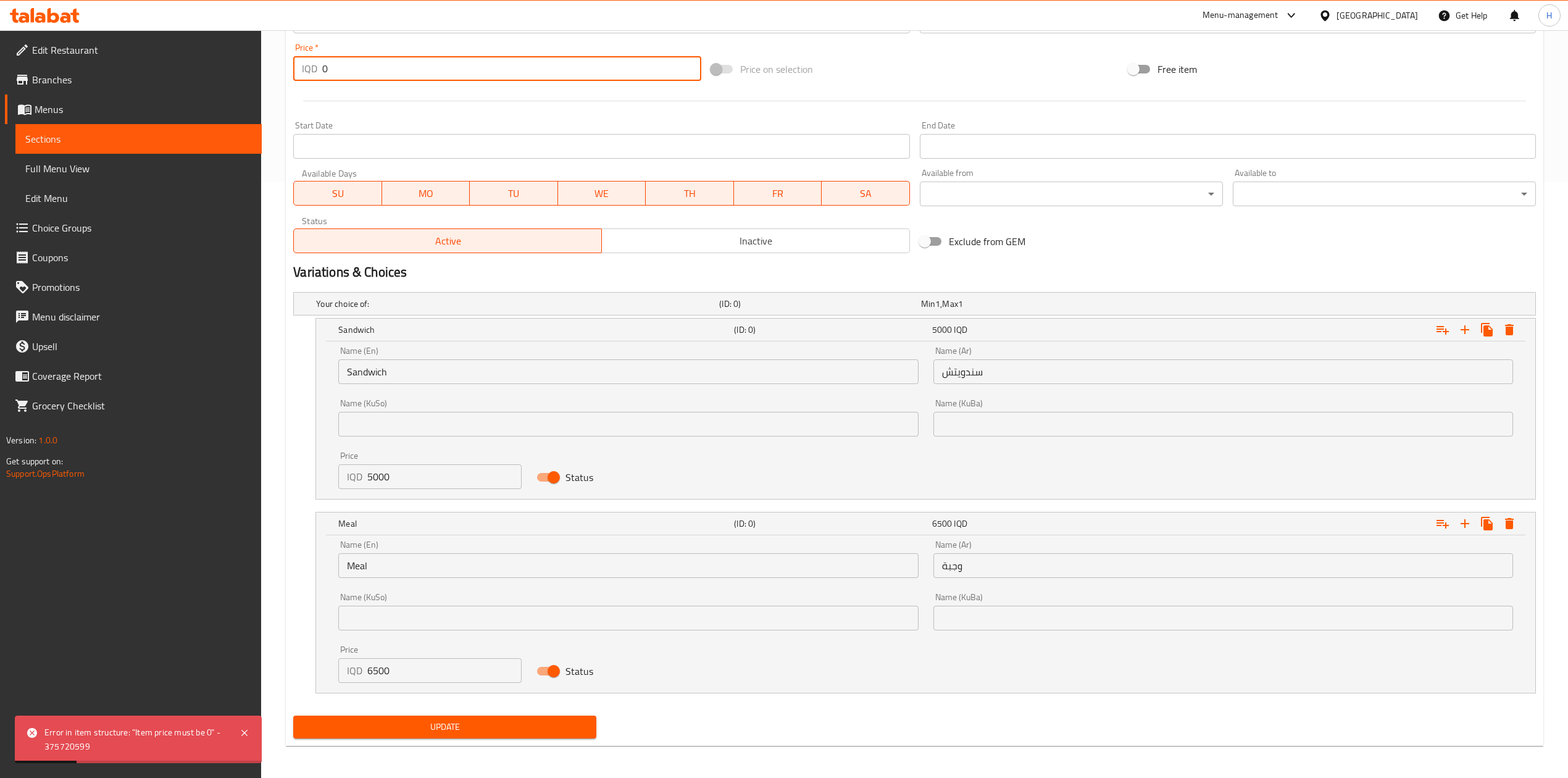
scroll to position [600, 0]
type input "0"
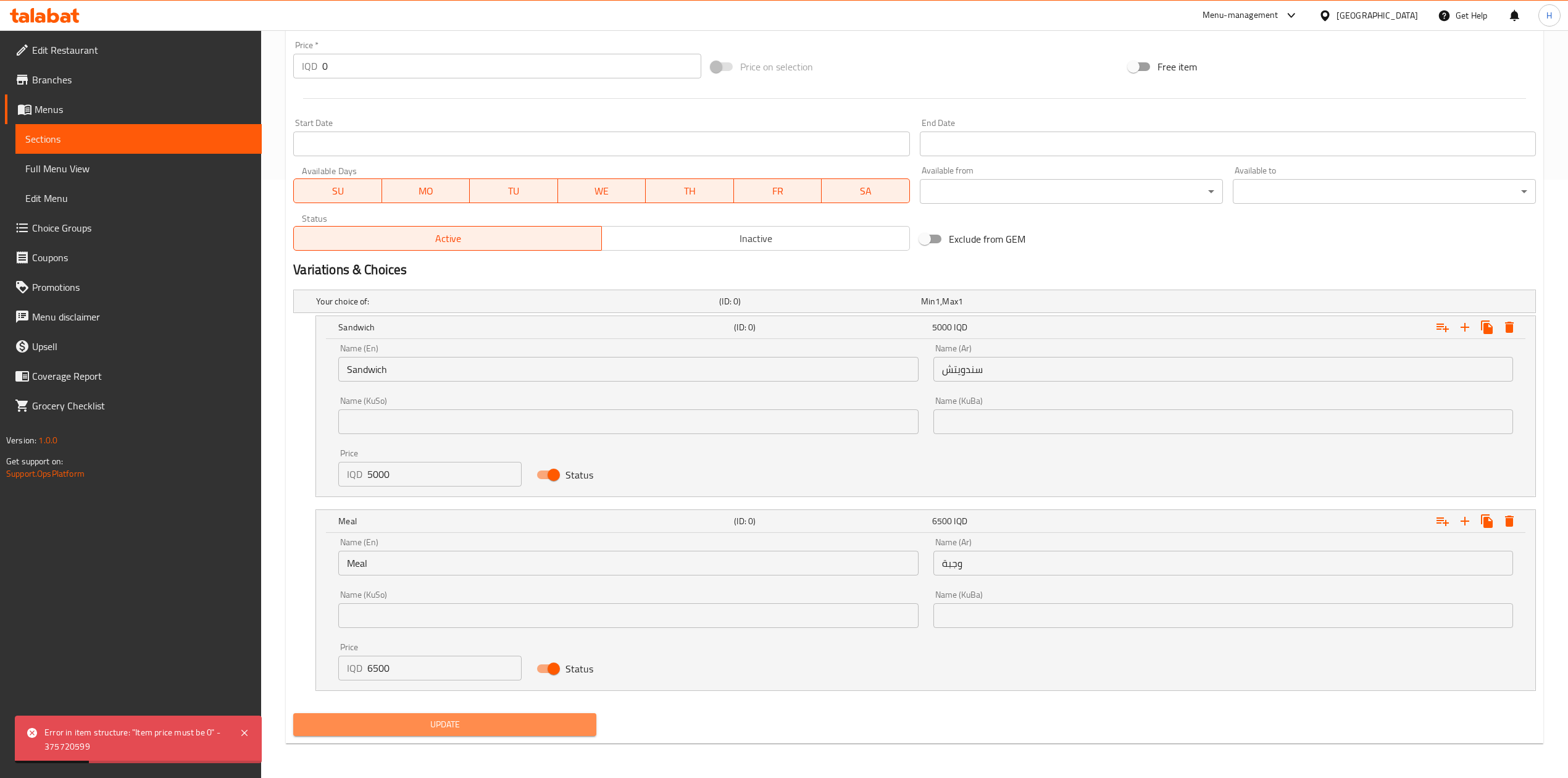
click at [462, 727] on span "Update" at bounding box center [445, 724] width 283 height 15
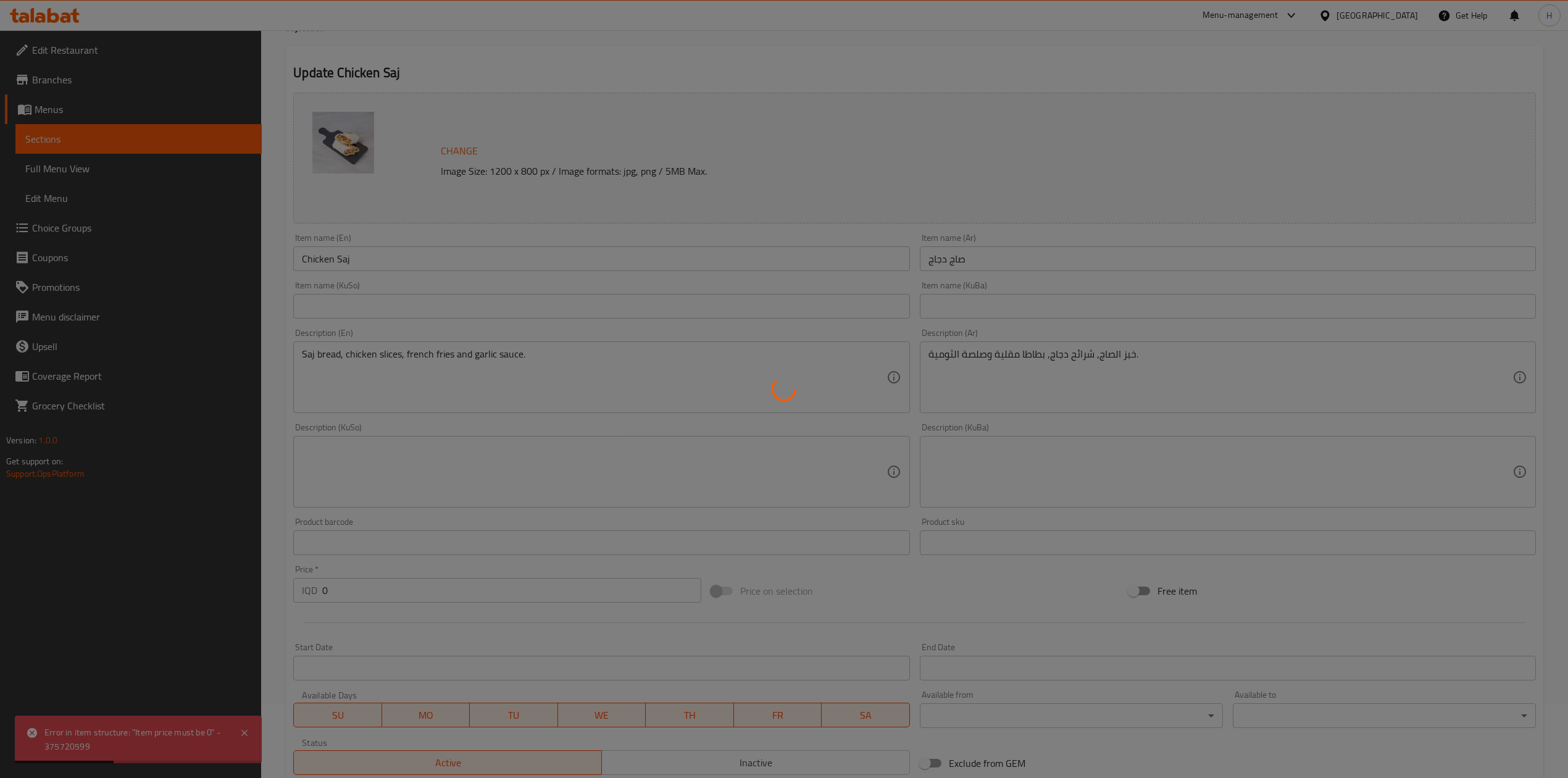
scroll to position [0, 0]
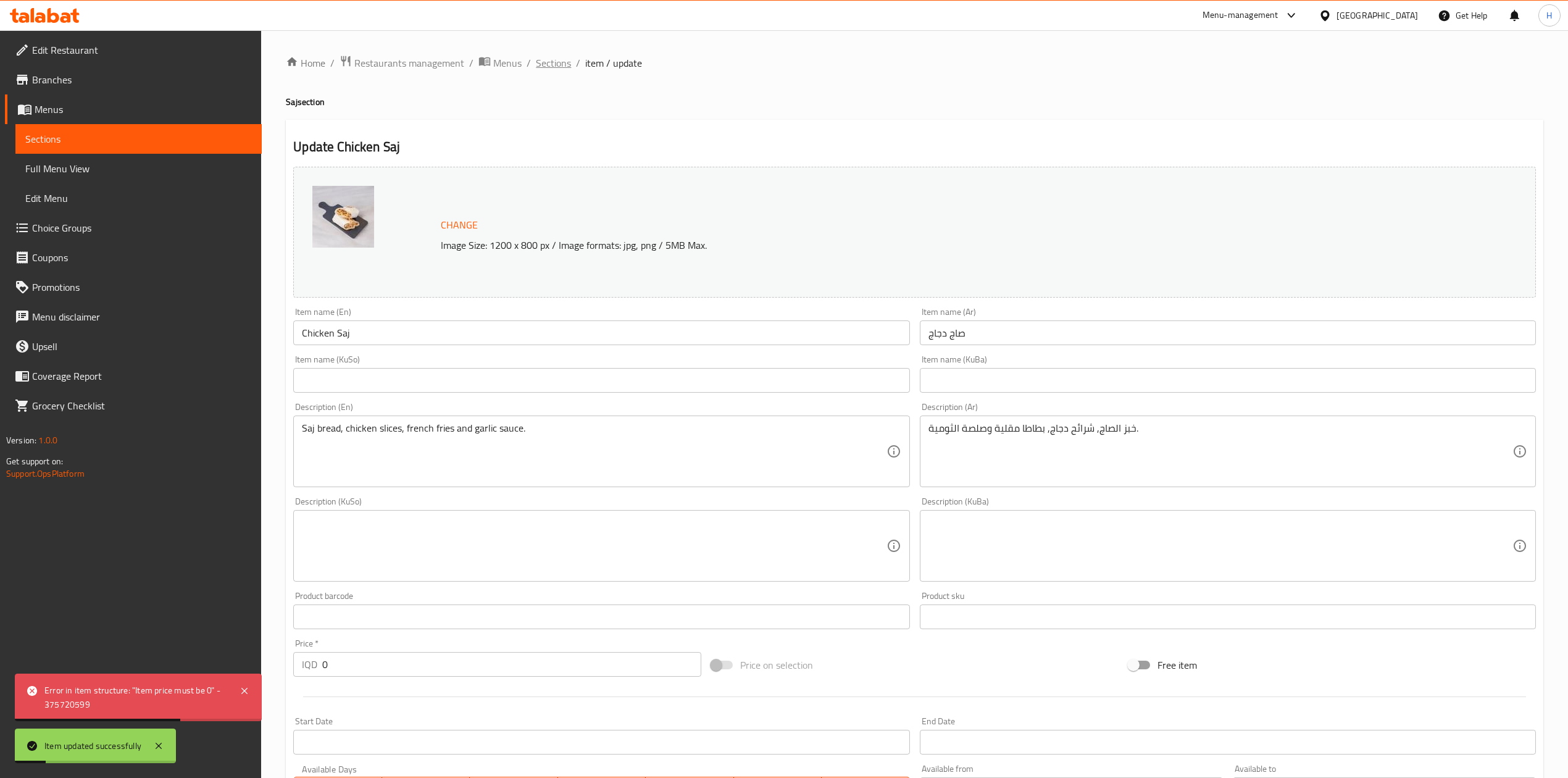
click at [561, 65] on span "Sections" at bounding box center [553, 63] width 35 height 15
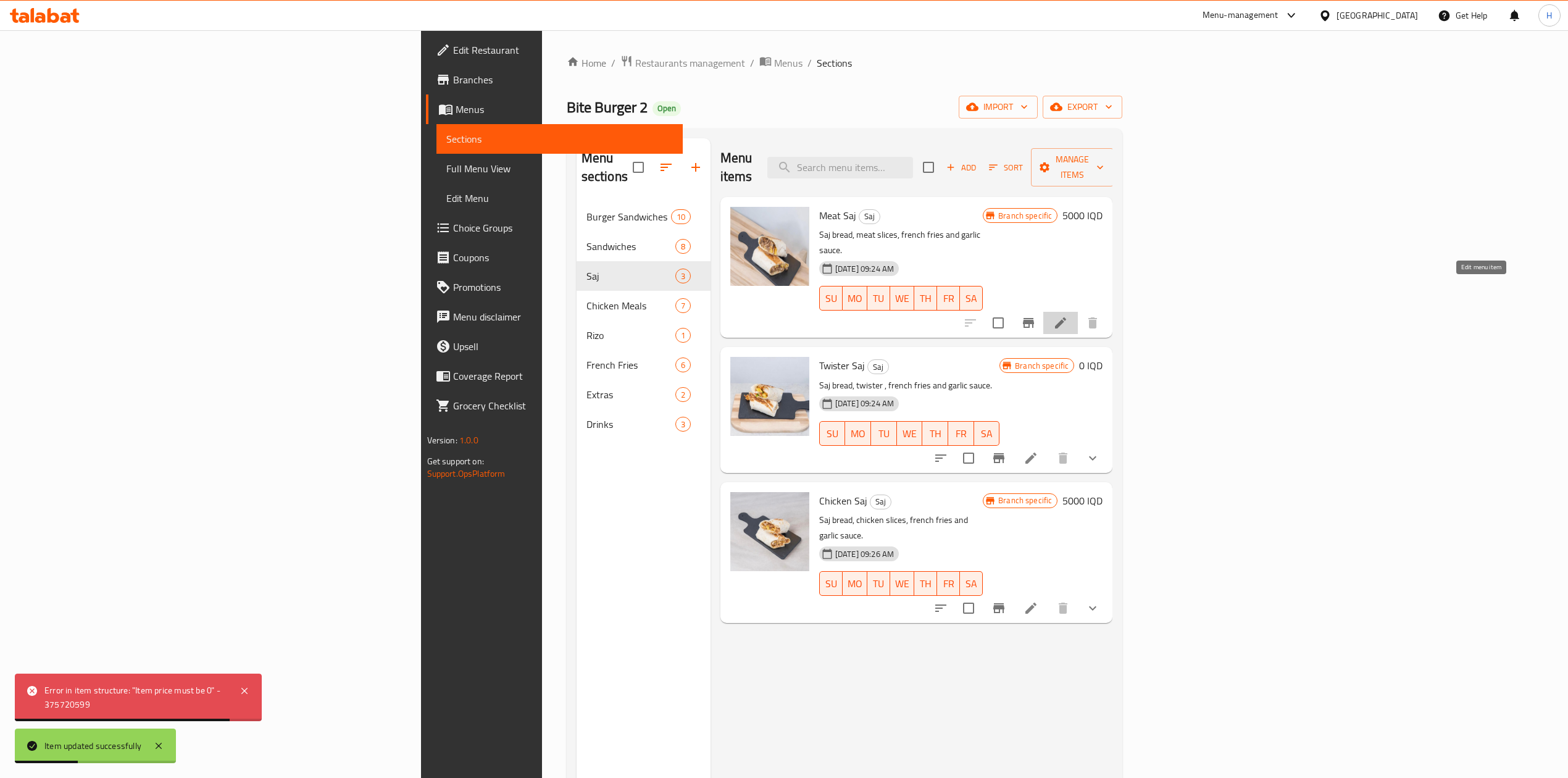
click at [1068, 315] on icon at bounding box center [1061, 323] width 15 height 15
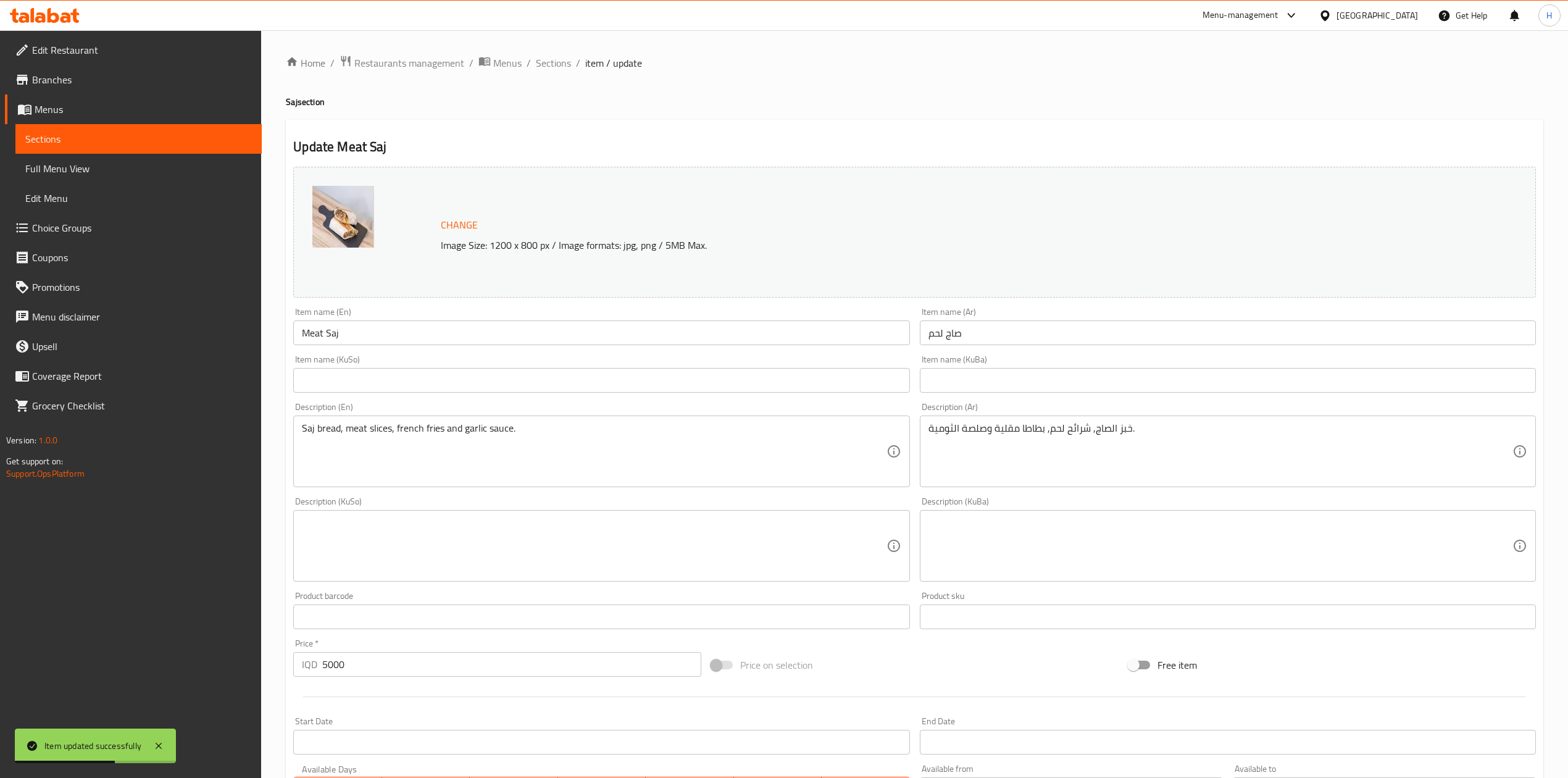
scroll to position [253, 0]
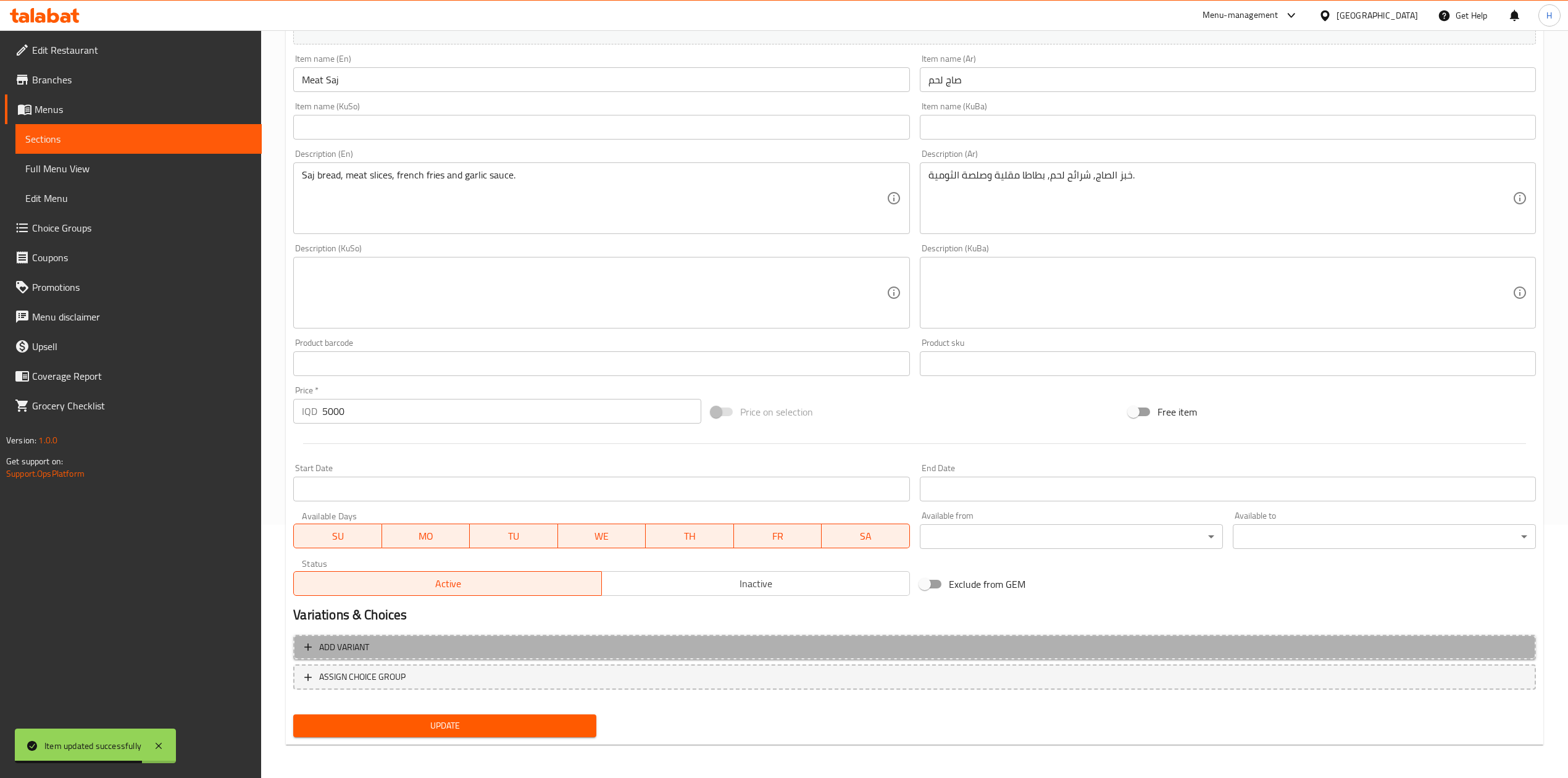
click at [381, 653] on span "Add variant" at bounding box center [915, 647] width 1221 height 15
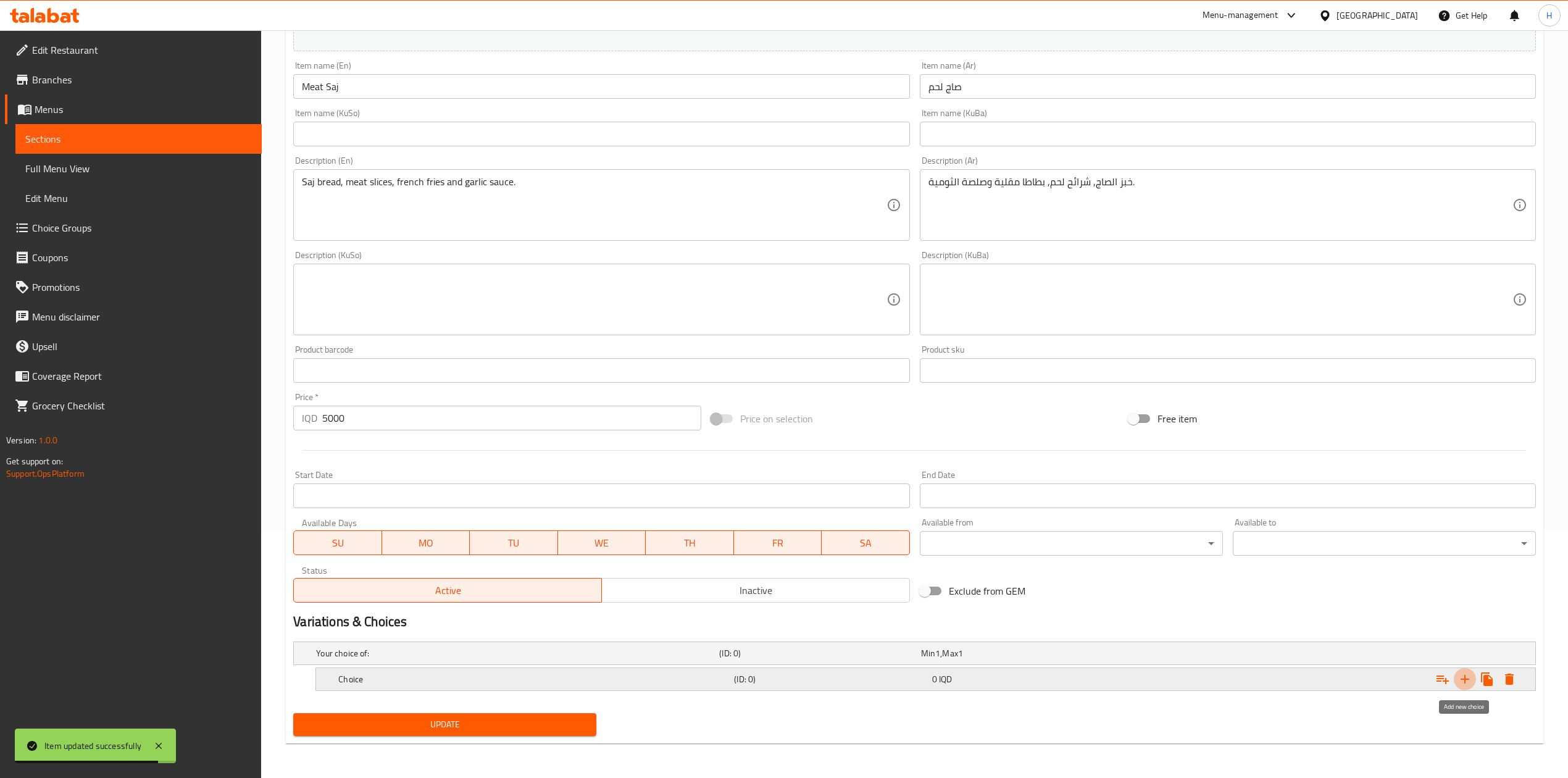
click at [1461, 680] on icon "Expand" at bounding box center [1465, 679] width 15 height 15
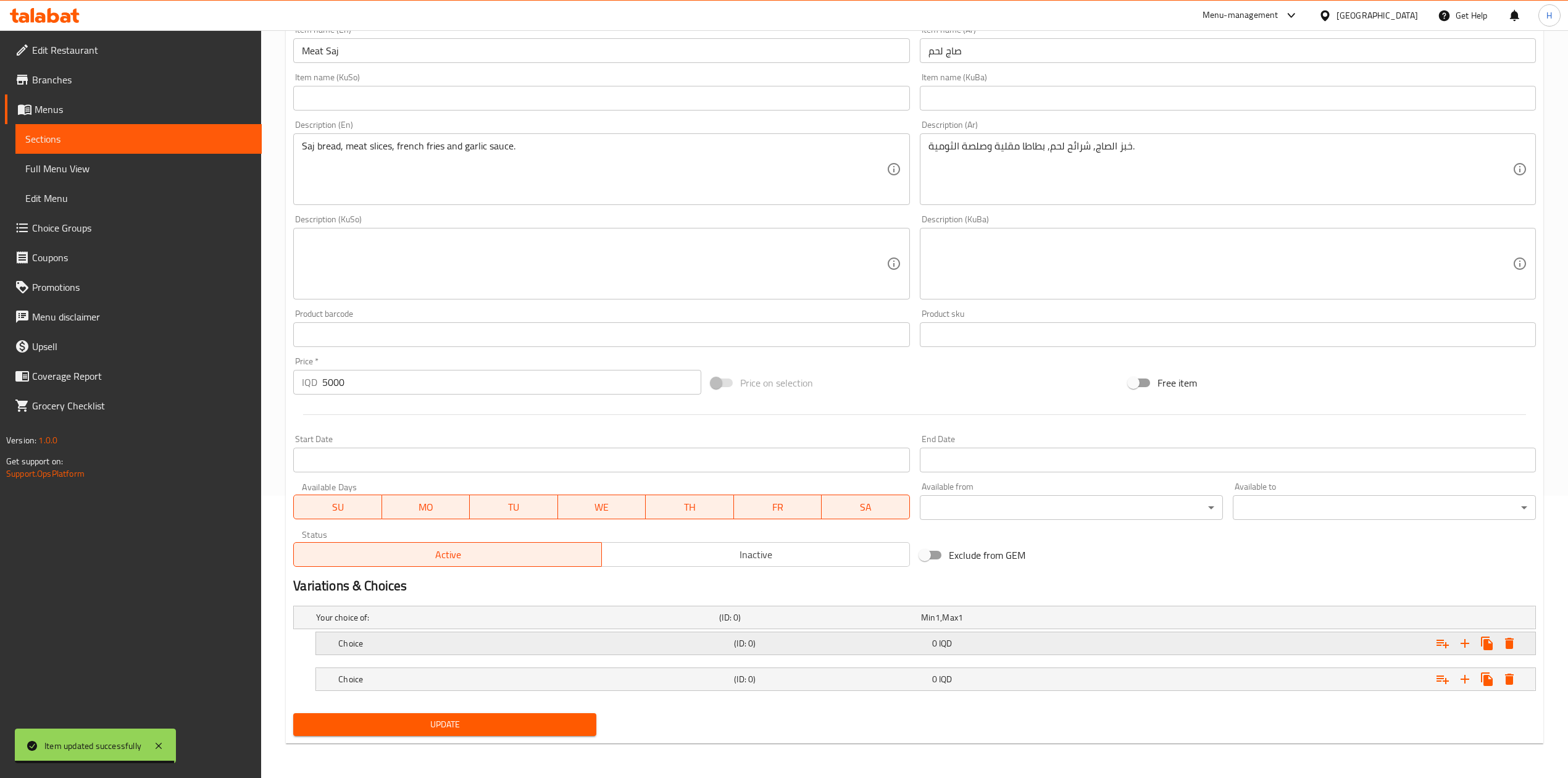
click at [351, 641] on h5 "Choice" at bounding box center [533, 643] width 391 height 13
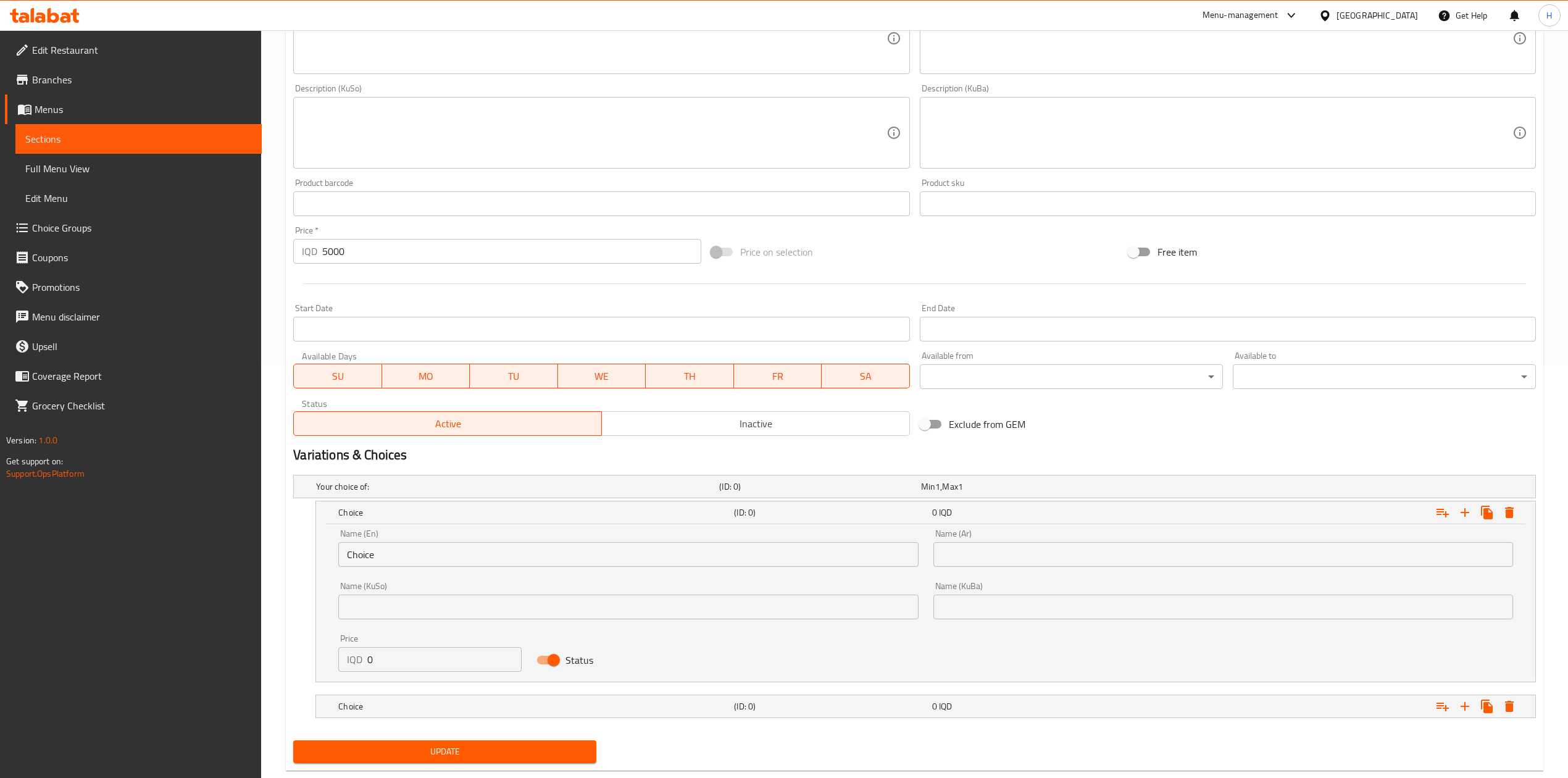
scroll to position [416, 0]
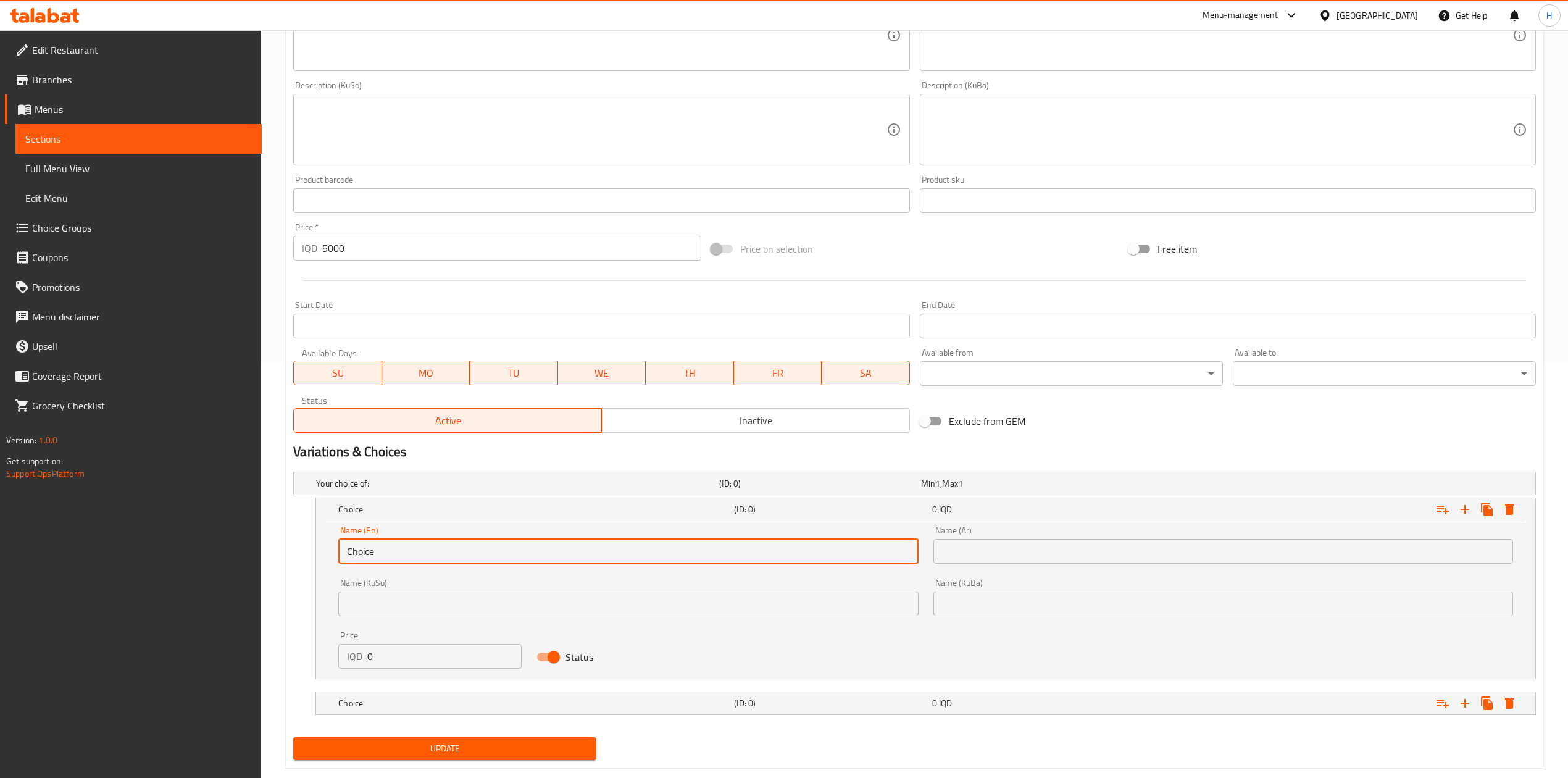
click at [416, 553] on input "Choice" at bounding box center [627, 551] width 579 height 24
click at [416, 553] on input "text" at bounding box center [627, 551] width 579 height 24
type input "Sandwich"
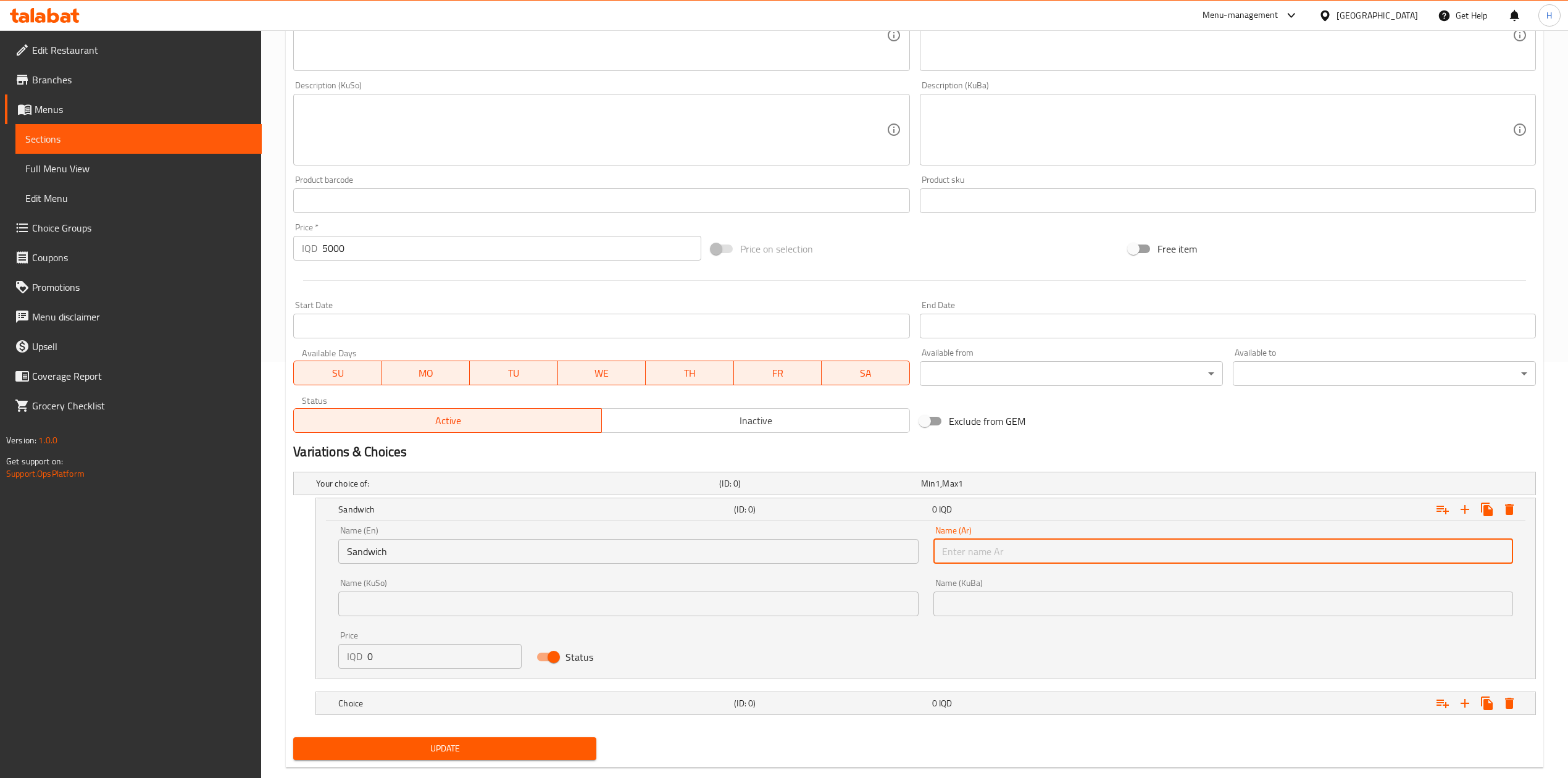
click at [1005, 553] on input "text" at bounding box center [1223, 551] width 579 height 24
type input "سندويتش"
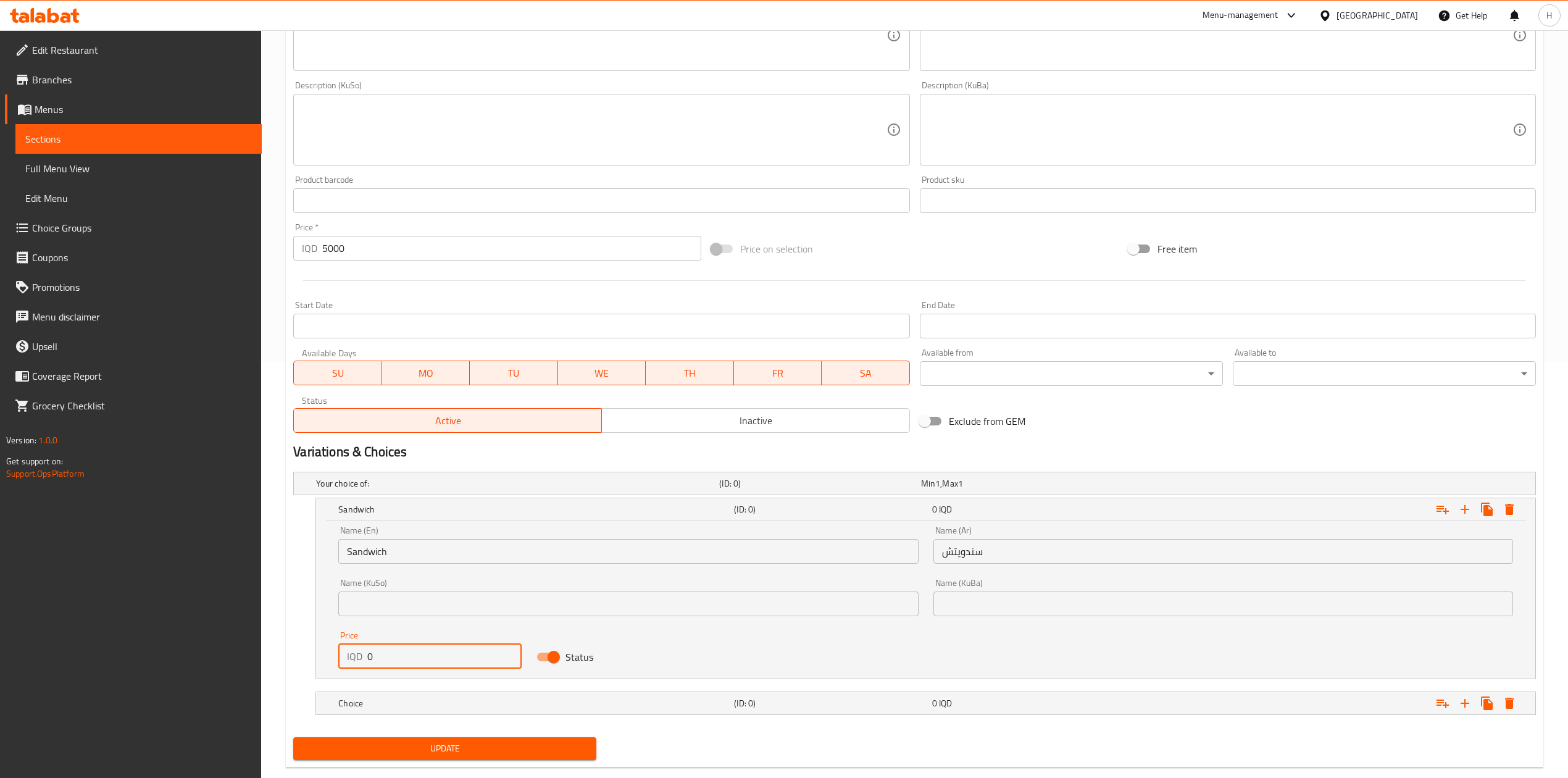
click at [418, 656] on input "0" at bounding box center [444, 656] width 154 height 24
click at [418, 656] on input "0" at bounding box center [444, 656] width 154 height 24
type input "5000"
click at [480, 697] on div "Choice (ID: 0) 0 IQD" at bounding box center [930, 703] width 1187 height 27
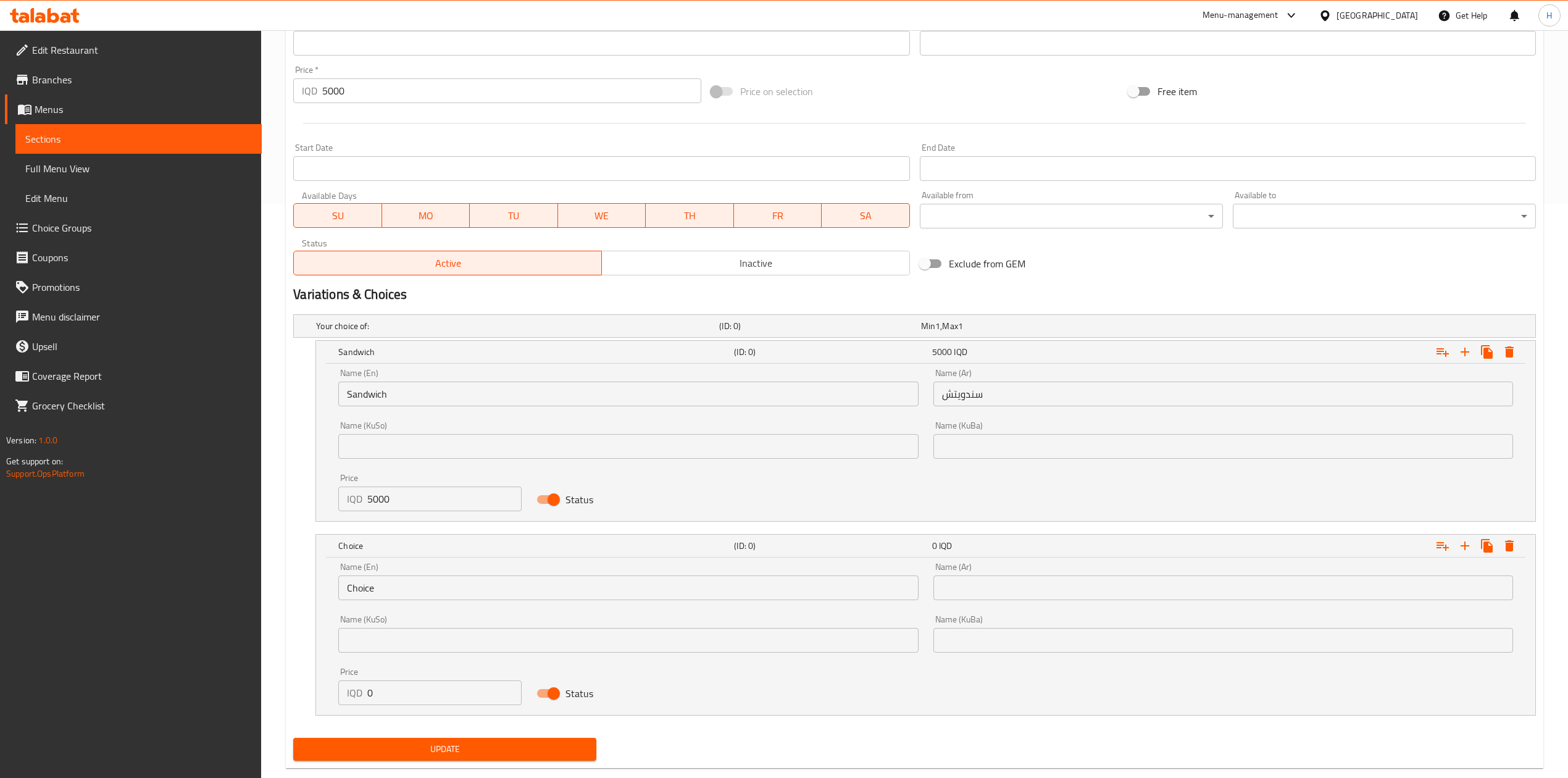
scroll to position [574, 0]
click at [392, 680] on input "0" at bounding box center [444, 692] width 154 height 24
click at [392, 682] on input "0" at bounding box center [444, 692] width 154 height 24
drag, startPoint x: 392, startPoint y: 682, endPoint x: 382, endPoint y: 687, distance: 11.2
click at [389, 682] on input "0" at bounding box center [444, 692] width 154 height 24
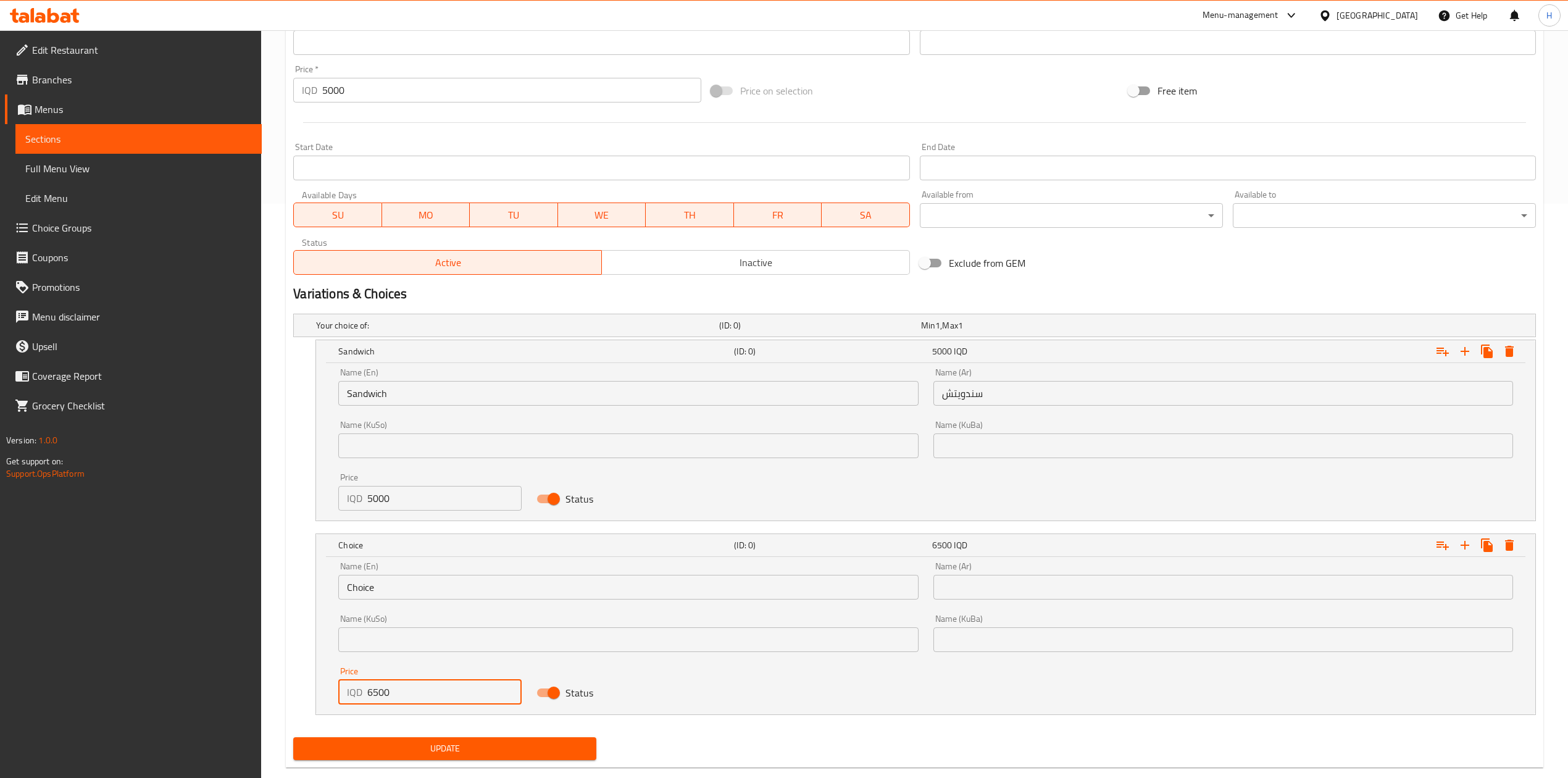
type input "6500"
click at [415, 582] on input "Choice" at bounding box center [627, 586] width 579 height 24
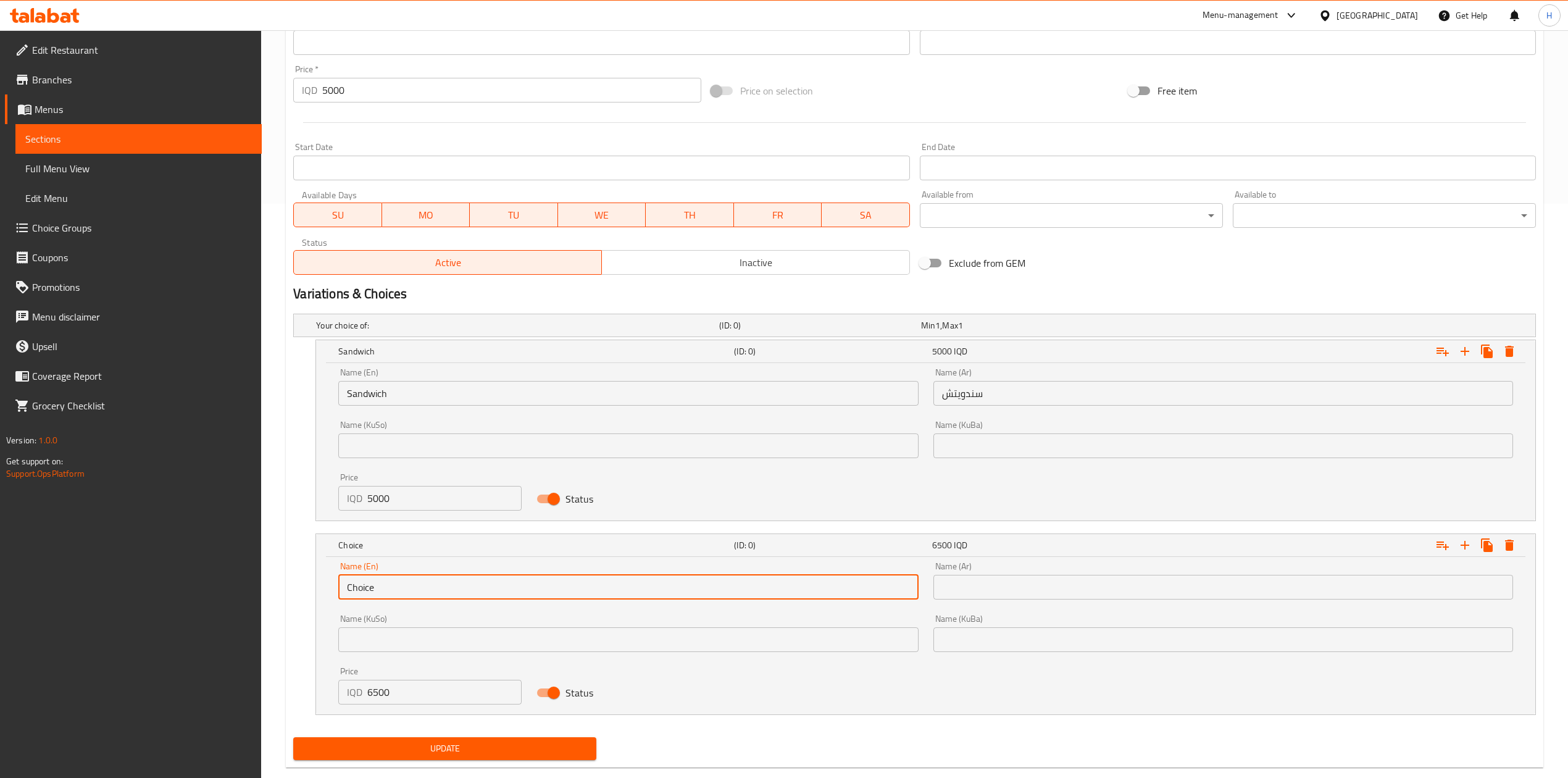
click at [415, 582] on input "Choice" at bounding box center [627, 586] width 579 height 24
click at [415, 582] on input "text" at bounding box center [627, 586] width 579 height 24
type input "Meal"
click at [981, 598] on input "text" at bounding box center [1223, 586] width 579 height 24
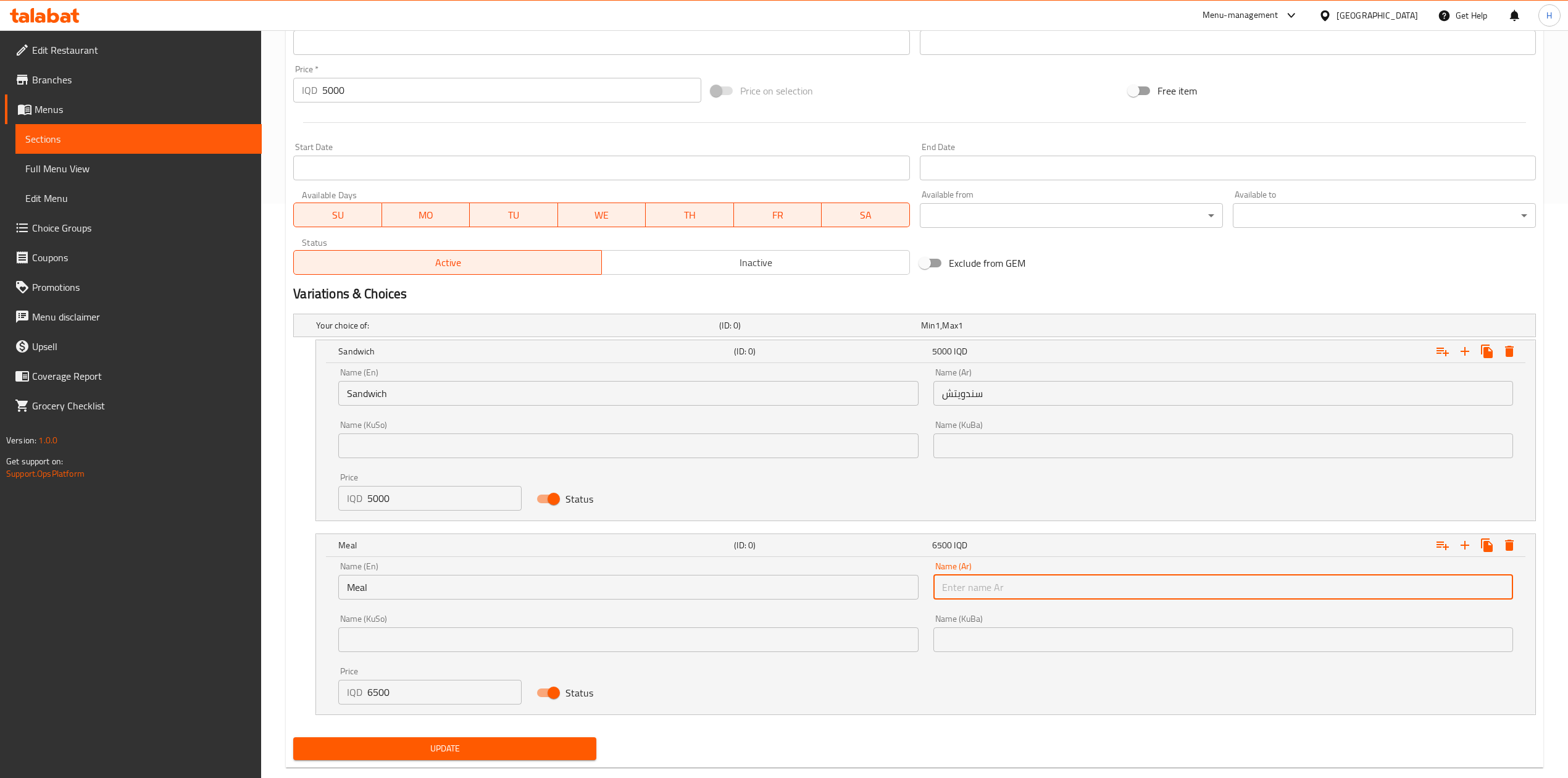
type input "وجبة"
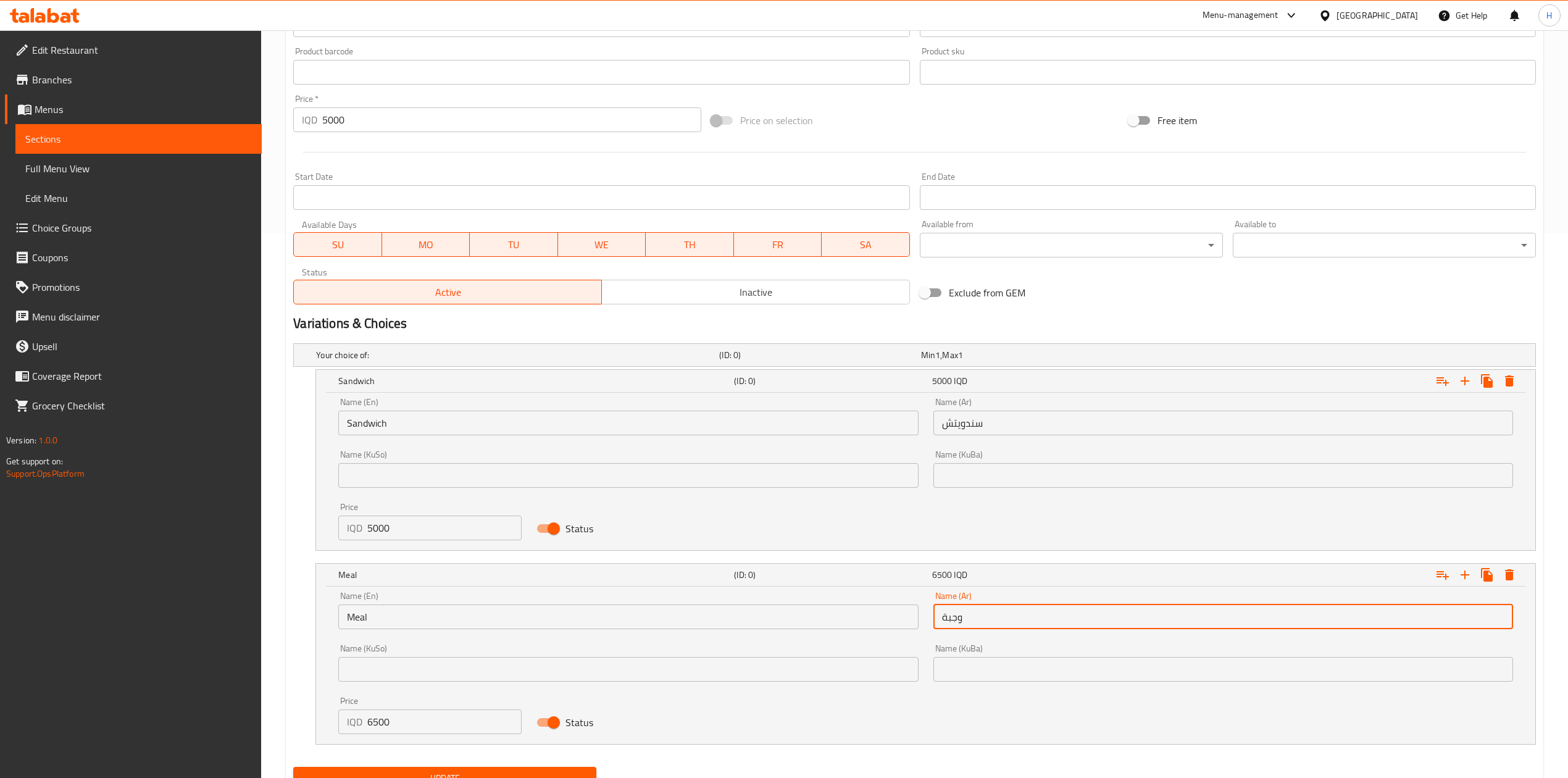
scroll to position [492, 0]
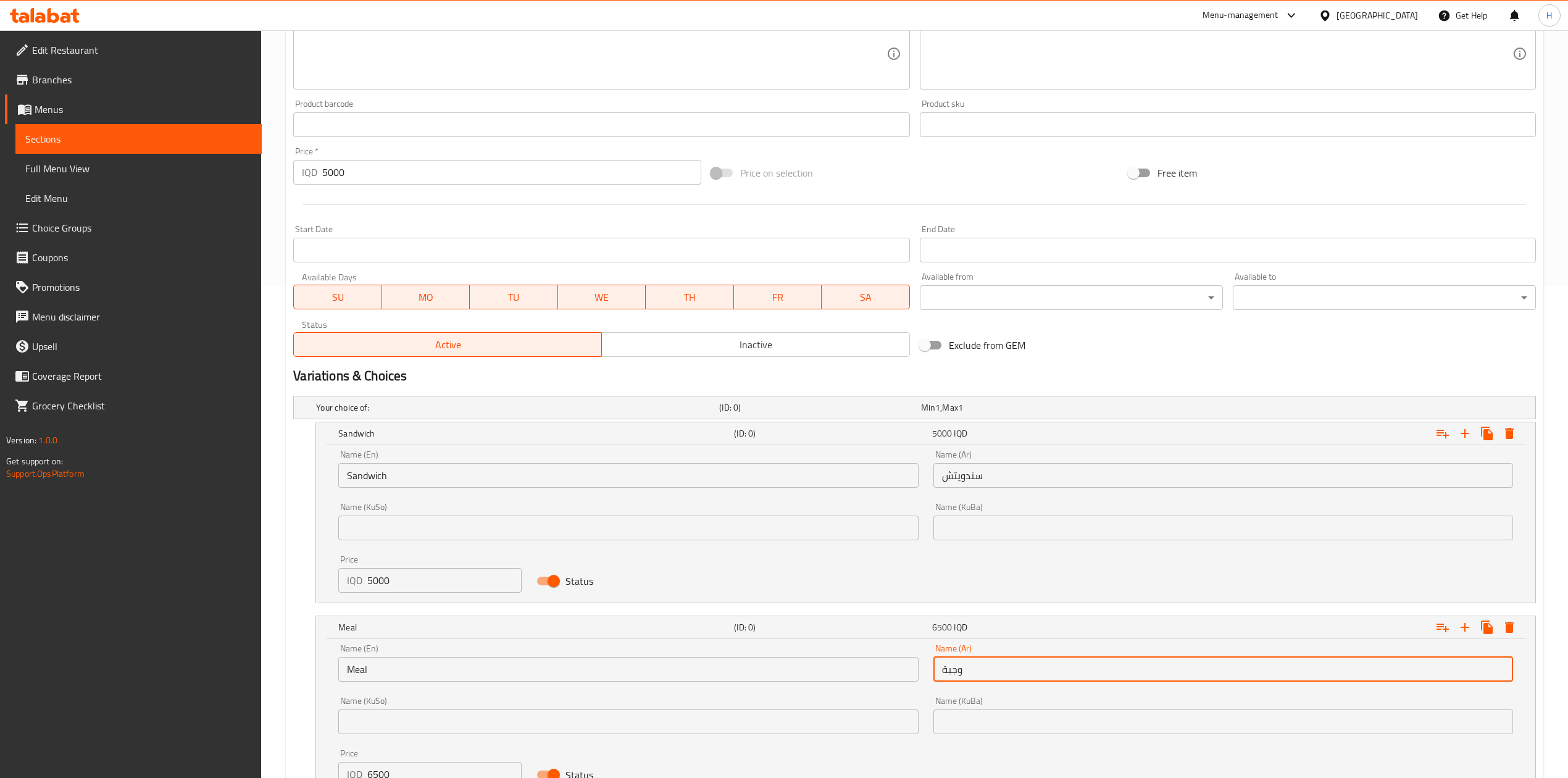
click at [389, 179] on input "5000" at bounding box center [511, 172] width 378 height 24
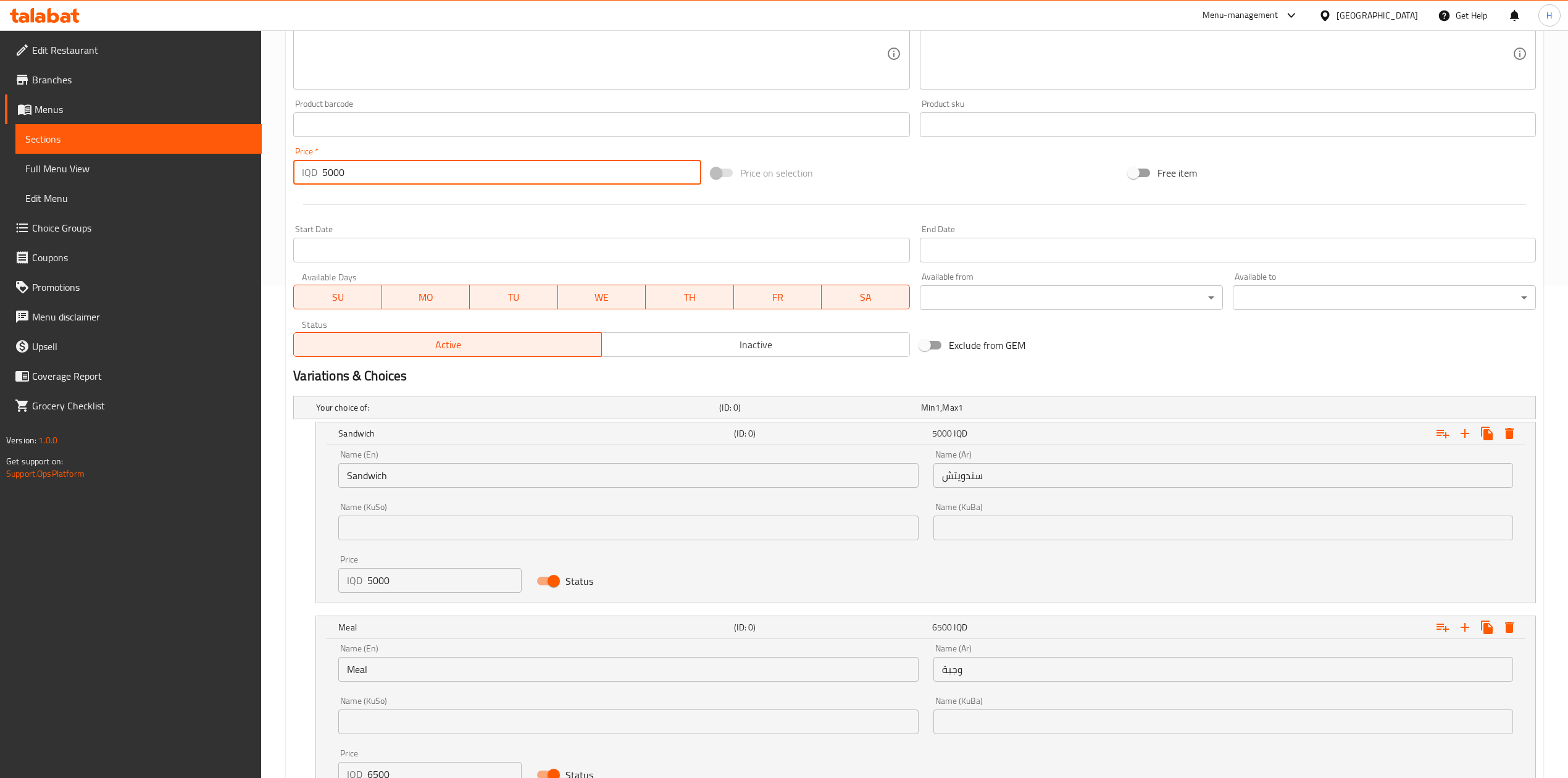
click at [389, 179] on input "5000" at bounding box center [511, 172] width 378 height 24
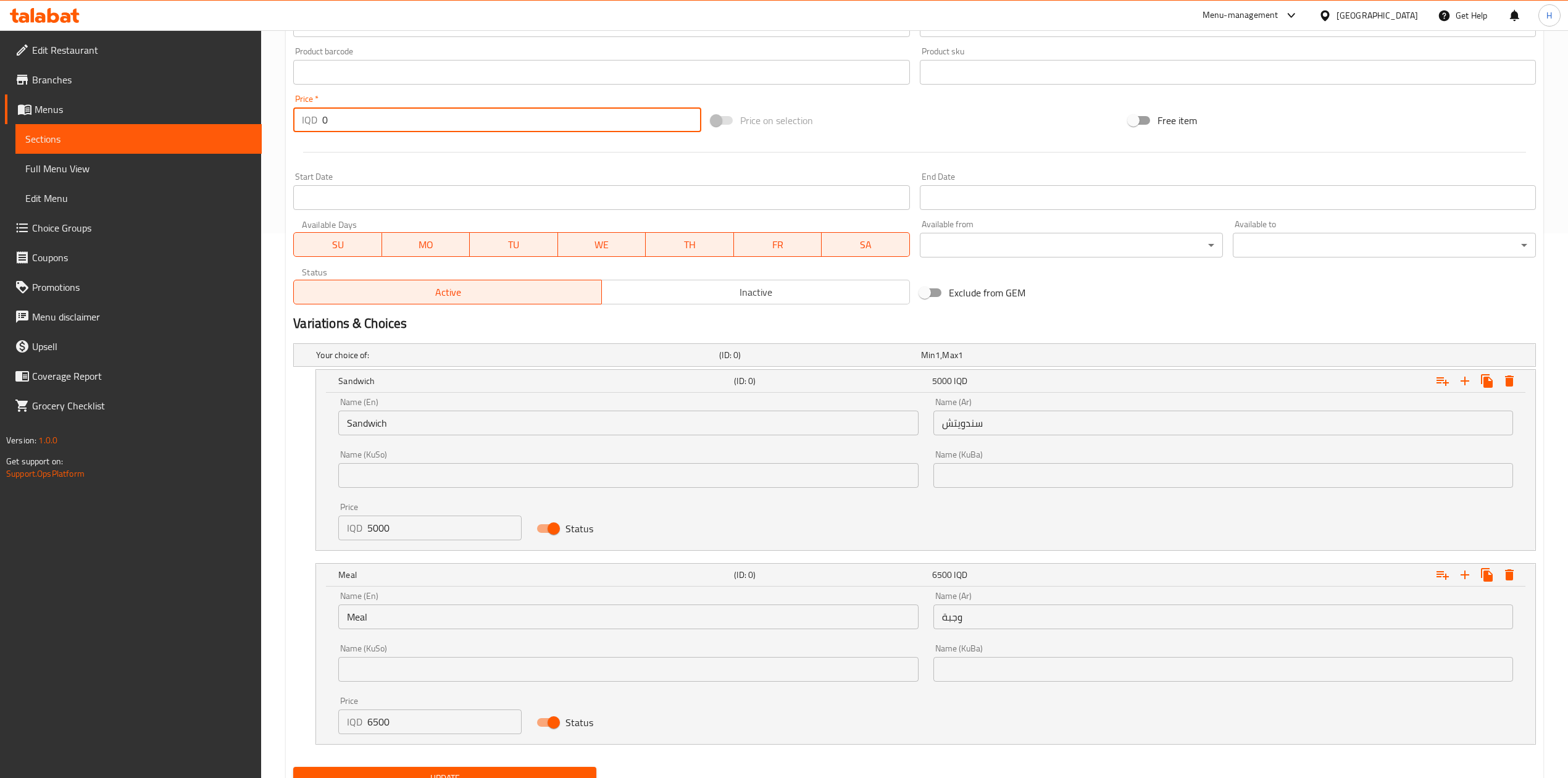
scroll to position [600, 0]
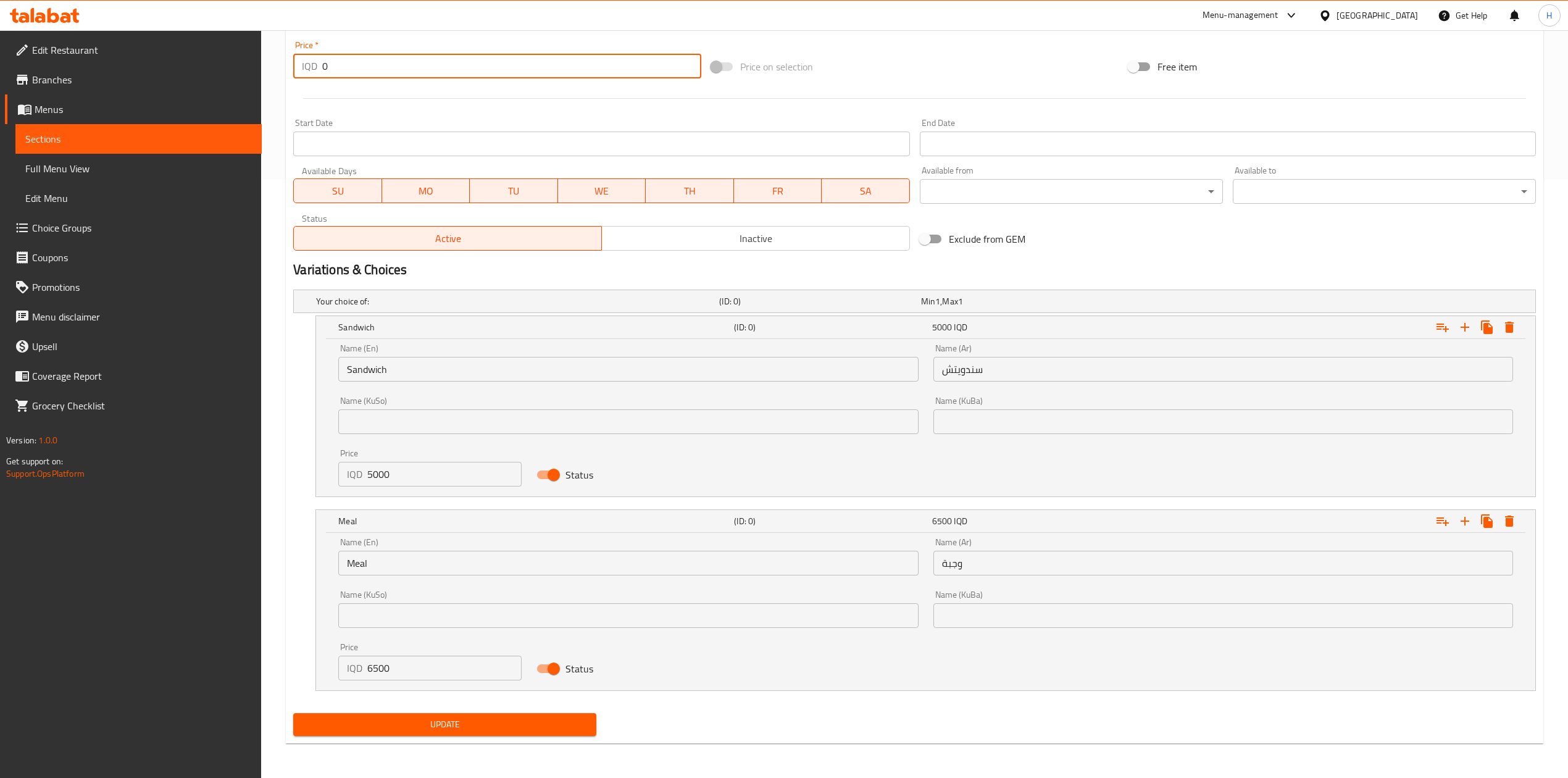
type input "0"
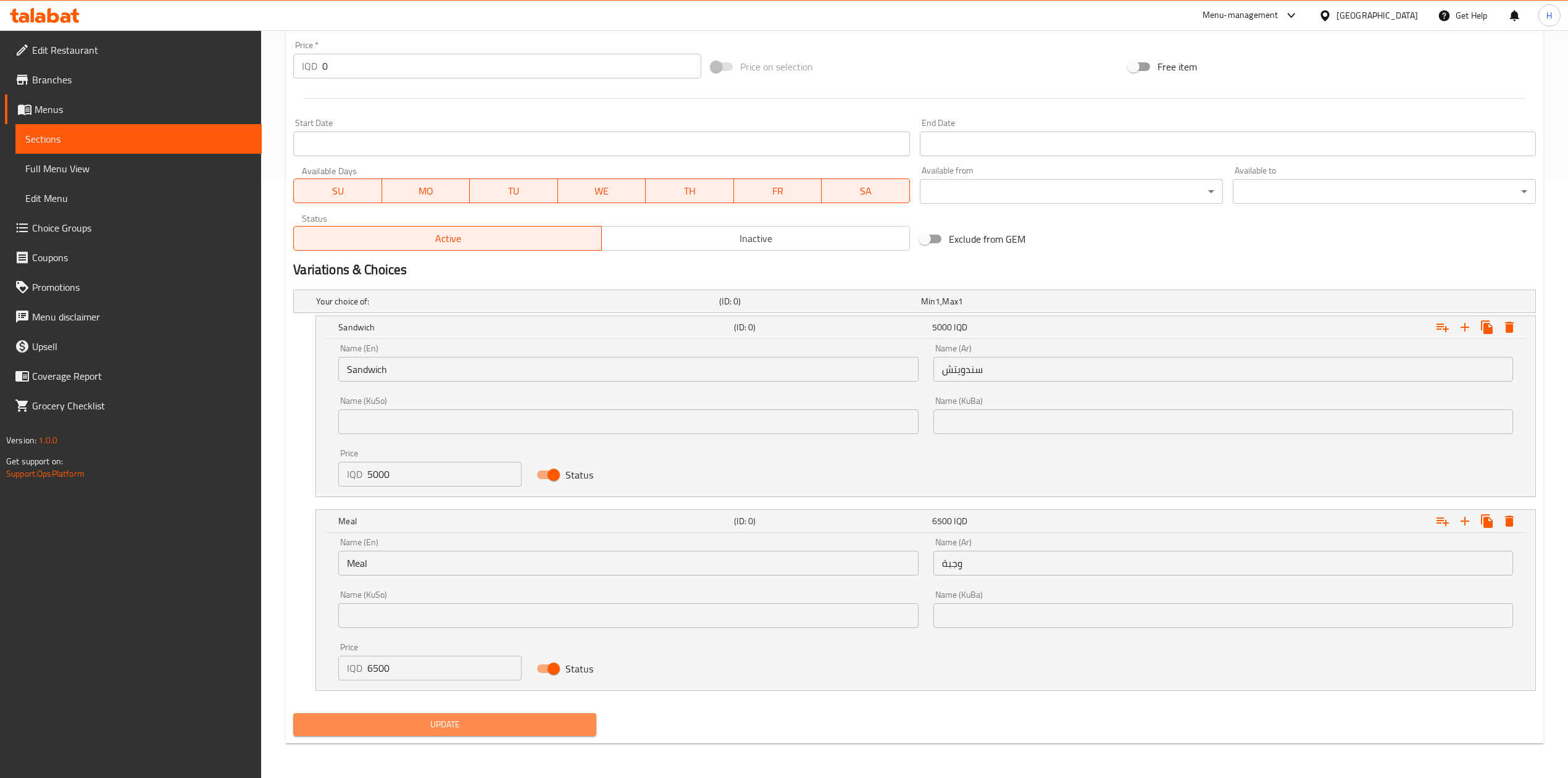
click at [478, 718] on span "Update" at bounding box center [445, 724] width 283 height 15
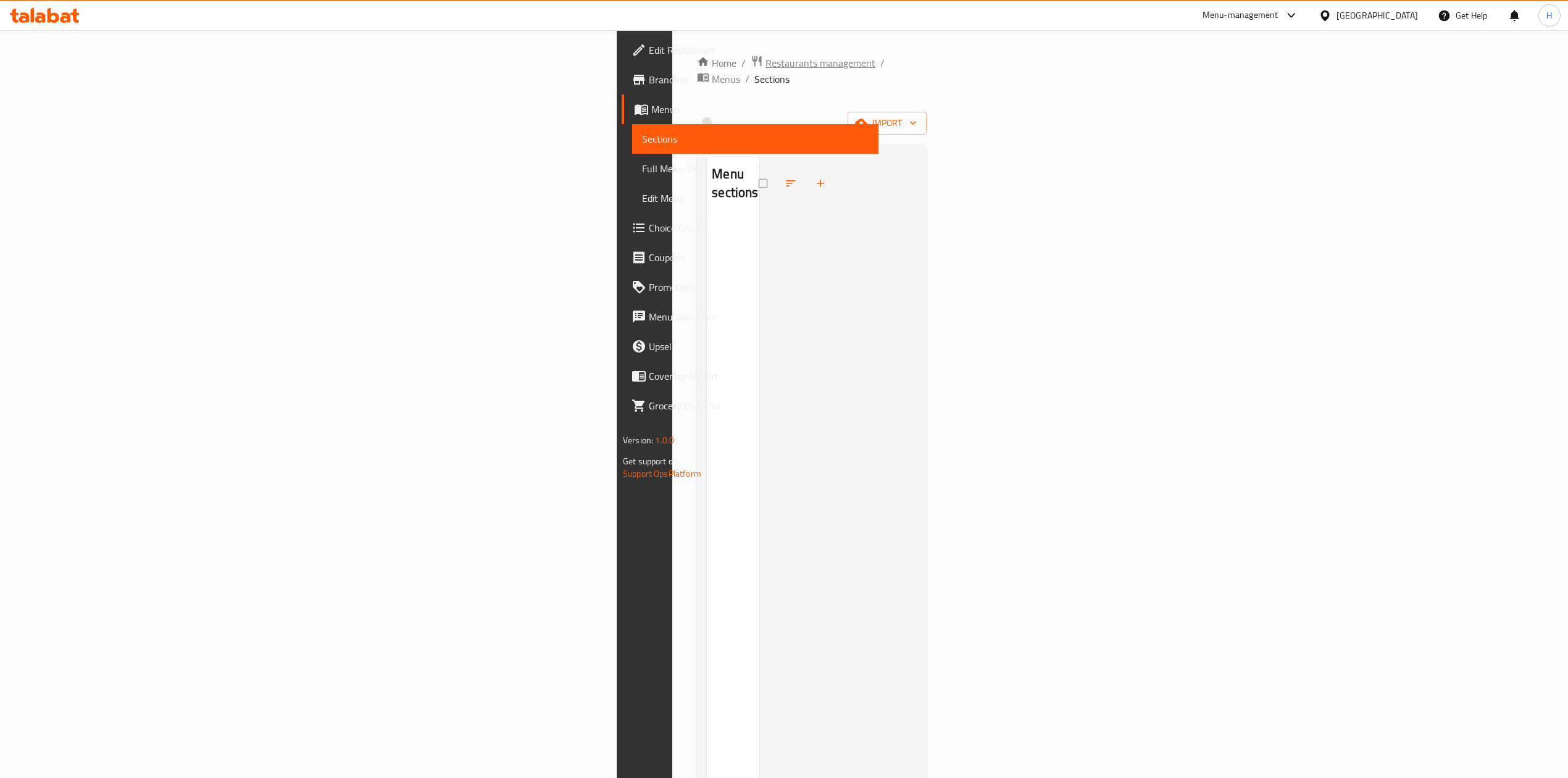
click at [766, 65] on span "Restaurants management" at bounding box center [820, 63] width 110 height 15
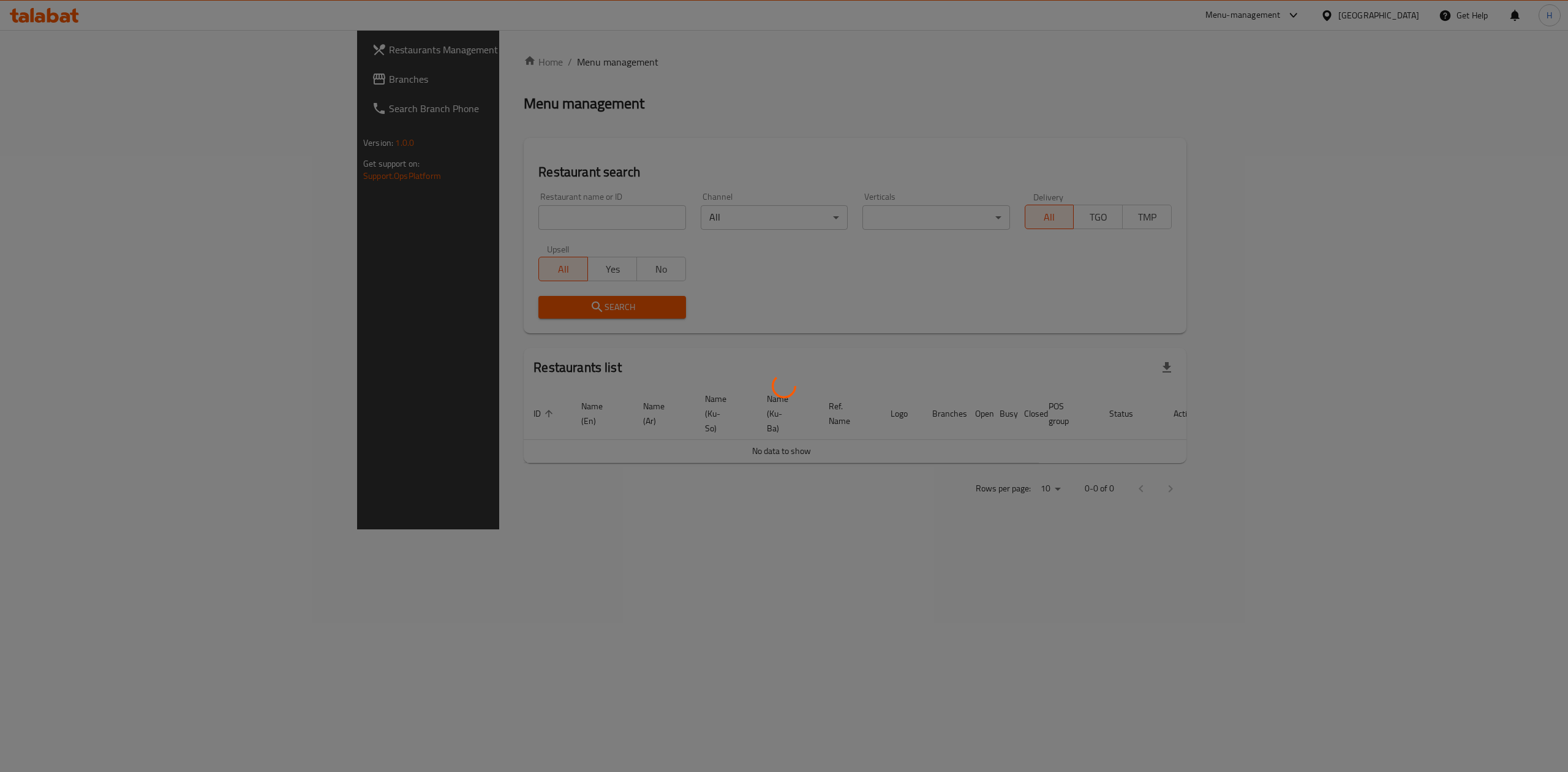
click at [422, 202] on div at bounding box center [784, 386] width 1568 height 772
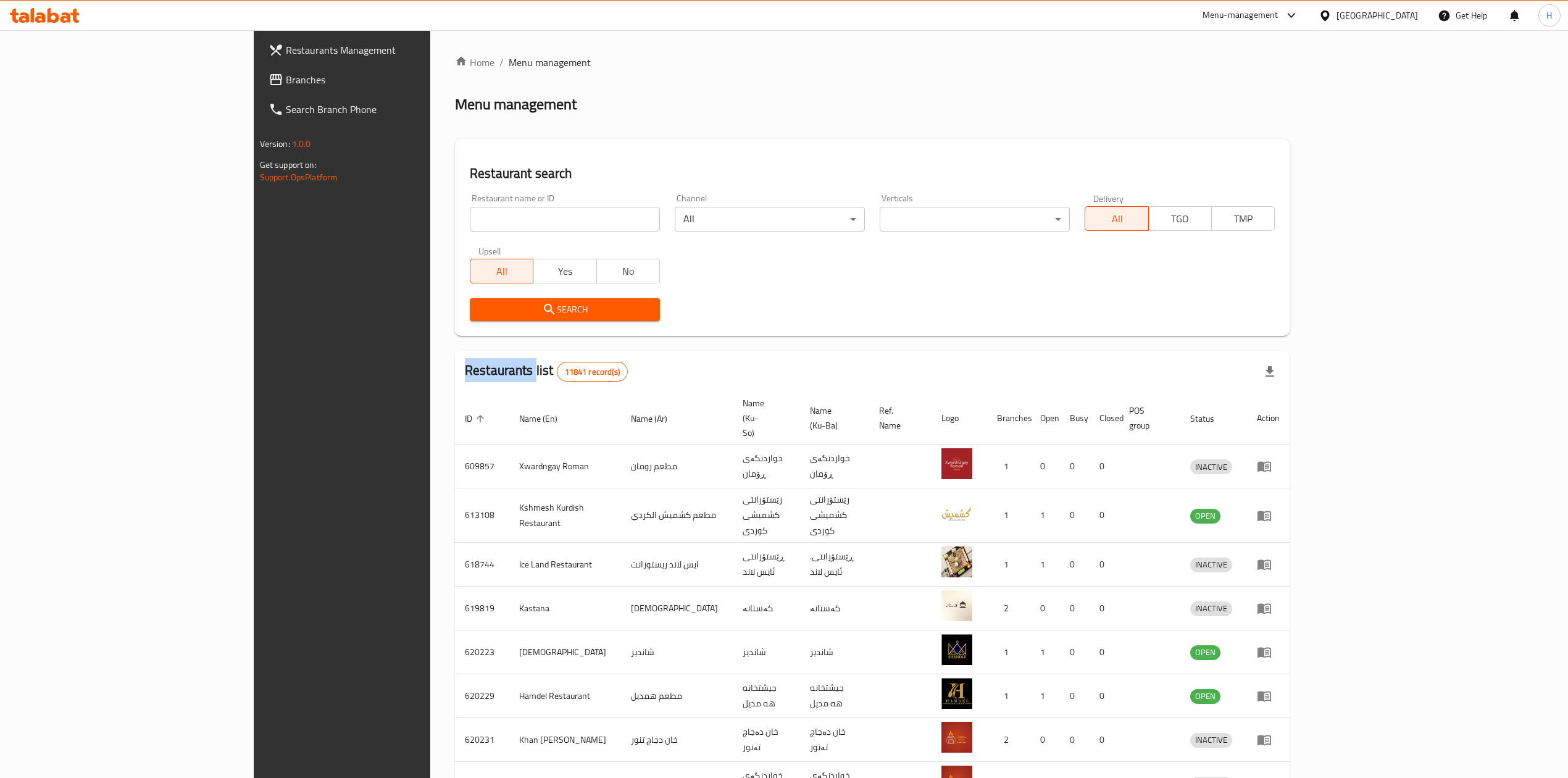
click at [455, 204] on div "Home / Menu management Menu management Restaurant search Restaurant name or ID …" at bounding box center [872, 495] width 834 height 880
click at [470, 218] on input "search" at bounding box center [564, 219] width 190 height 24
paste input "644628"
type input "644628"
click button "Search" at bounding box center [564, 309] width 190 height 23
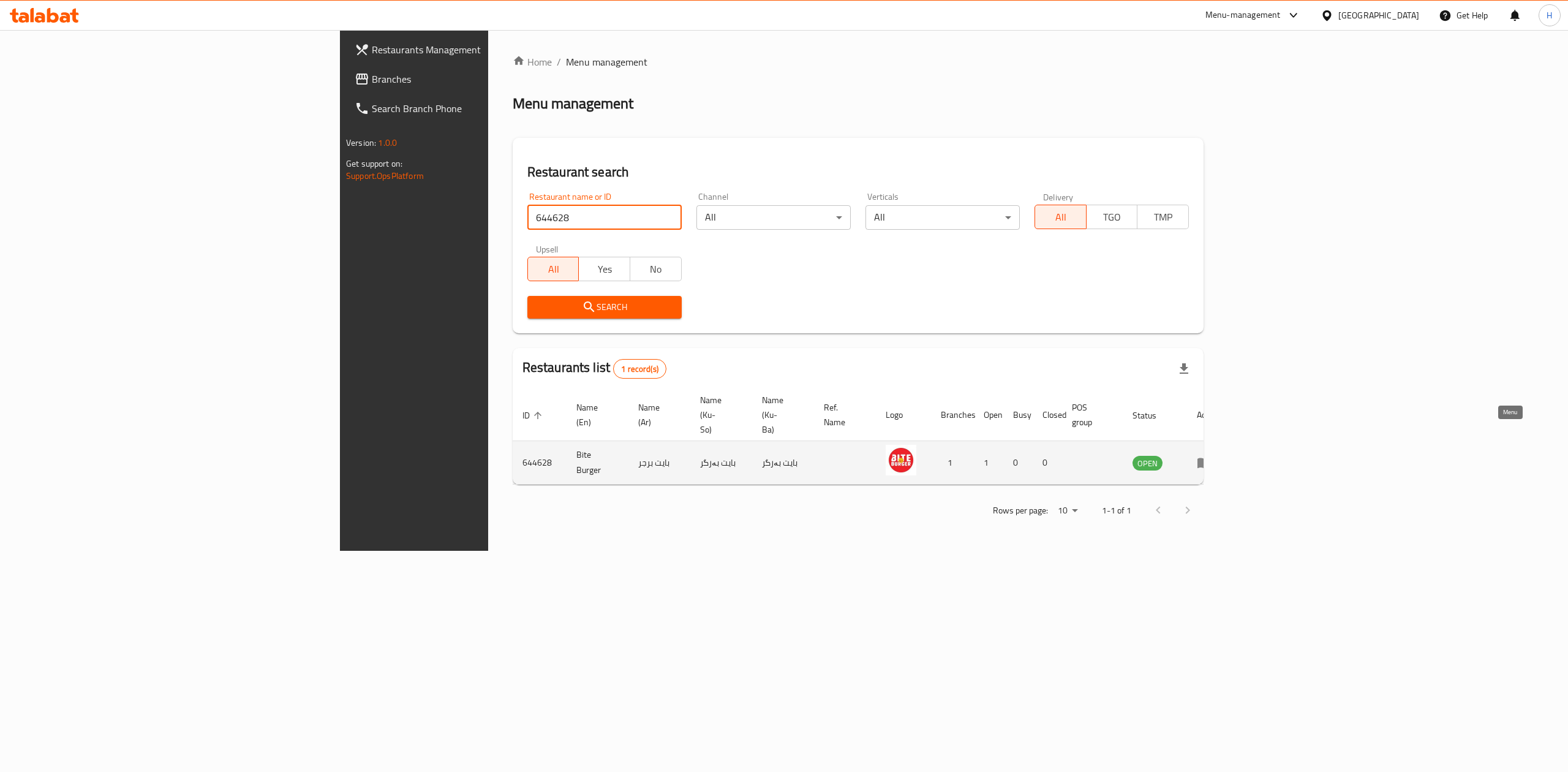
click at [1211, 455] on icon "enhanced table" at bounding box center [1204, 463] width 15 height 15
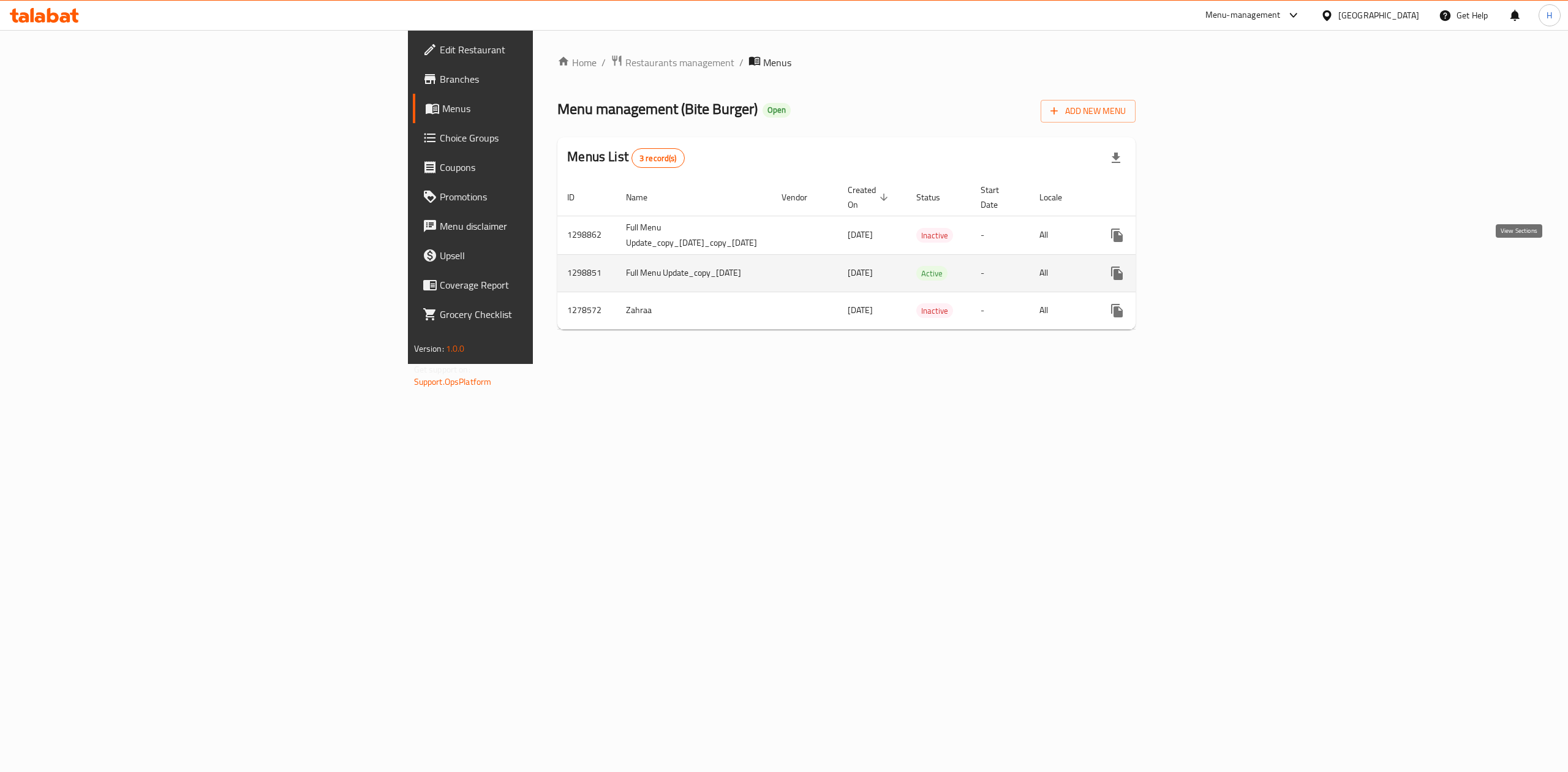
click at [1211, 268] on icon "enhanced table" at bounding box center [1204, 273] width 11 height 11
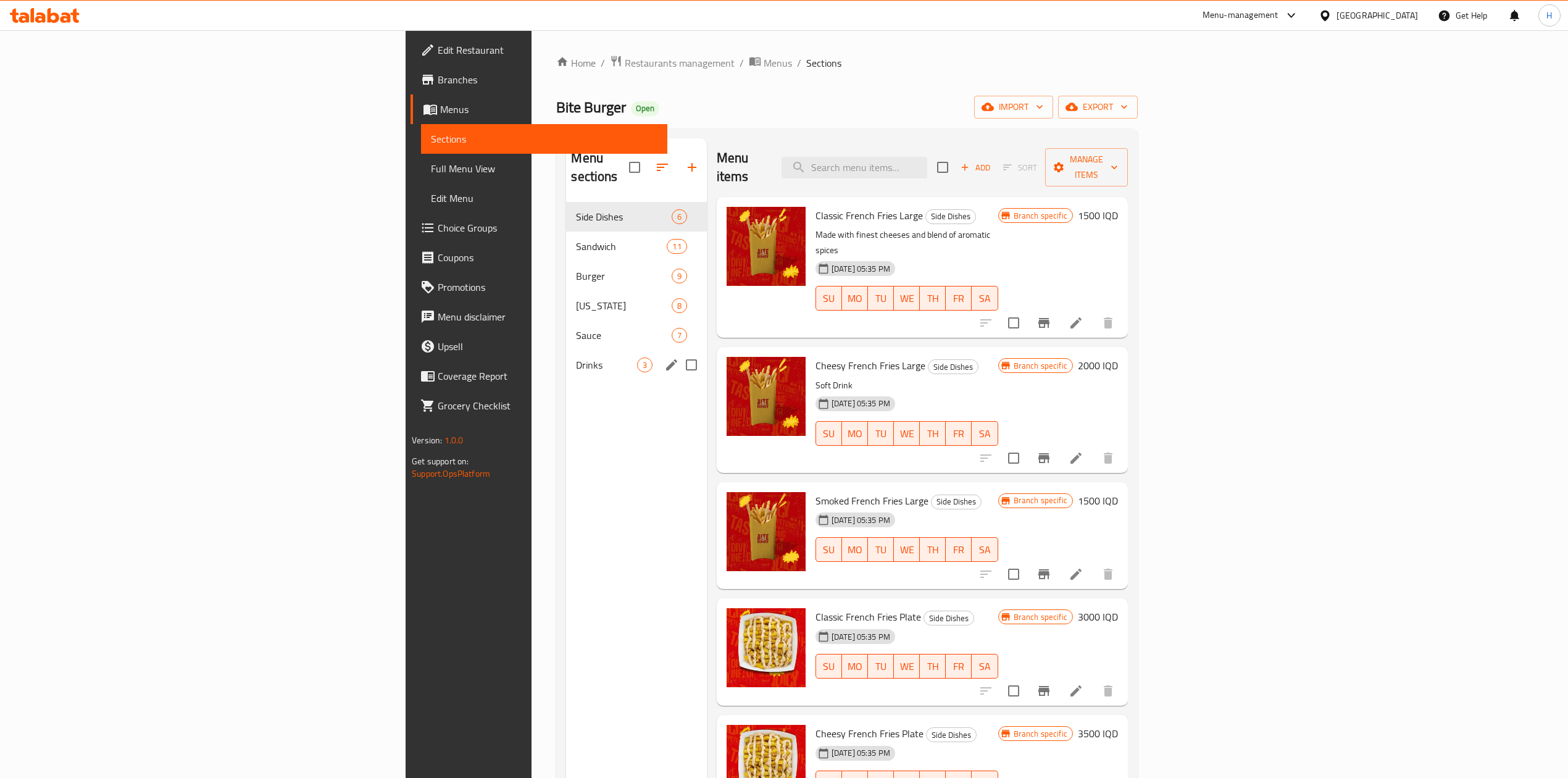
click at [576, 357] on span "Drinks" at bounding box center [606, 365] width 60 height 15
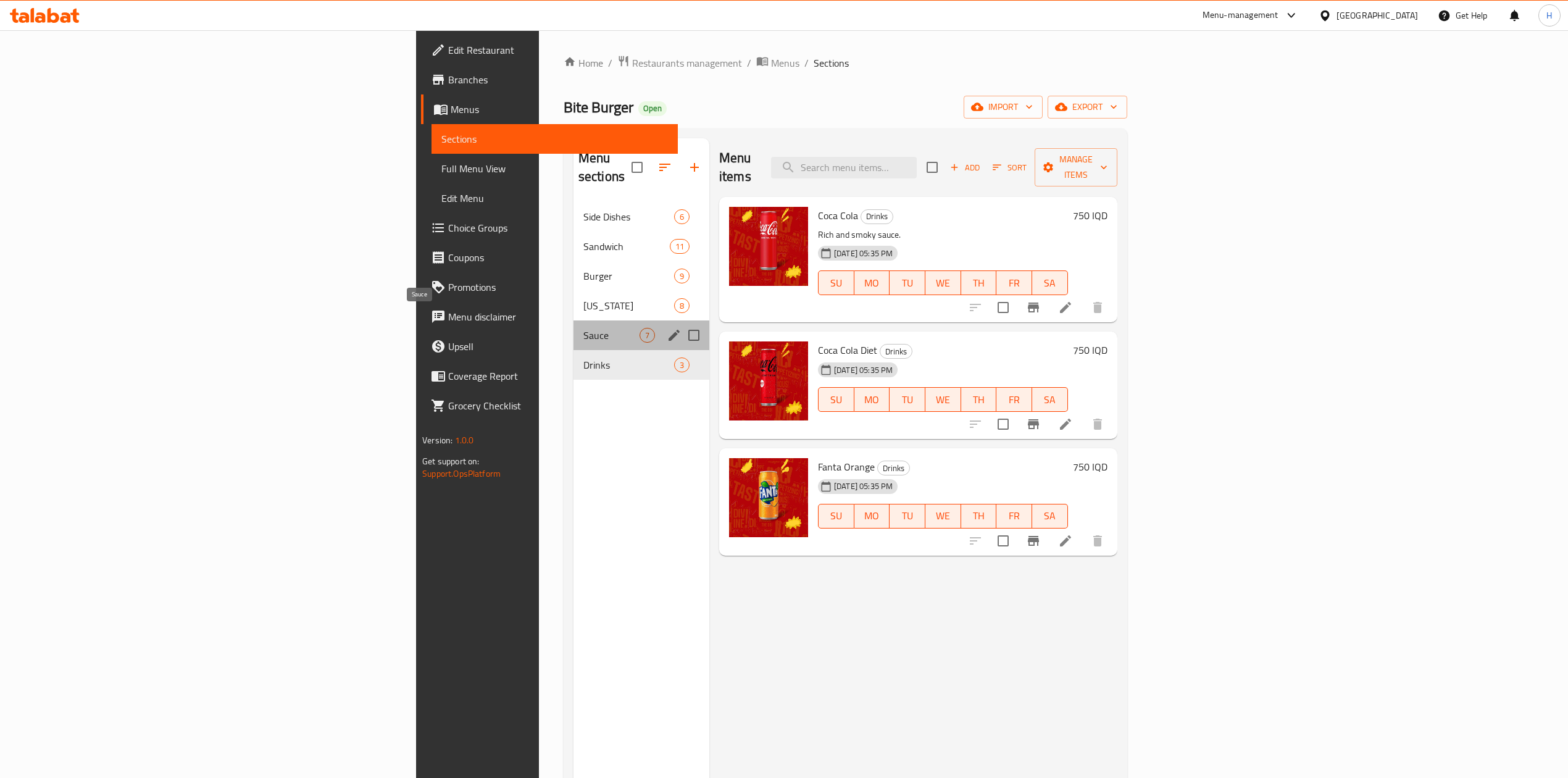
click at [584, 328] on span "Sauce" at bounding box center [611, 335] width 56 height 15
